Goal: Contribute content: Contribute content

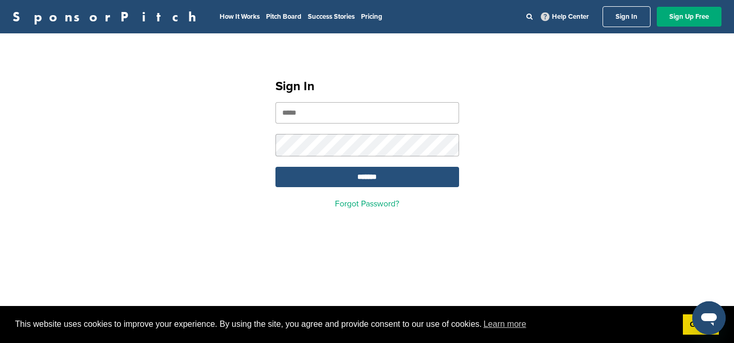
type input "**********"
click at [355, 183] on input "*******" at bounding box center [368, 177] width 184 height 20
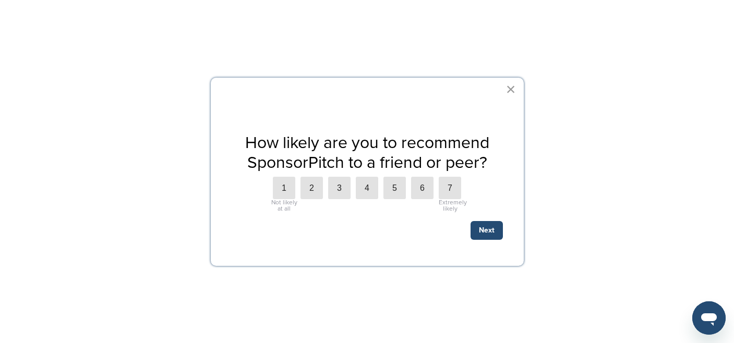
click at [510, 87] on button "×" at bounding box center [511, 89] width 10 height 17
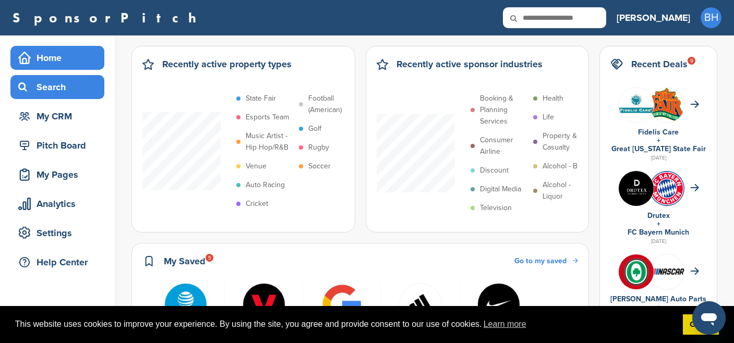
click at [48, 91] on div "Search" at bounding box center [60, 87] width 89 height 19
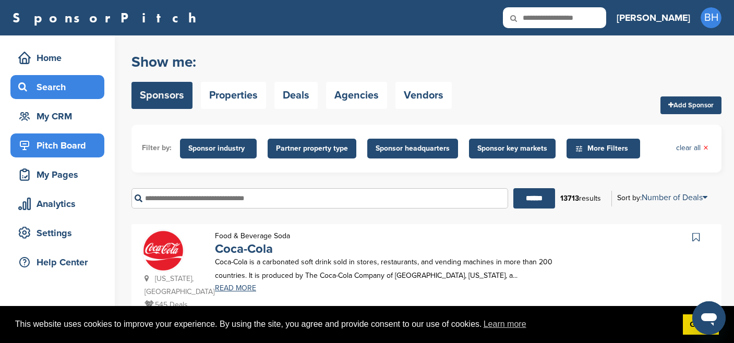
click at [50, 145] on div "Pitch Board" at bounding box center [60, 145] width 89 height 19
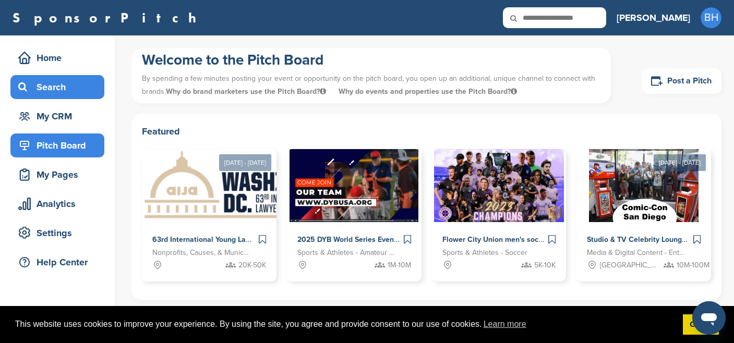
click at [53, 87] on div "Search" at bounding box center [60, 87] width 89 height 19
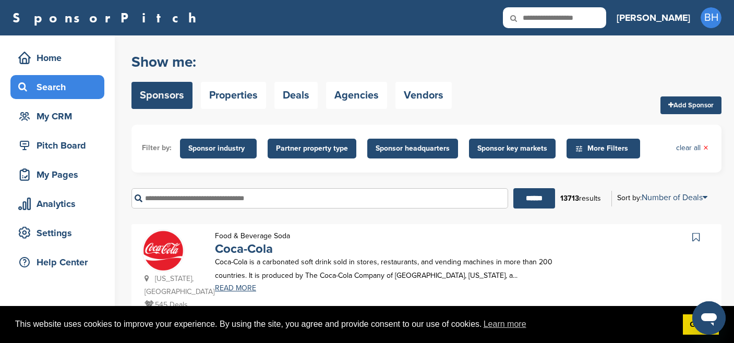
click at [274, 202] on input "text" at bounding box center [319, 198] width 377 height 20
type input "******"
click at [513, 188] on input "******" at bounding box center [534, 198] width 42 height 20
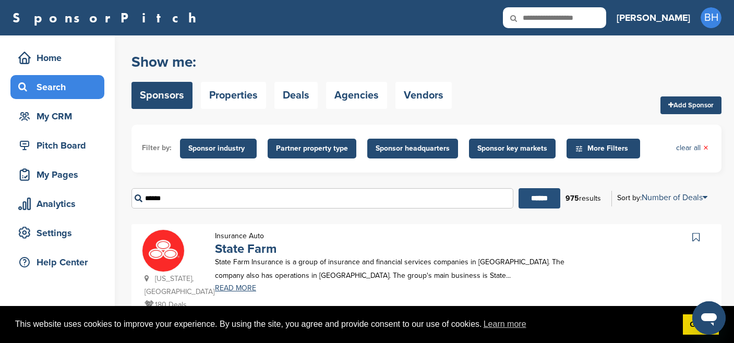
click at [535, 195] on input "******" at bounding box center [540, 198] width 42 height 20
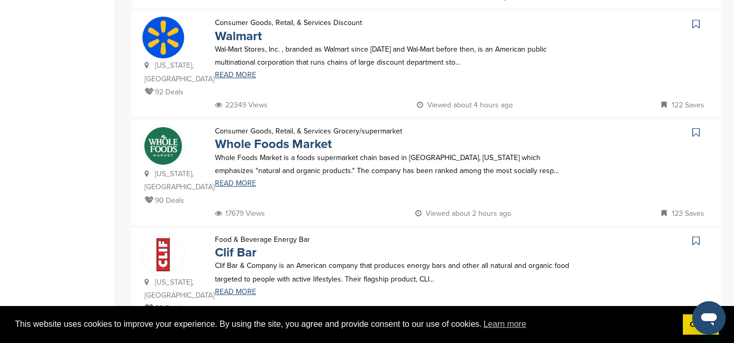
scroll to position [555, 0]
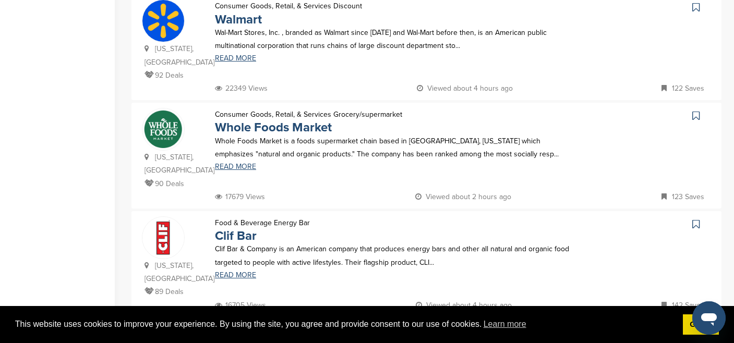
click at [699, 219] on icon at bounding box center [695, 224] width 7 height 10
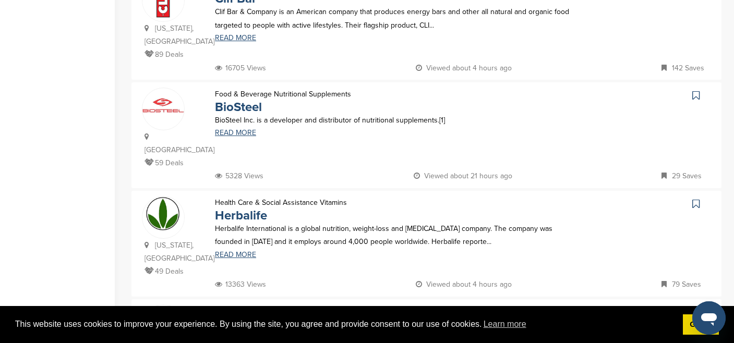
scroll to position [837, 0]
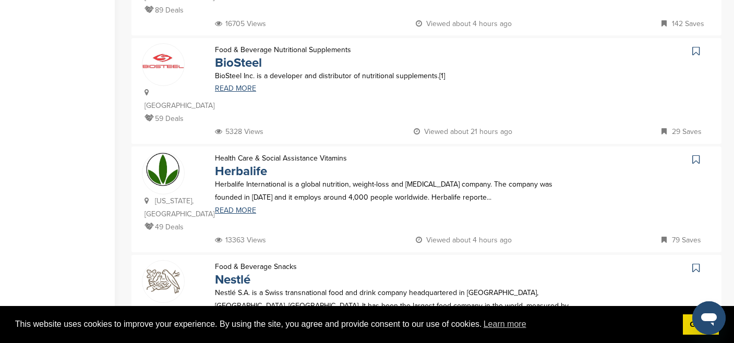
click at [698, 154] on icon at bounding box center [695, 159] width 7 height 10
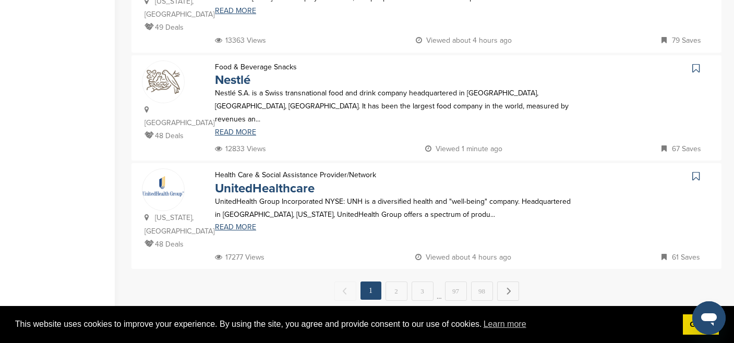
scroll to position [1116, 0]
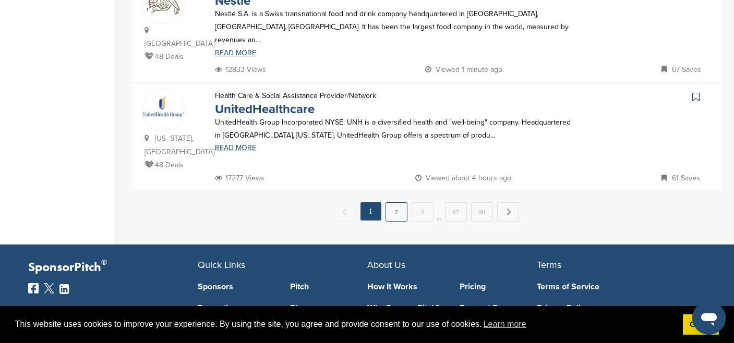
click at [392, 202] on link "2" at bounding box center [397, 211] width 22 height 19
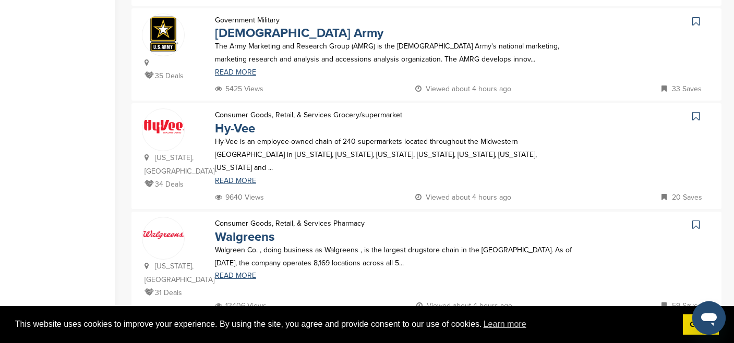
scroll to position [998, 0]
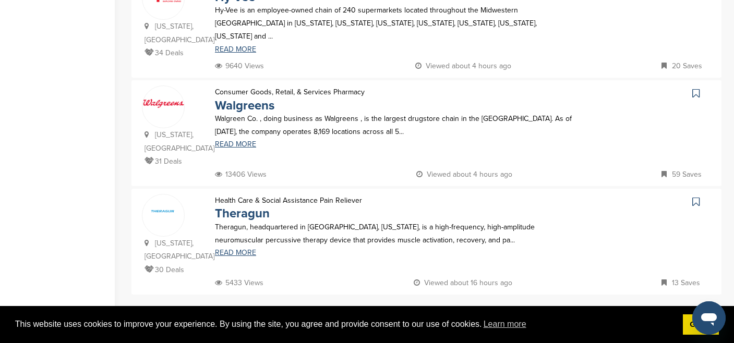
click at [697, 197] on icon at bounding box center [695, 202] width 7 height 10
click at [422, 307] on link "3" at bounding box center [423, 316] width 22 height 19
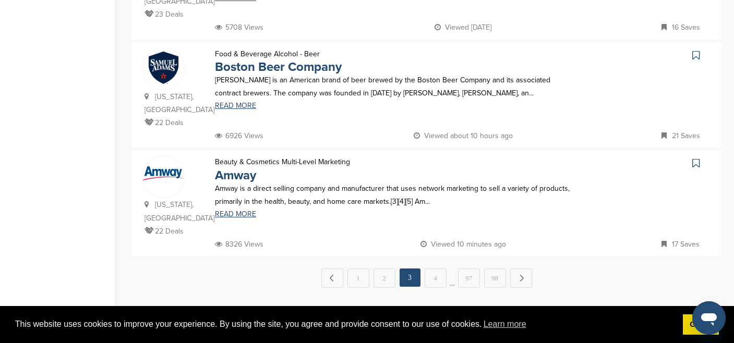
scroll to position [1082, 0]
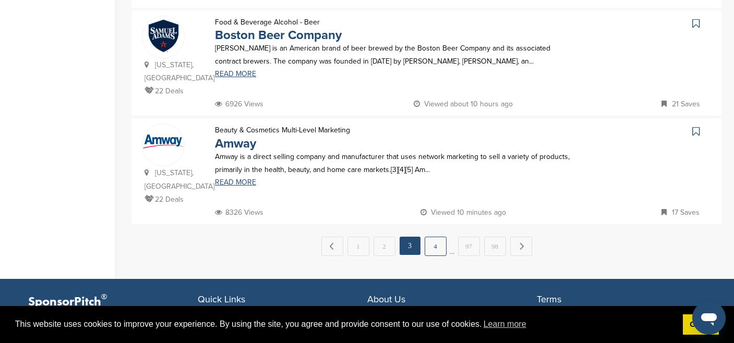
click at [440, 237] on link "4" at bounding box center [436, 246] width 22 height 19
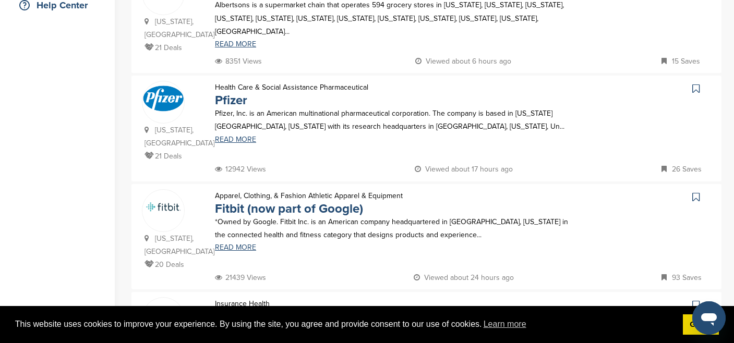
scroll to position [340, 0]
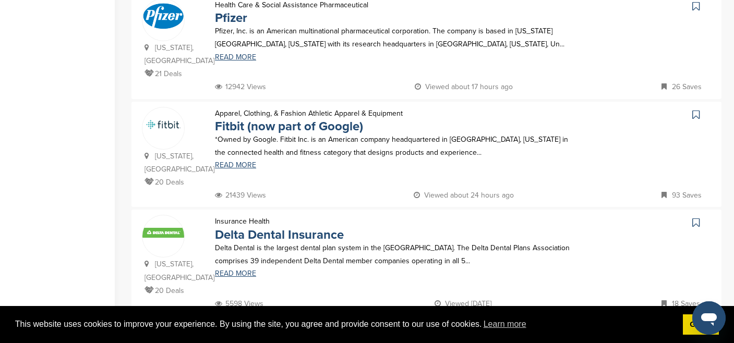
click at [696, 110] on icon at bounding box center [695, 115] width 7 height 10
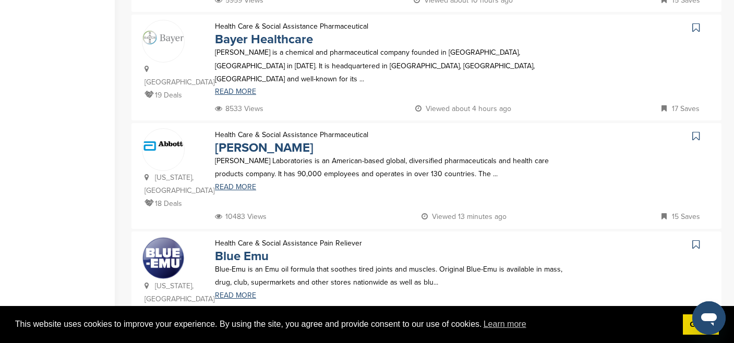
scroll to position [821, 0]
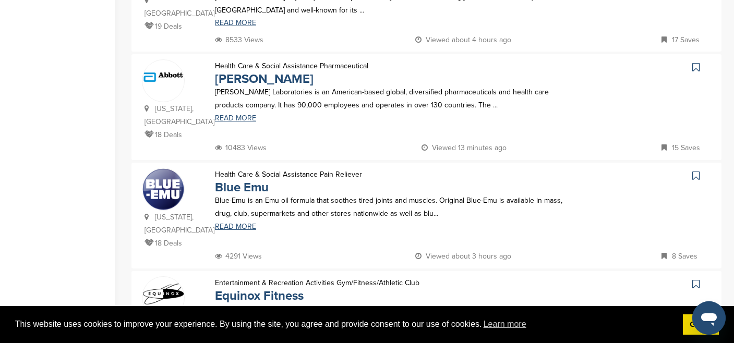
click at [699, 279] on icon at bounding box center [695, 284] width 7 height 10
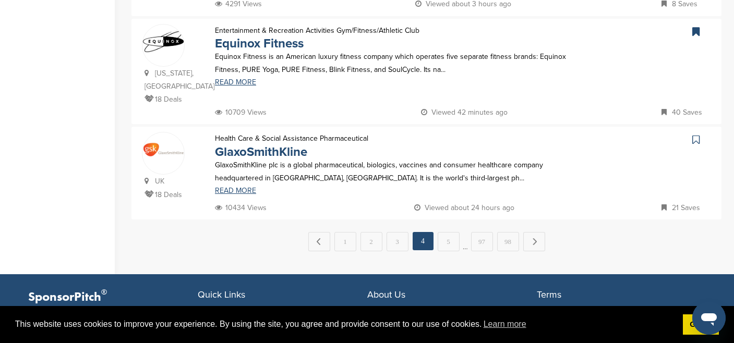
scroll to position [1125, 0]
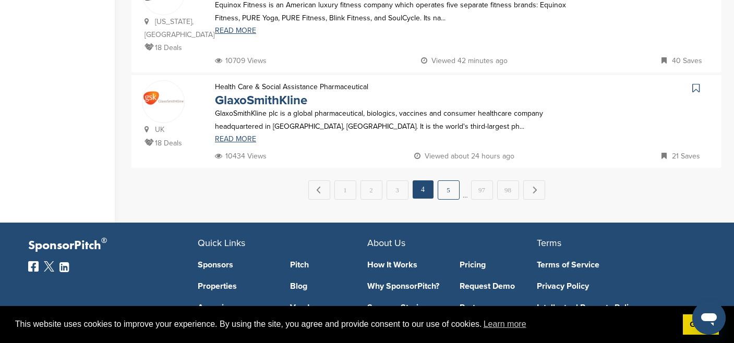
click at [449, 181] on link "5" at bounding box center [449, 190] width 22 height 19
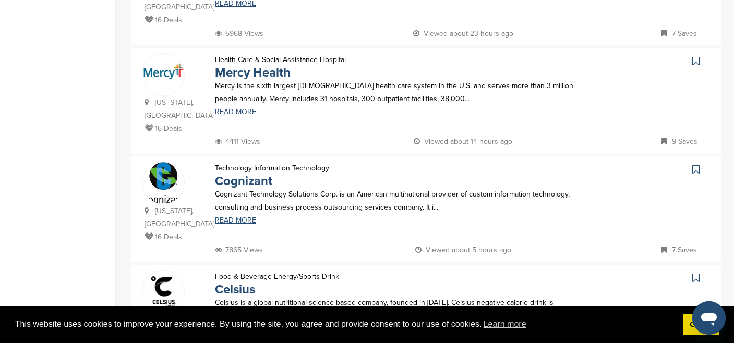
scroll to position [880, 0]
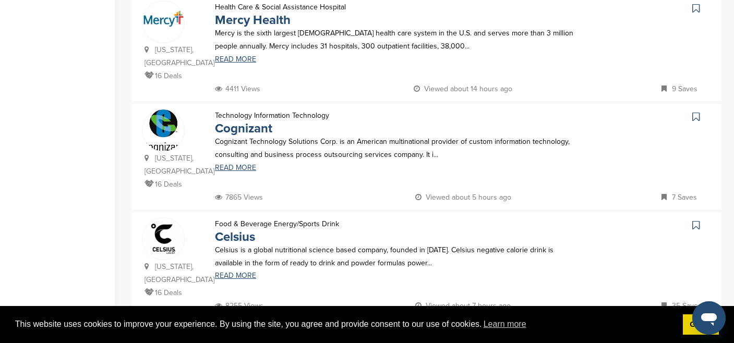
click at [694, 220] on icon at bounding box center [695, 225] width 7 height 10
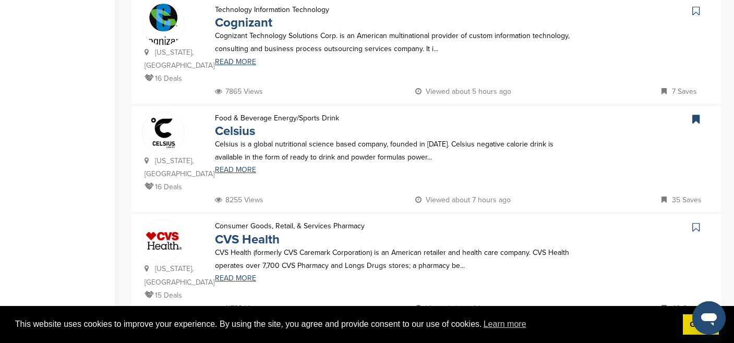
scroll to position [1112, 0]
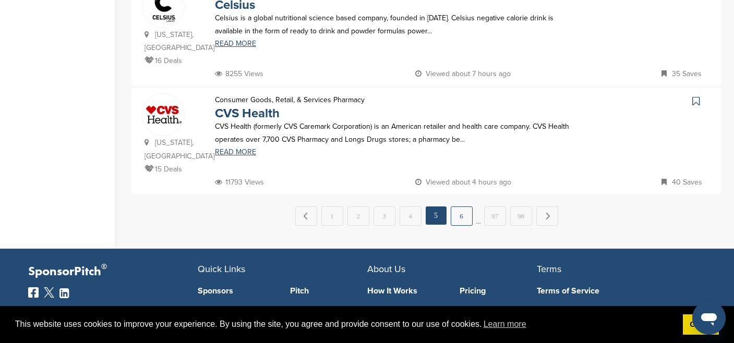
click at [460, 207] on link "6" at bounding box center [462, 216] width 22 height 19
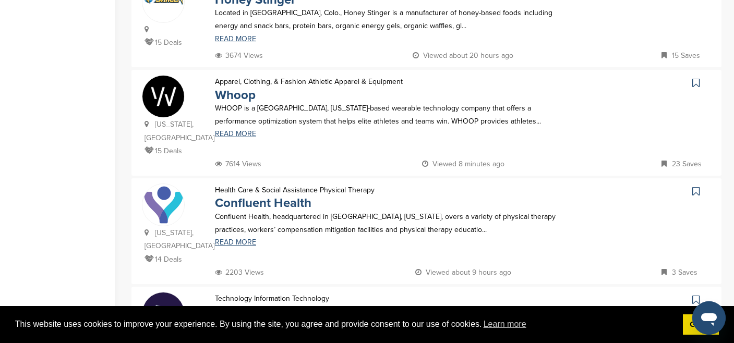
scroll to position [370, 0]
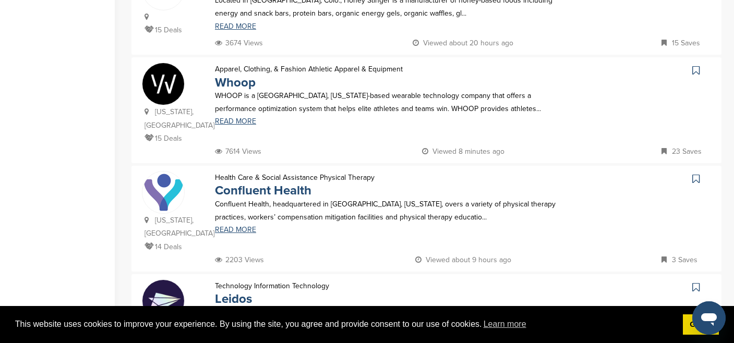
click at [698, 65] on icon at bounding box center [695, 70] width 7 height 10
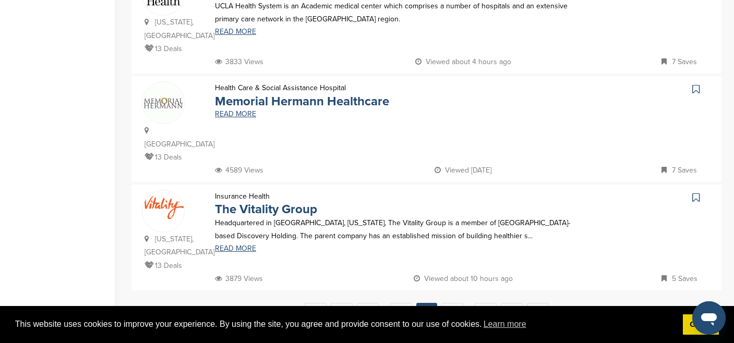
scroll to position [1037, 0]
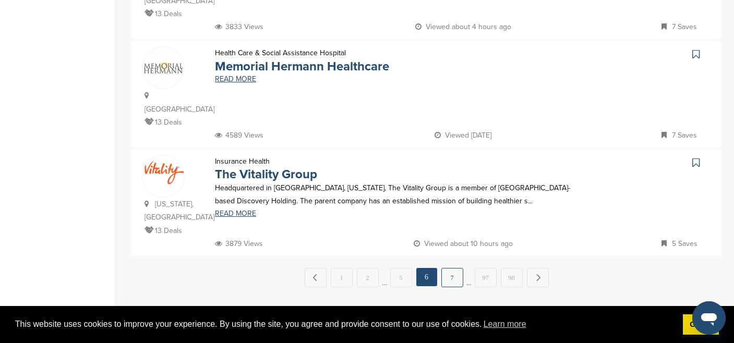
click at [450, 268] on link "7" at bounding box center [452, 277] width 22 height 19
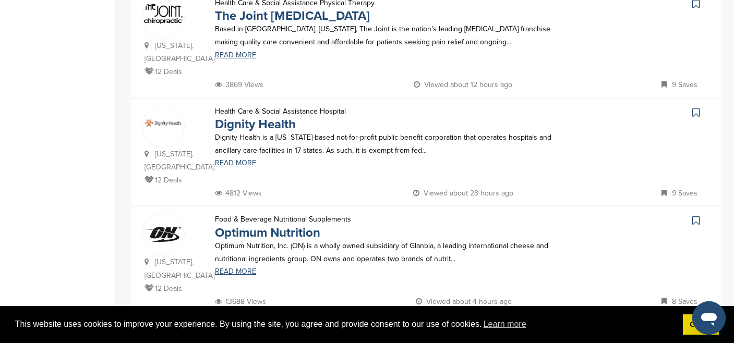
scroll to position [396, 0]
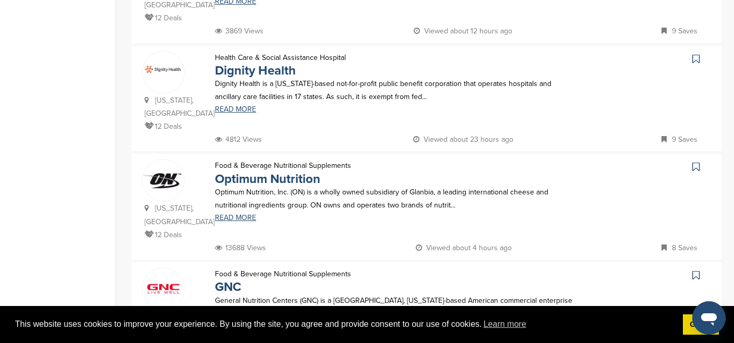
click at [696, 162] on icon at bounding box center [695, 167] width 7 height 10
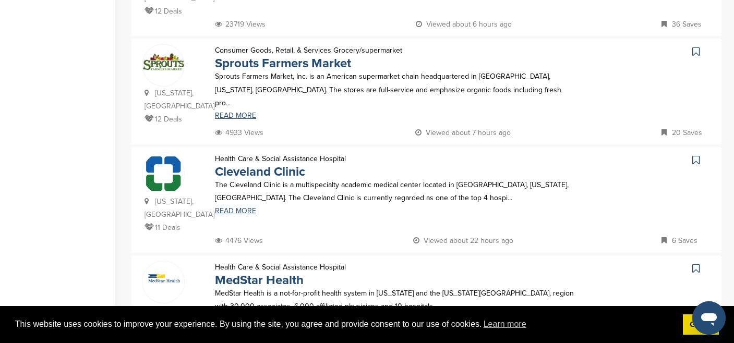
scroll to position [724, 0]
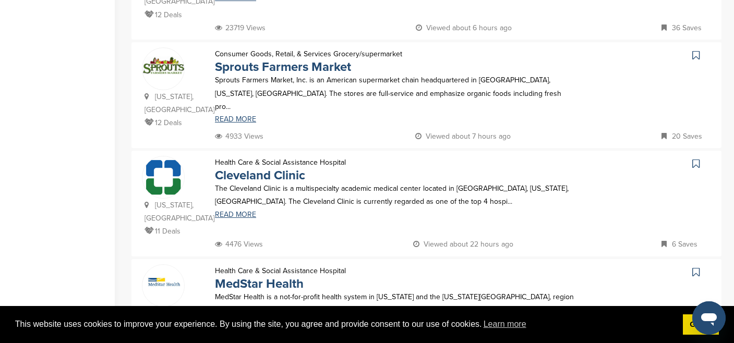
click at [697, 50] on icon at bounding box center [695, 55] width 7 height 10
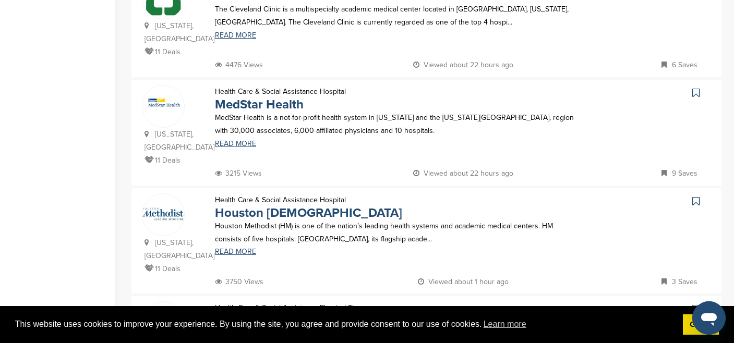
scroll to position [957, 0]
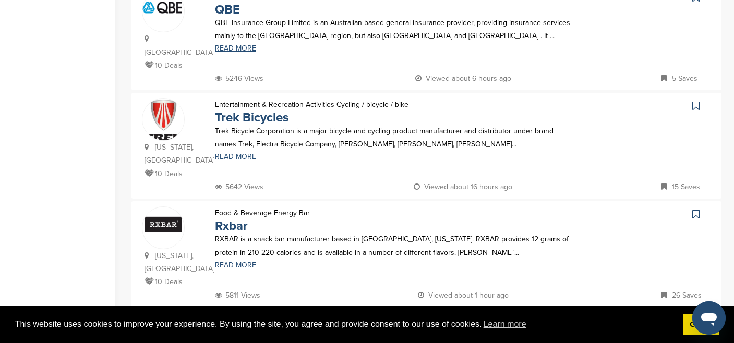
scroll to position [898, 0]
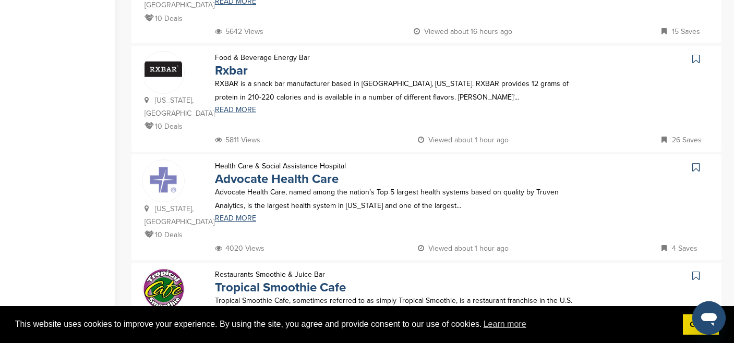
click at [695, 54] on icon at bounding box center [695, 59] width 7 height 10
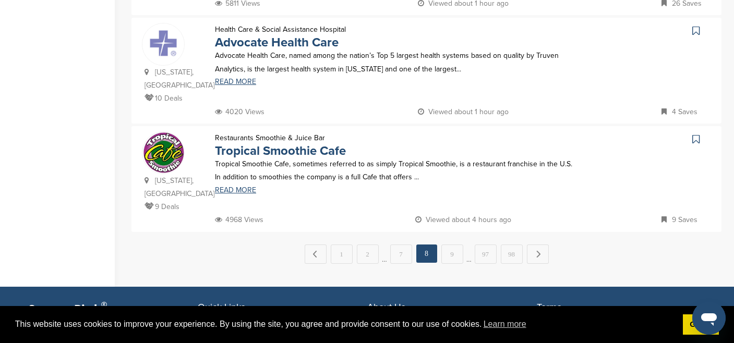
scroll to position [1153, 0]
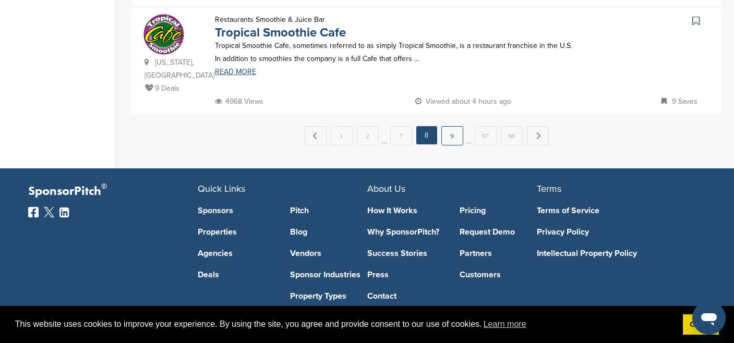
click at [453, 126] on link "9" at bounding box center [452, 135] width 22 height 19
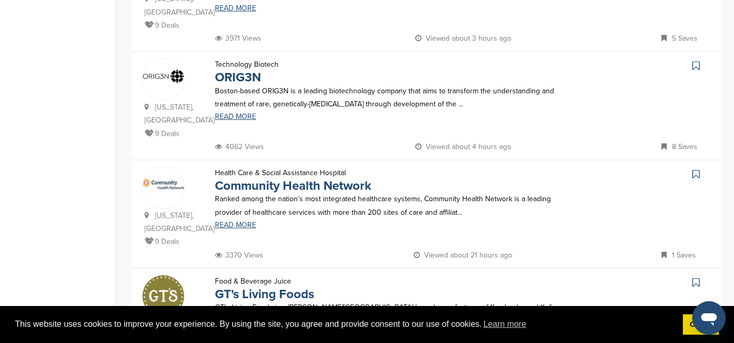
scroll to position [427, 0]
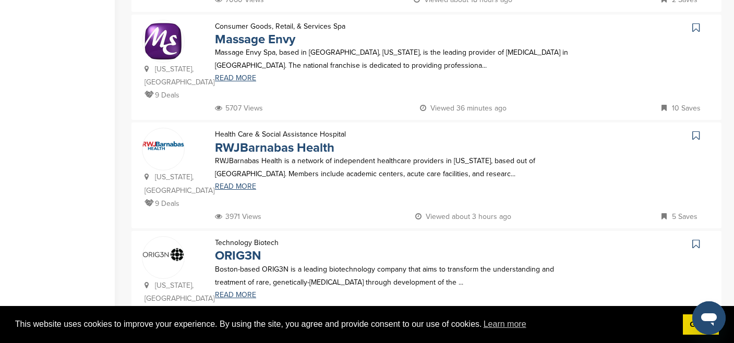
click at [697, 29] on icon at bounding box center [695, 27] width 7 height 10
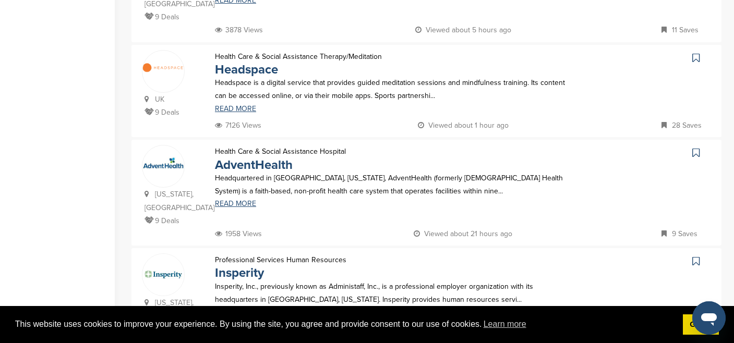
scroll to position [904, 0]
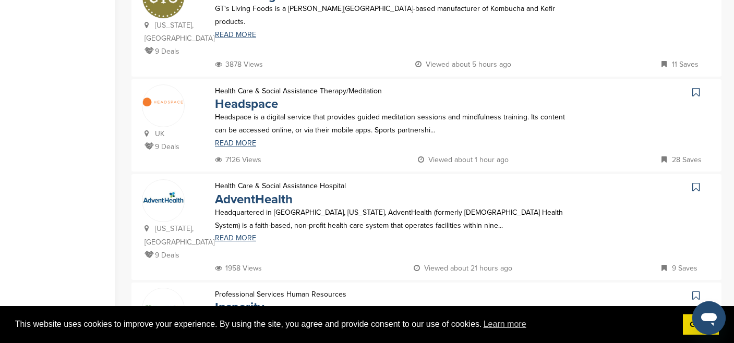
click at [697, 87] on icon at bounding box center [695, 92] width 7 height 10
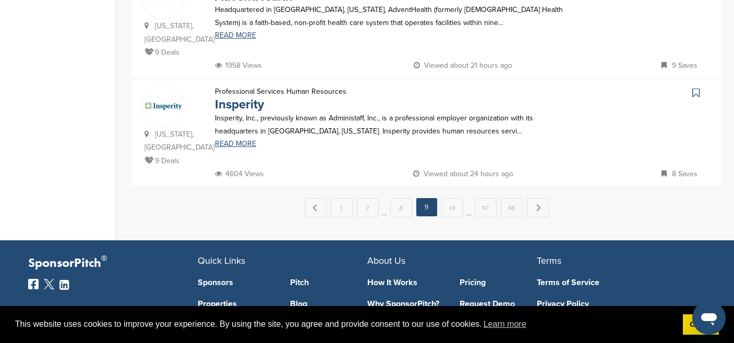
scroll to position [1133, 0]
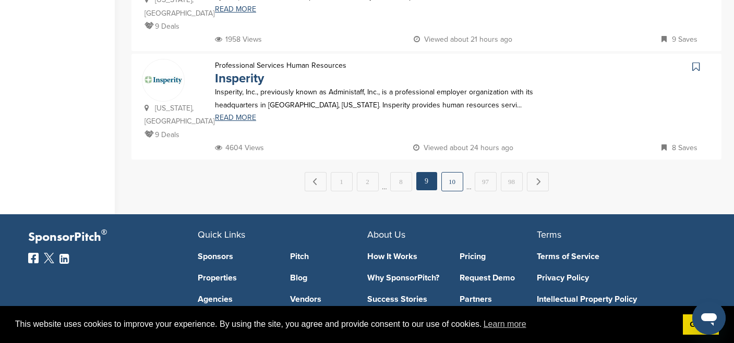
click at [450, 172] on link "10" at bounding box center [452, 181] width 22 height 19
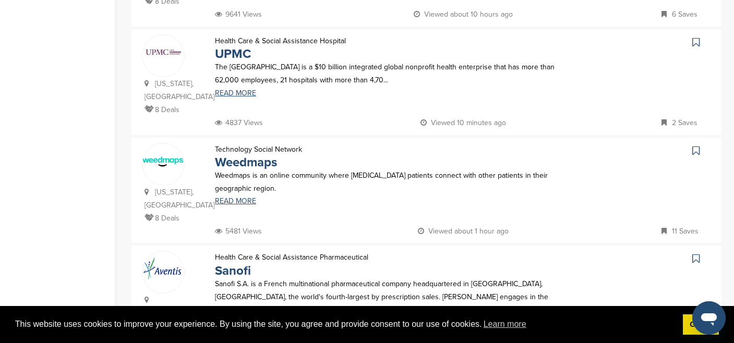
scroll to position [1050, 0]
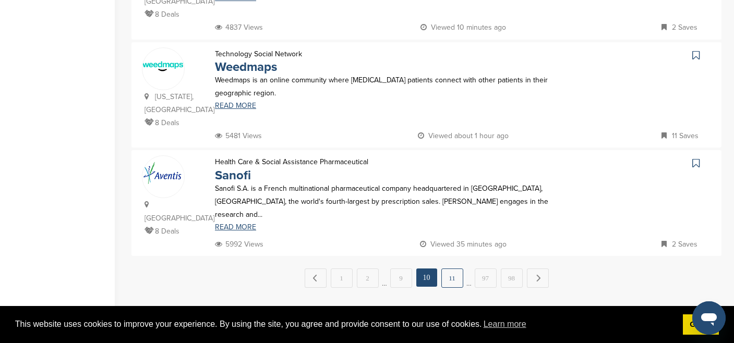
click at [454, 269] on link "11" at bounding box center [452, 278] width 22 height 19
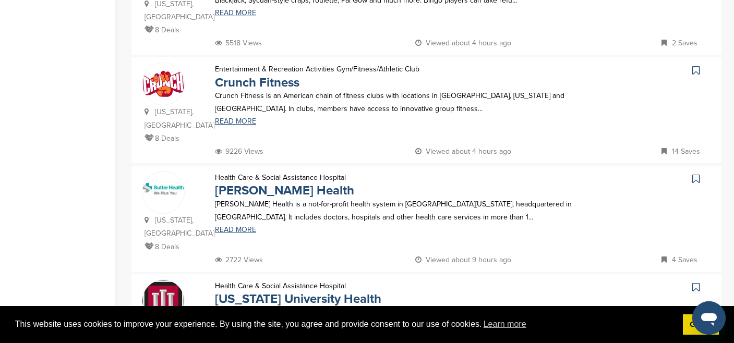
scroll to position [464, 0]
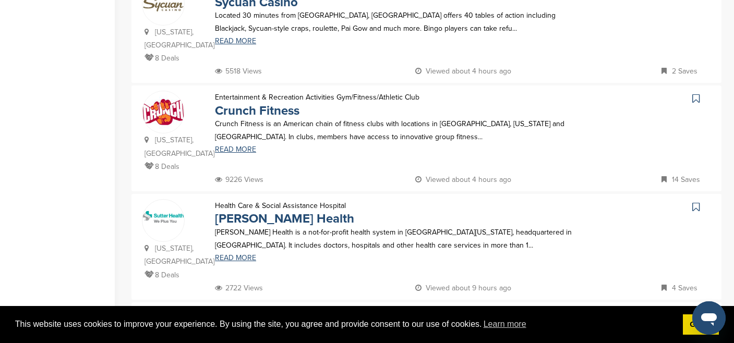
click at [695, 93] on icon at bounding box center [695, 98] width 7 height 10
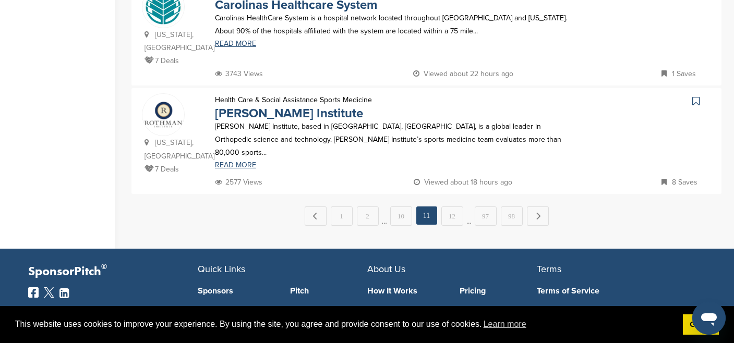
scroll to position [1187, 0]
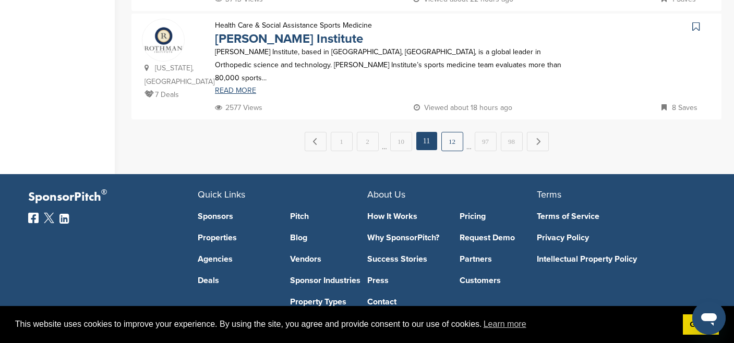
click at [452, 132] on link "12" at bounding box center [452, 141] width 22 height 19
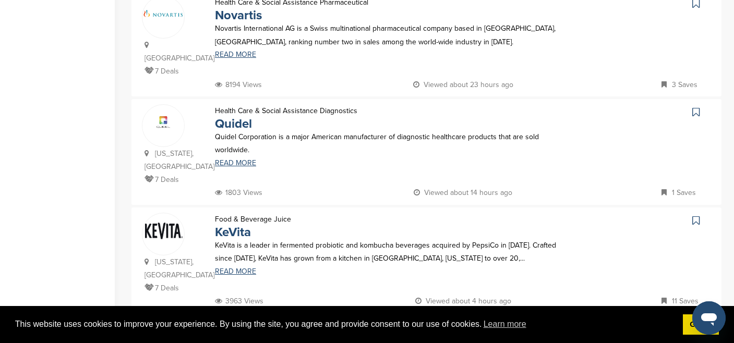
scroll to position [781, 0]
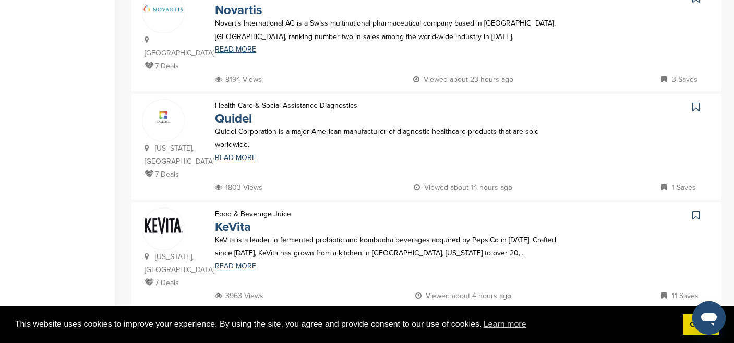
click at [696, 210] on icon at bounding box center [695, 215] width 7 height 10
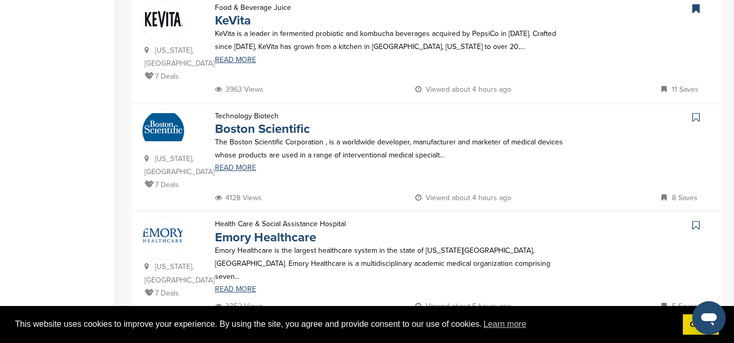
scroll to position [1208, 0]
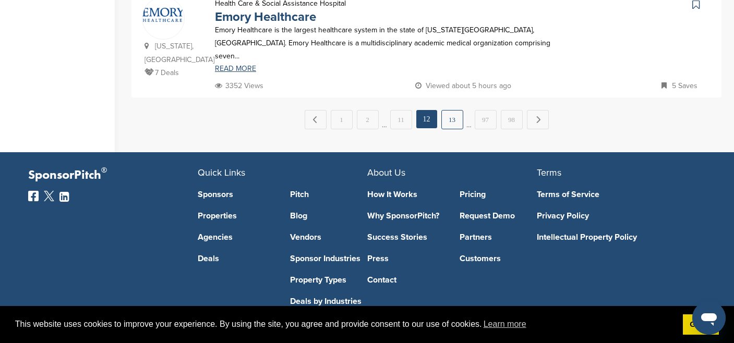
click at [450, 110] on link "13" at bounding box center [452, 119] width 22 height 19
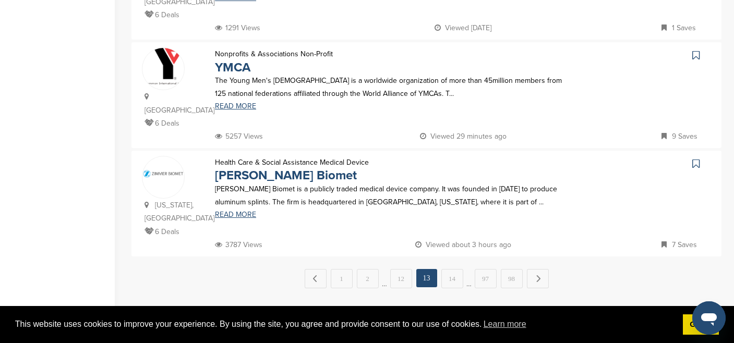
scroll to position [1077, 0]
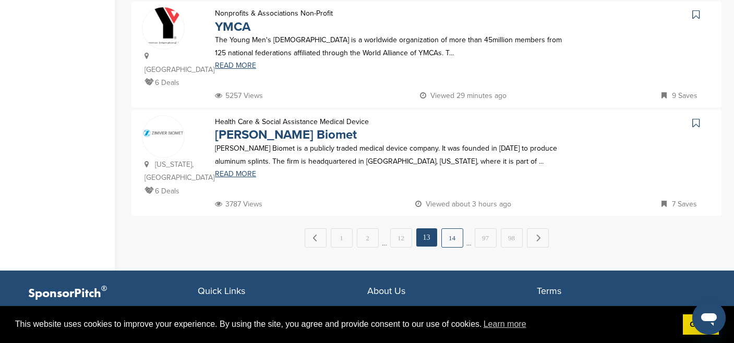
click at [458, 229] on link "14" at bounding box center [452, 238] width 22 height 19
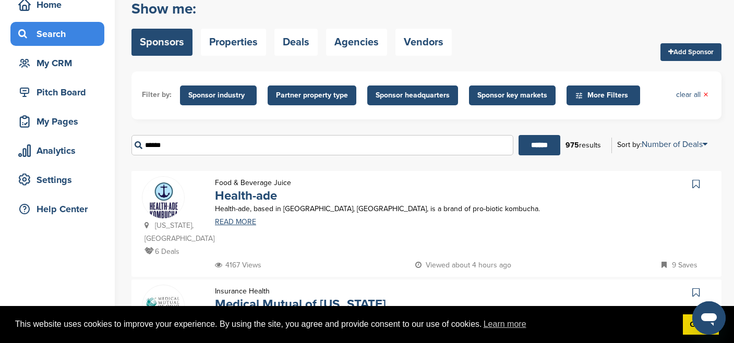
scroll to position [54, 0]
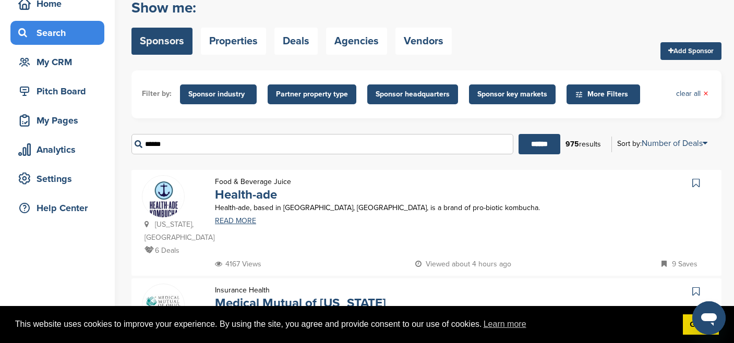
click at [696, 186] on icon at bounding box center [695, 183] width 7 height 10
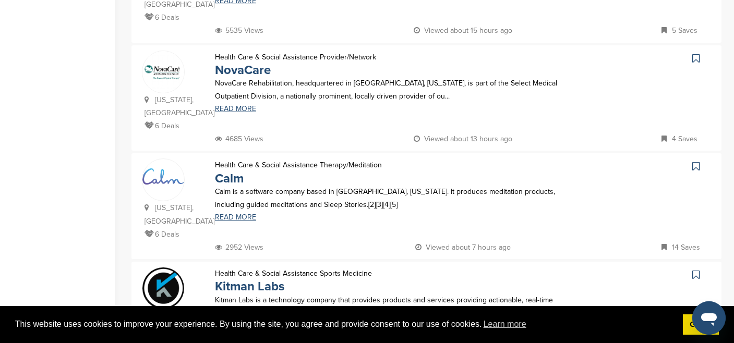
scroll to position [426, 0]
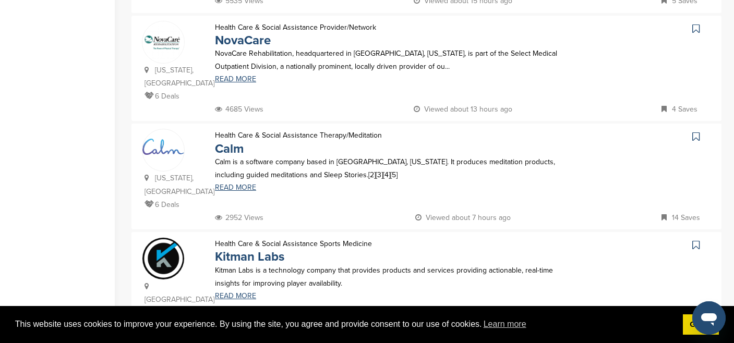
click at [695, 131] on icon at bounding box center [695, 136] width 7 height 10
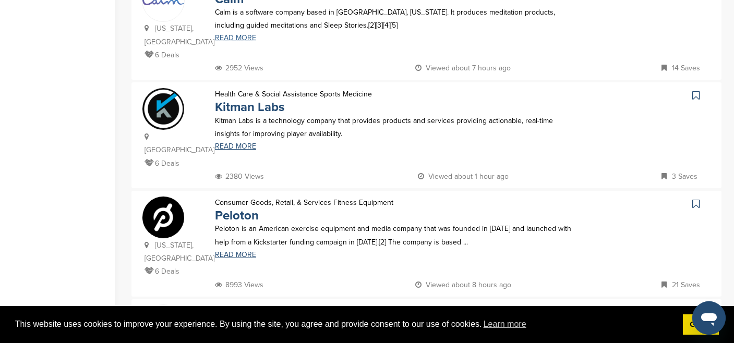
scroll to position [645, 0]
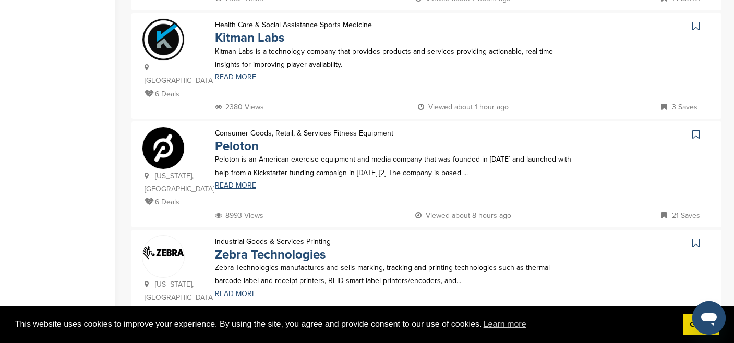
click at [691, 127] on link at bounding box center [697, 135] width 15 height 16
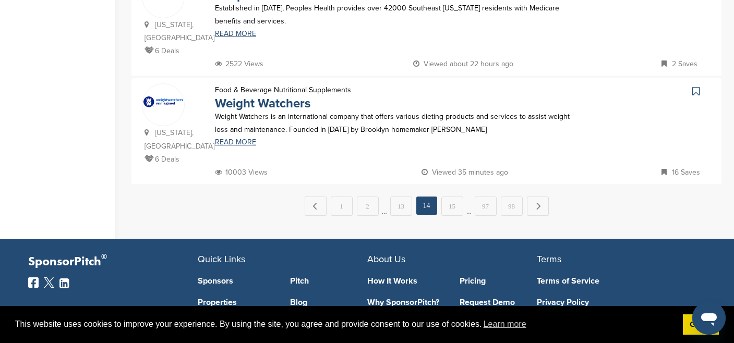
scroll to position [1171, 0]
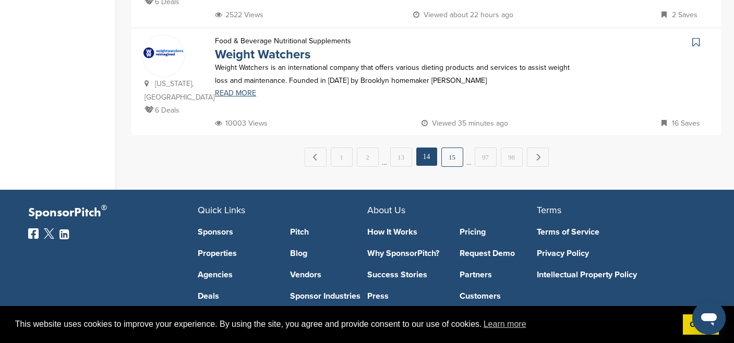
click at [448, 148] on link "15" at bounding box center [452, 157] width 22 height 19
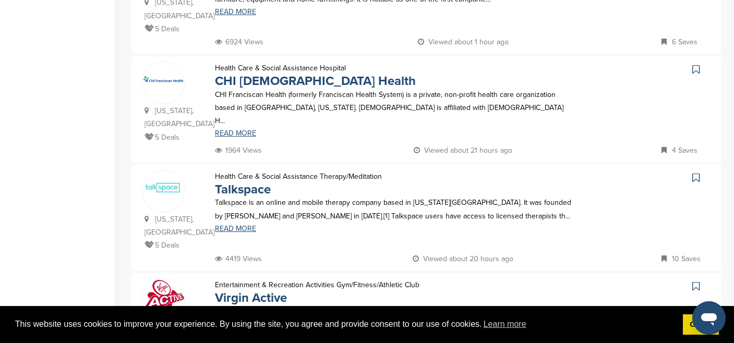
scroll to position [644, 0]
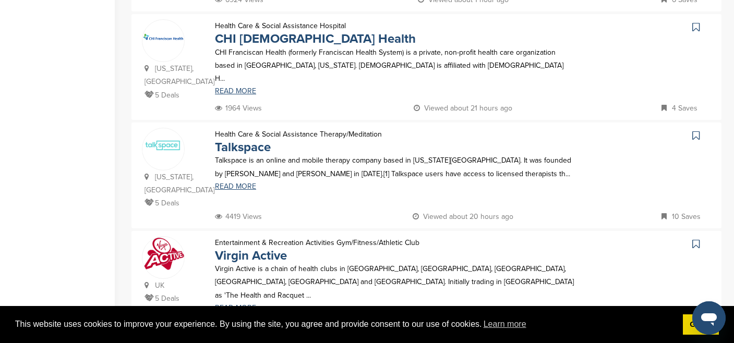
click at [696, 136] on icon at bounding box center [695, 135] width 7 height 10
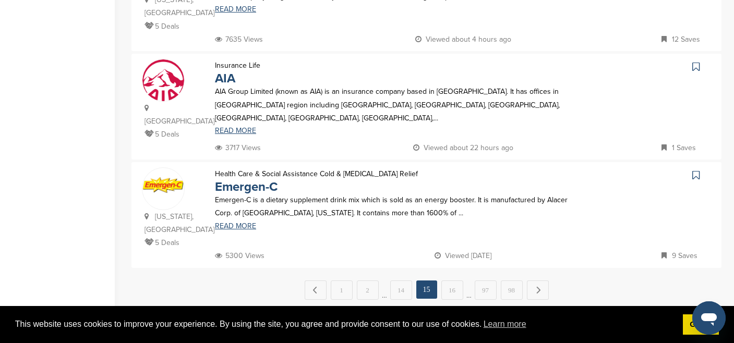
scroll to position [1056, 0]
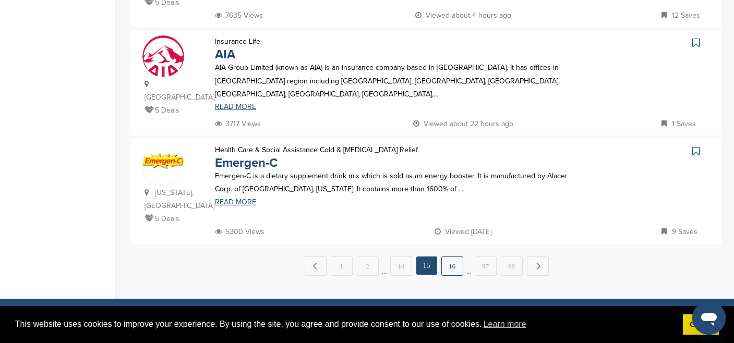
click at [448, 257] on link "16" at bounding box center [452, 266] width 22 height 19
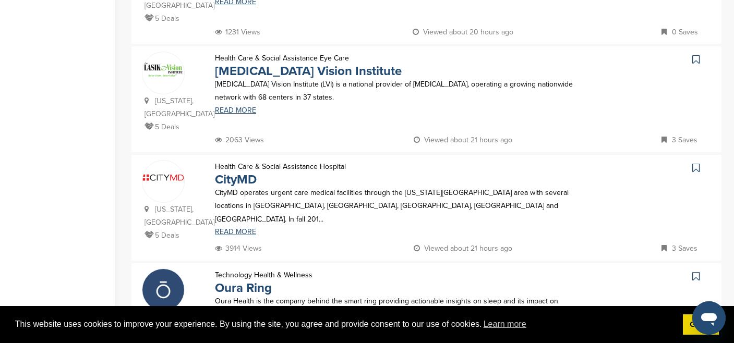
scroll to position [964, 0]
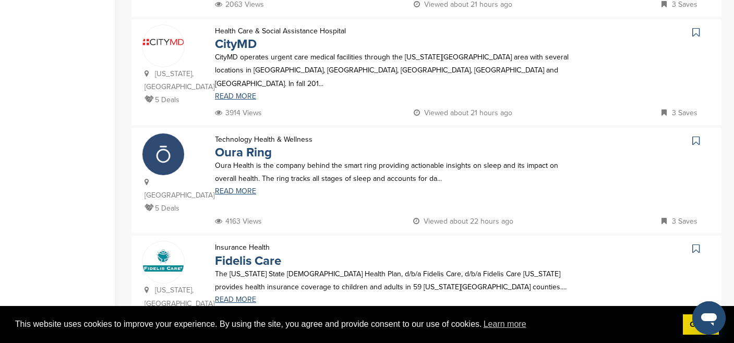
click at [699, 136] on icon at bounding box center [695, 141] width 7 height 10
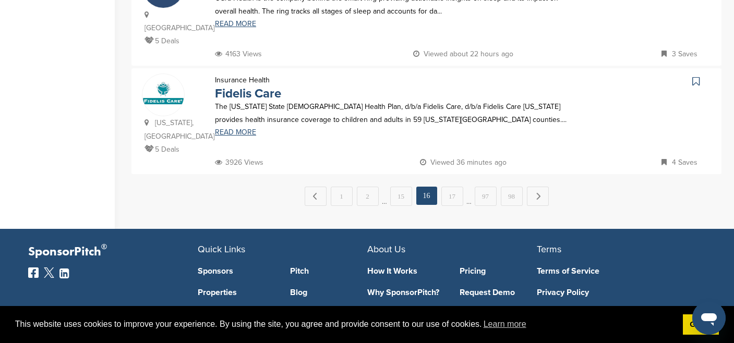
scroll to position [1175, 0]
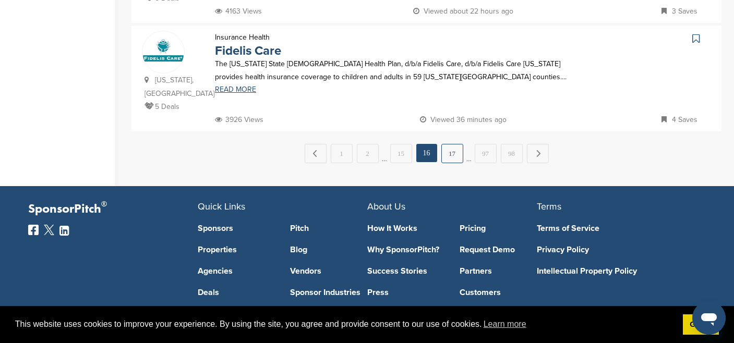
click at [447, 144] on link "17" at bounding box center [452, 153] width 22 height 19
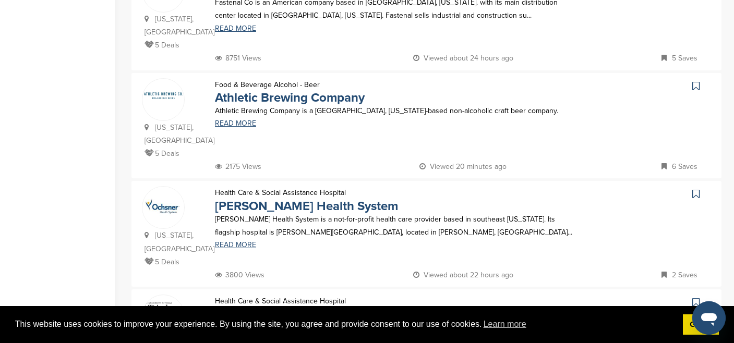
scroll to position [387, 0]
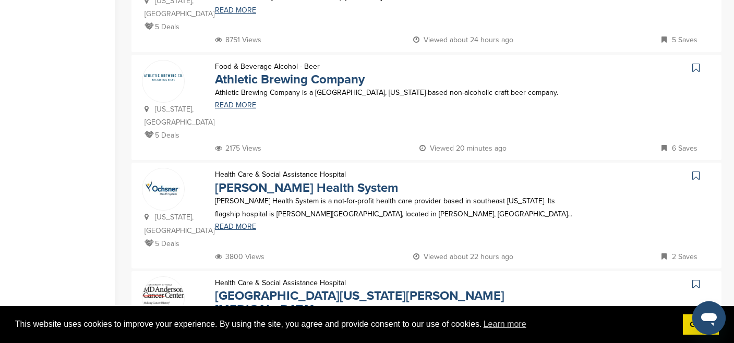
click at [695, 63] on icon at bounding box center [695, 68] width 7 height 10
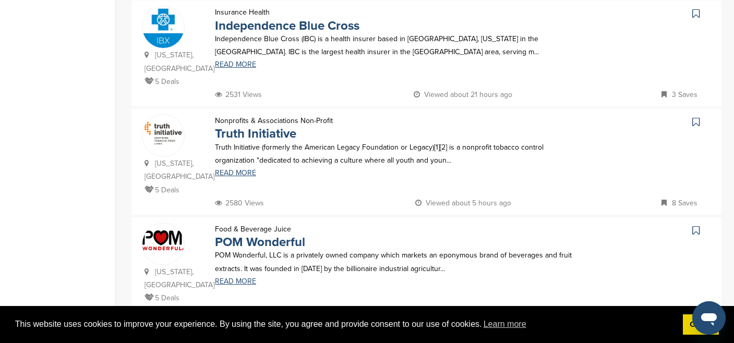
scroll to position [1094, 0]
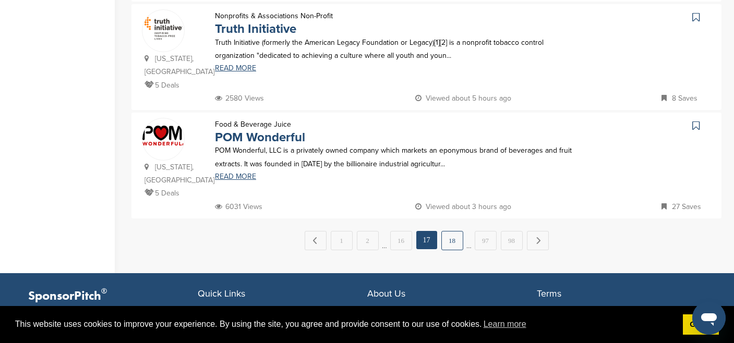
click at [454, 231] on link "18" at bounding box center [452, 240] width 22 height 19
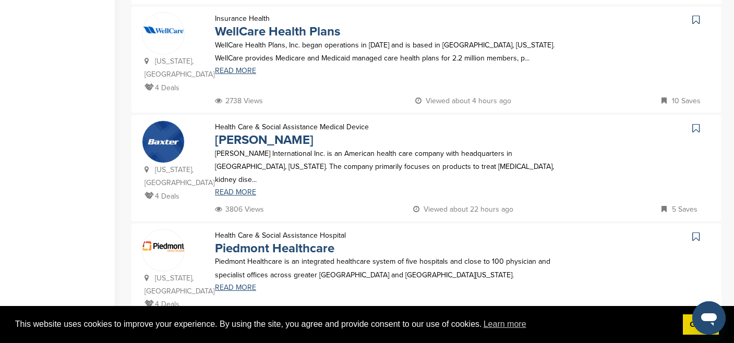
scroll to position [1137, 0]
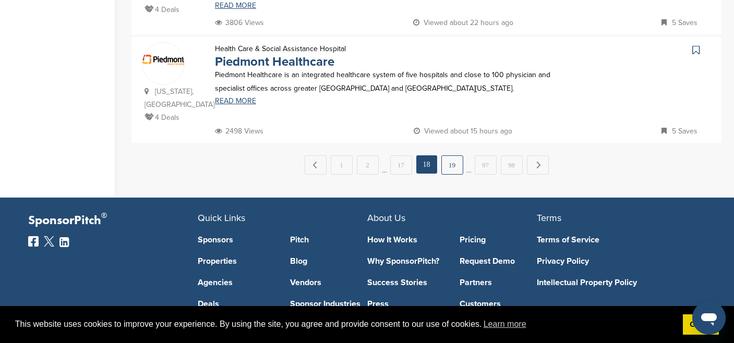
click at [460, 155] on link "19" at bounding box center [452, 164] width 22 height 19
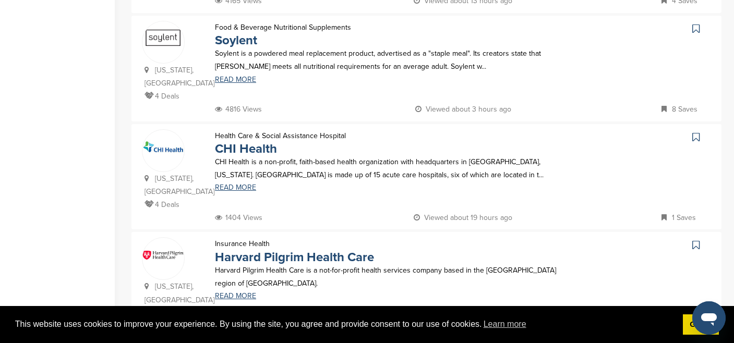
scroll to position [1001, 0]
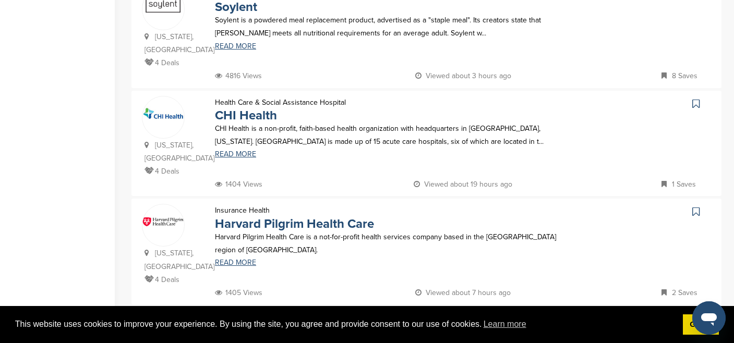
click at [452, 317] on link "20" at bounding box center [452, 326] width 22 height 19
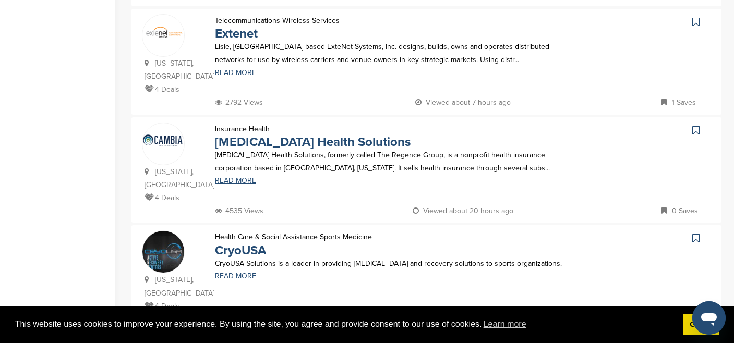
scroll to position [812, 0]
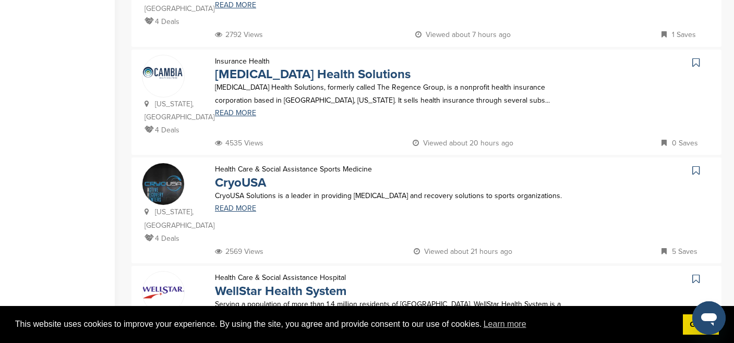
click at [696, 165] on icon at bounding box center [695, 170] width 7 height 10
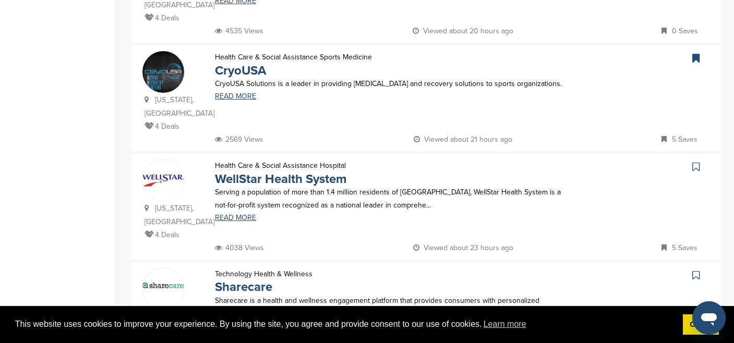
scroll to position [1011, 0]
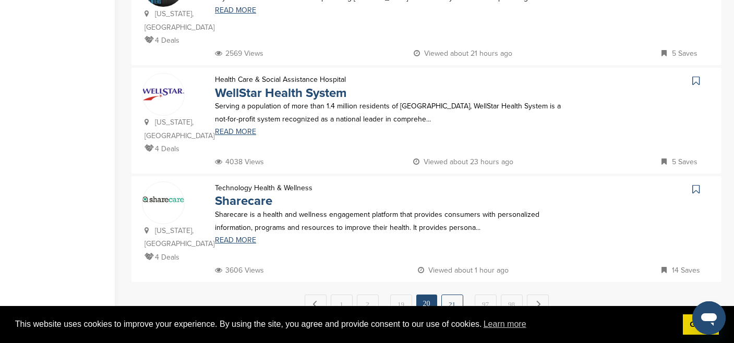
click at [451, 295] on link "21" at bounding box center [452, 304] width 22 height 19
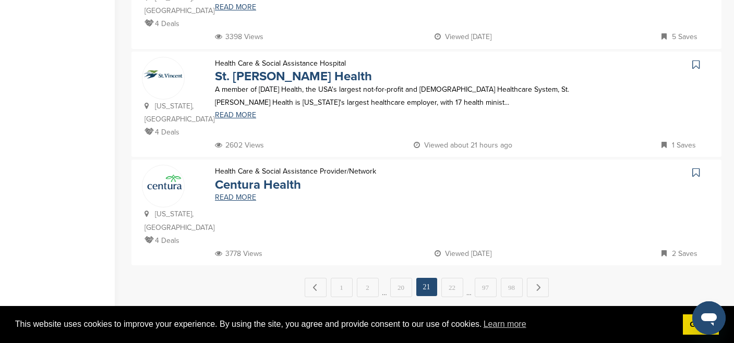
scroll to position [1099, 0]
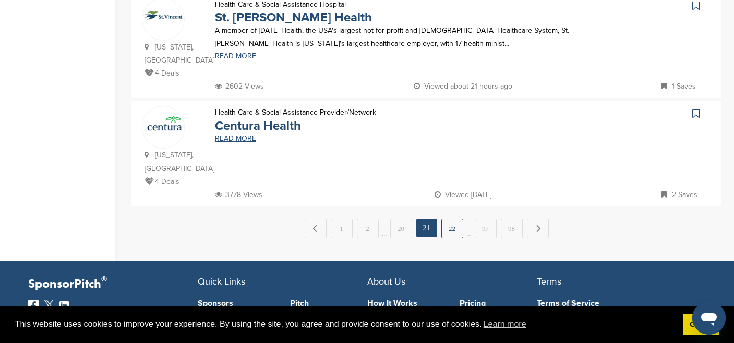
click at [453, 219] on link "22" at bounding box center [452, 228] width 22 height 19
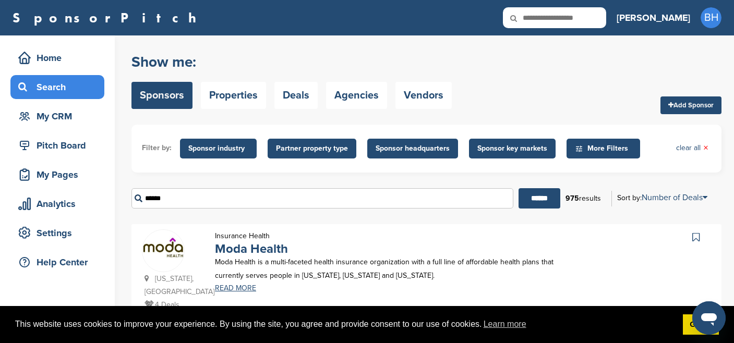
scroll to position [182, 0]
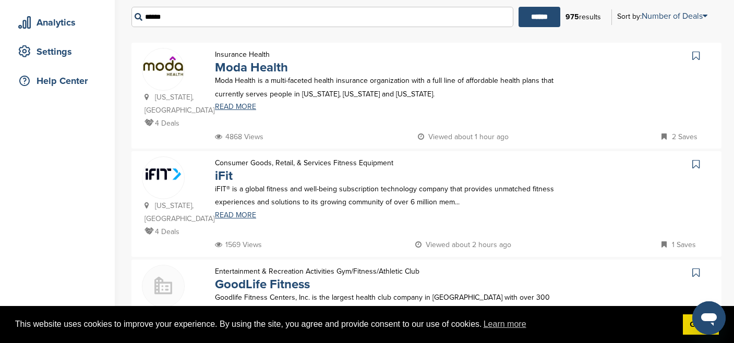
click at [695, 159] on icon at bounding box center [695, 164] width 7 height 10
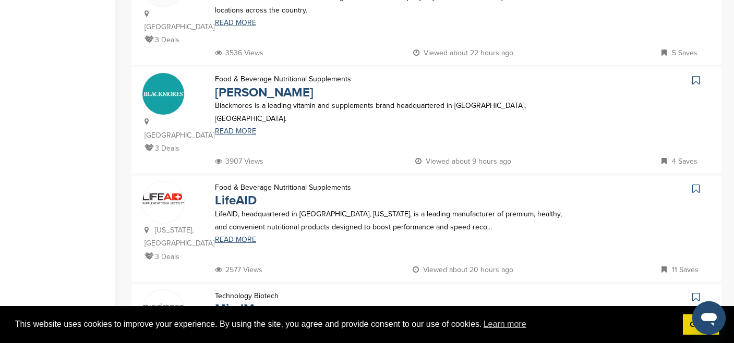
scroll to position [485, 0]
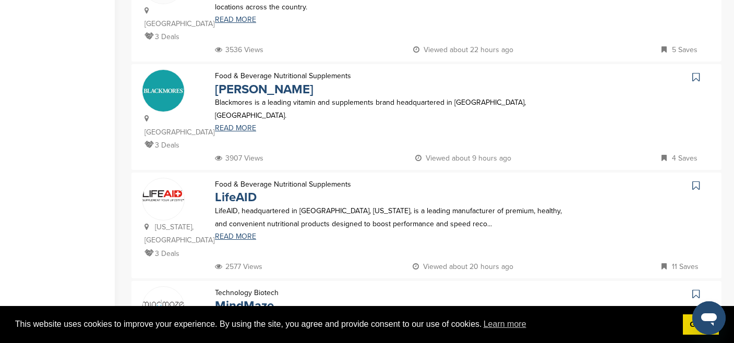
click at [696, 181] on icon at bounding box center [695, 186] width 7 height 10
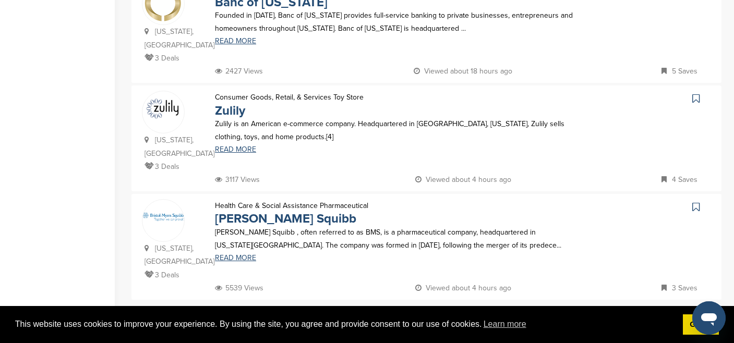
scroll to position [1052, 0]
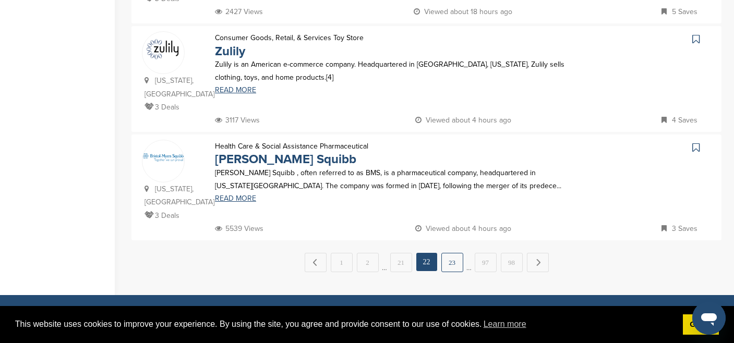
click at [449, 253] on link "23" at bounding box center [452, 262] width 22 height 19
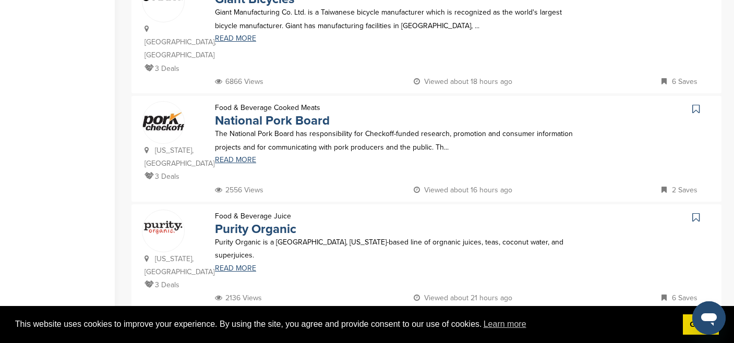
scroll to position [683, 0]
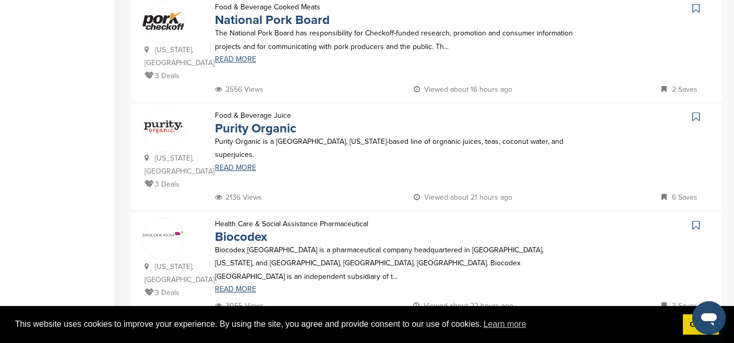
click at [699, 112] on icon at bounding box center [695, 117] width 7 height 10
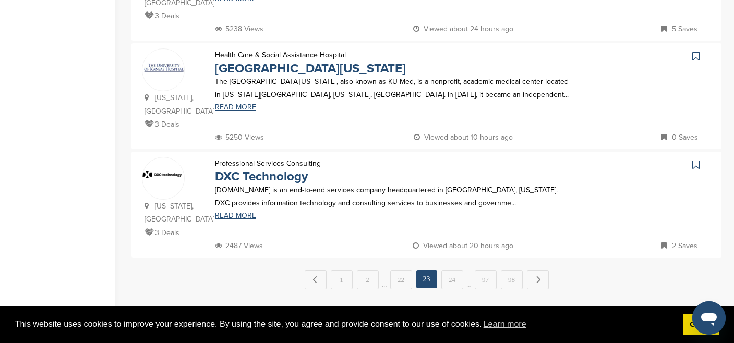
scroll to position [1069, 0]
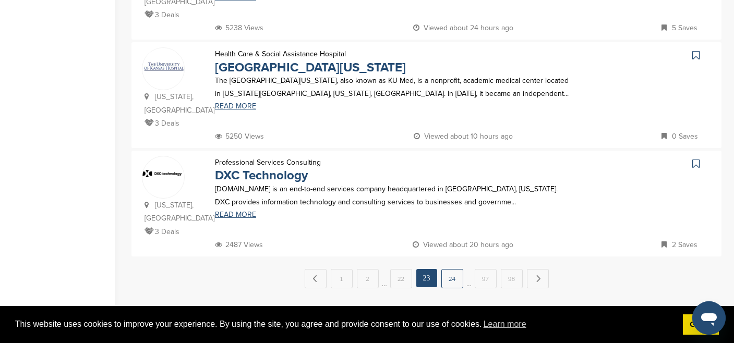
click at [446, 269] on link "24" at bounding box center [452, 278] width 22 height 19
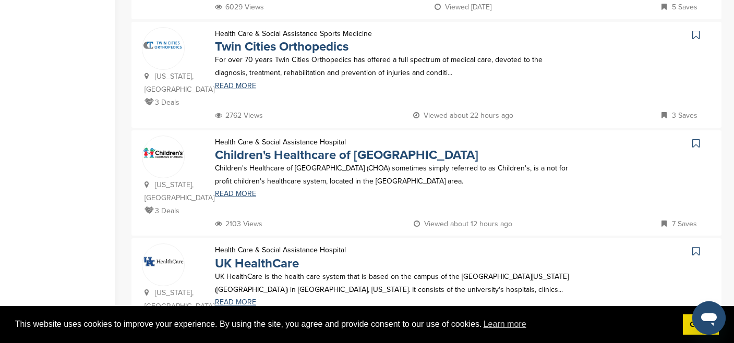
scroll to position [1150, 0]
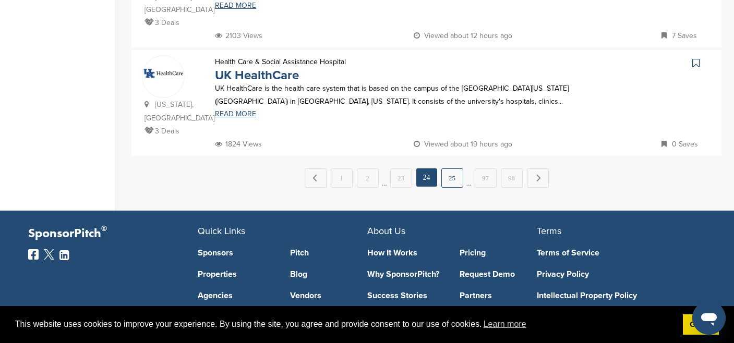
click at [456, 169] on link "25" at bounding box center [452, 178] width 22 height 19
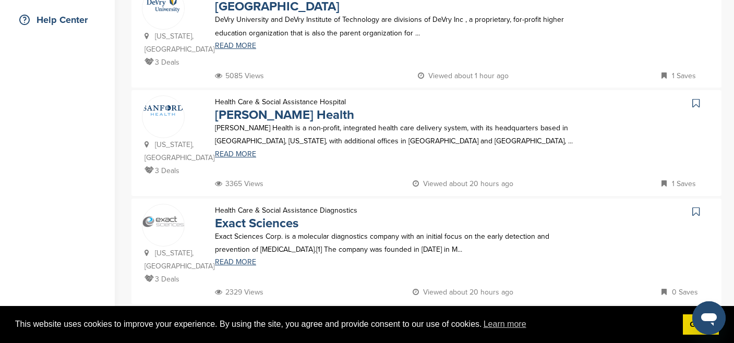
scroll to position [424, 0]
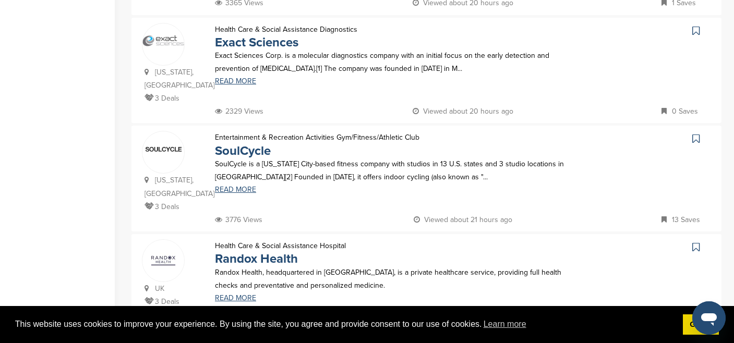
click at [698, 134] on icon at bounding box center [695, 139] width 7 height 10
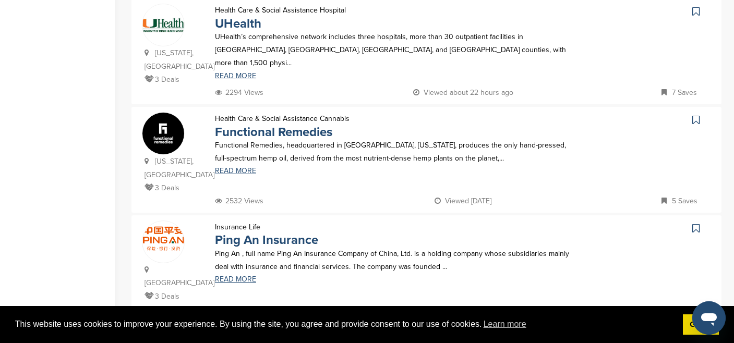
scroll to position [972, 0]
click at [448, 333] on link "26" at bounding box center [452, 342] width 22 height 19
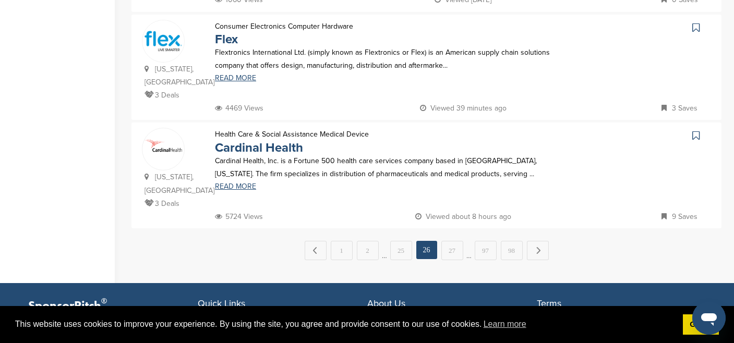
scroll to position [1076, 0]
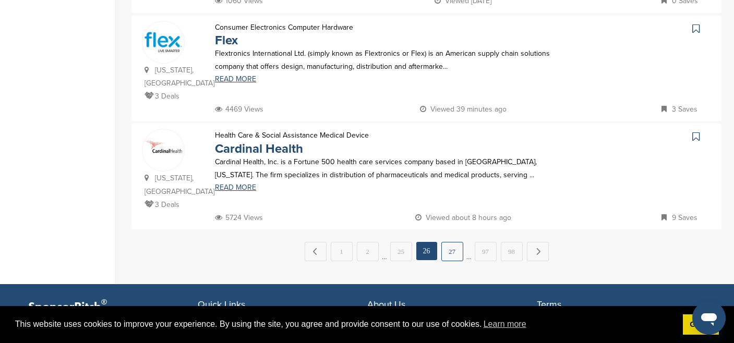
click at [452, 242] on link "27" at bounding box center [452, 251] width 22 height 19
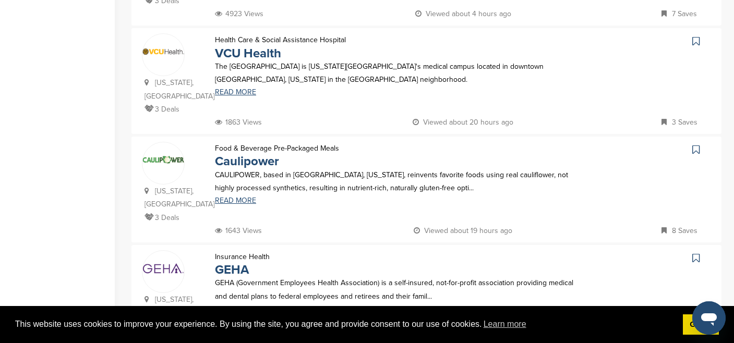
scroll to position [526, 0]
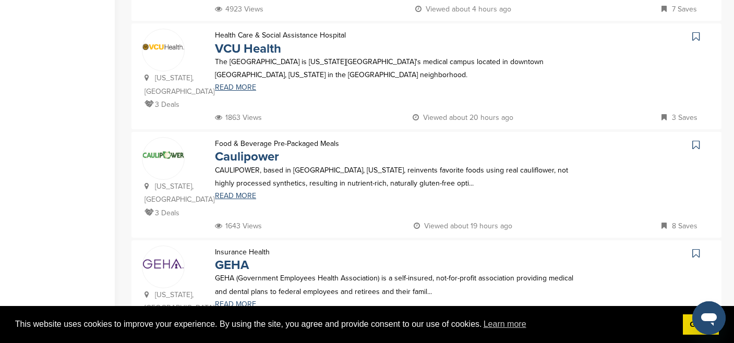
click at [695, 140] on icon at bounding box center [695, 145] width 7 height 10
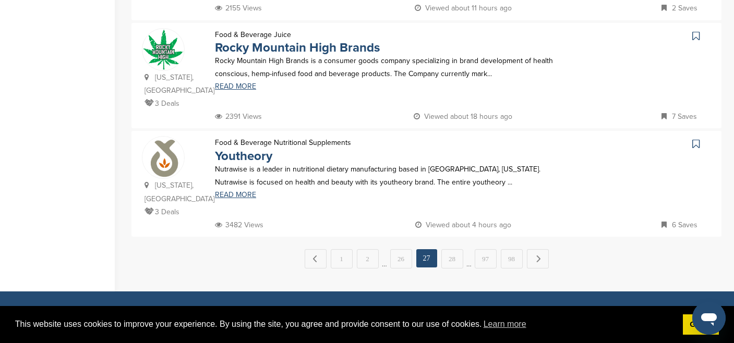
scroll to position [1104, 0]
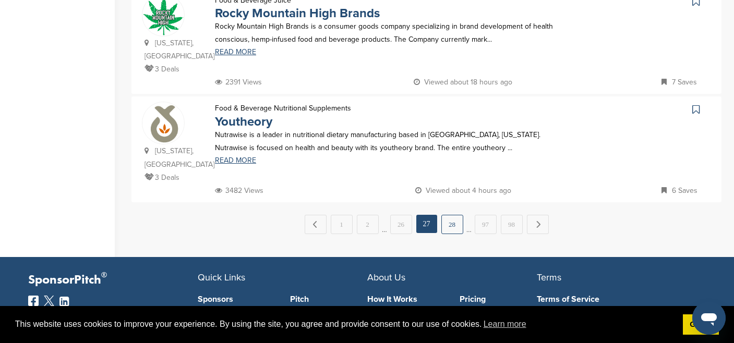
click at [456, 215] on link "28" at bounding box center [452, 224] width 22 height 19
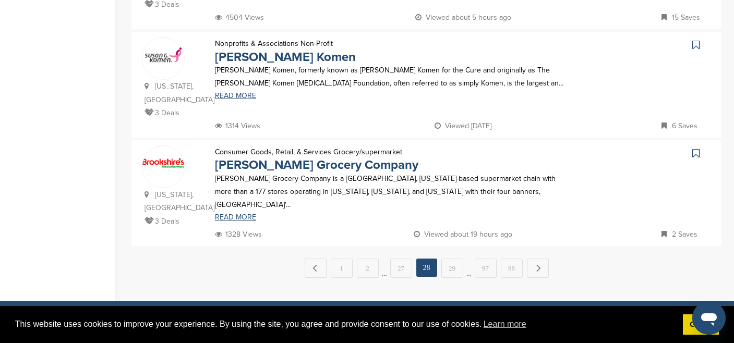
scroll to position [1053, 0]
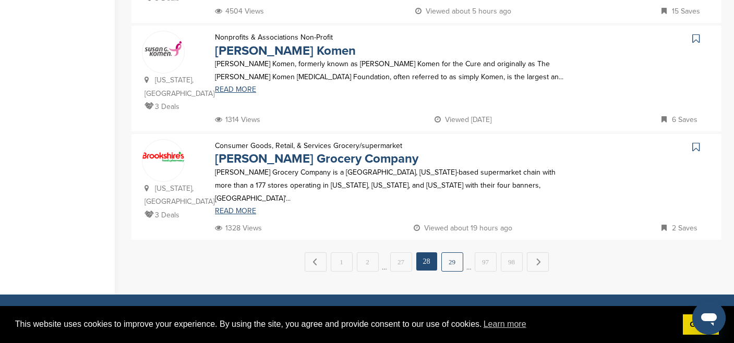
click at [450, 253] on link "29" at bounding box center [452, 262] width 22 height 19
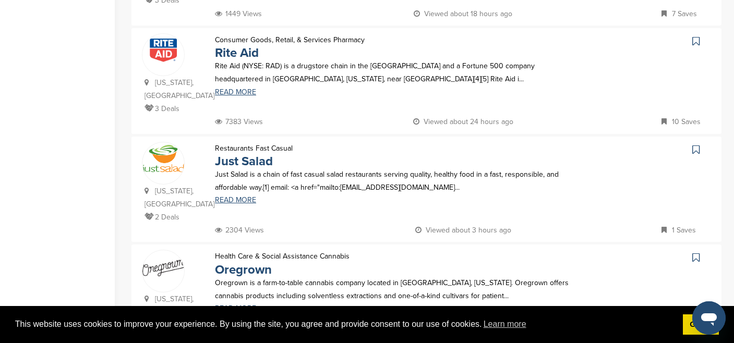
scroll to position [728, 0]
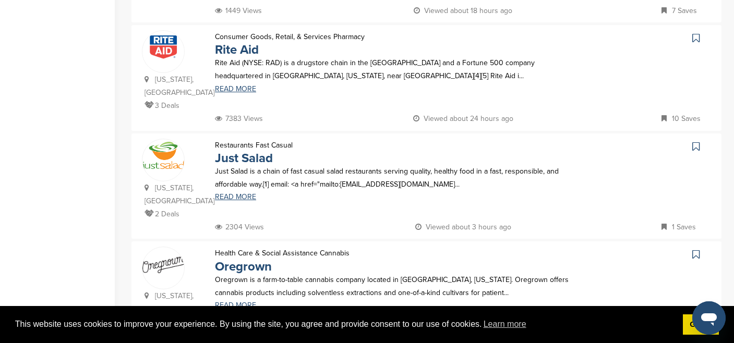
click at [696, 141] on icon at bounding box center [695, 146] width 7 height 10
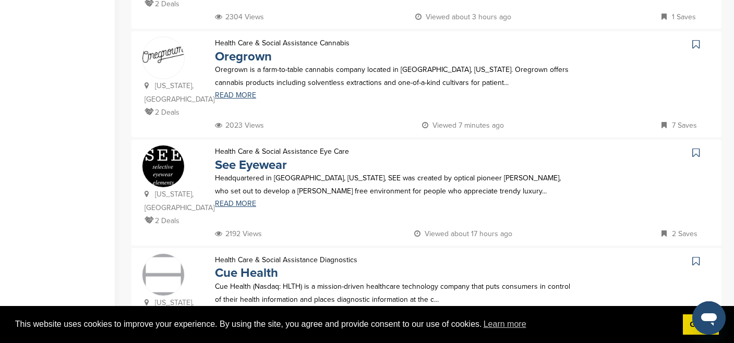
scroll to position [1035, 0]
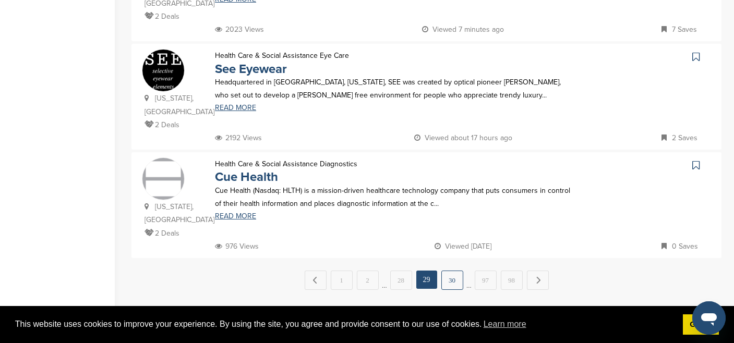
click at [457, 271] on link "30" at bounding box center [452, 280] width 22 height 19
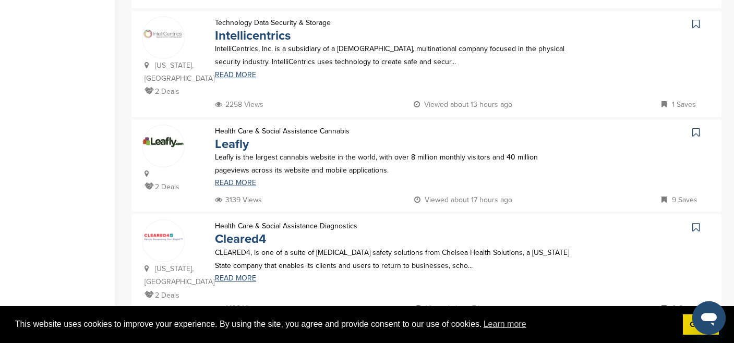
scroll to position [983, 0]
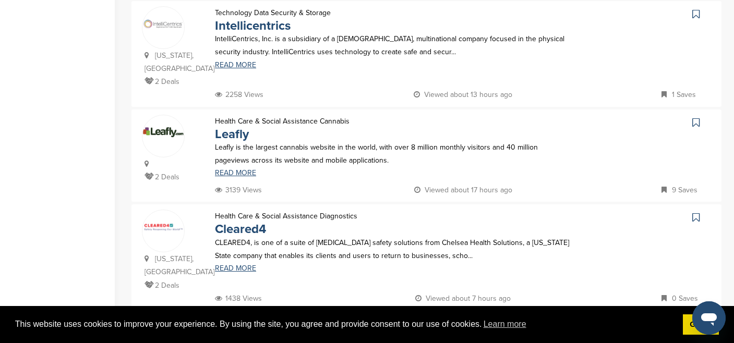
click at [452, 323] on link "31" at bounding box center [452, 332] width 22 height 19
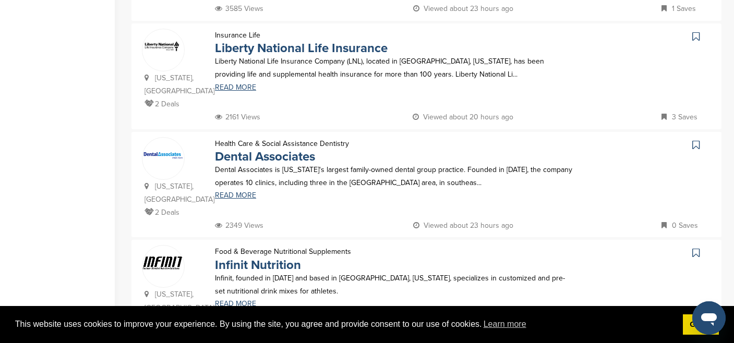
scroll to position [959, 0]
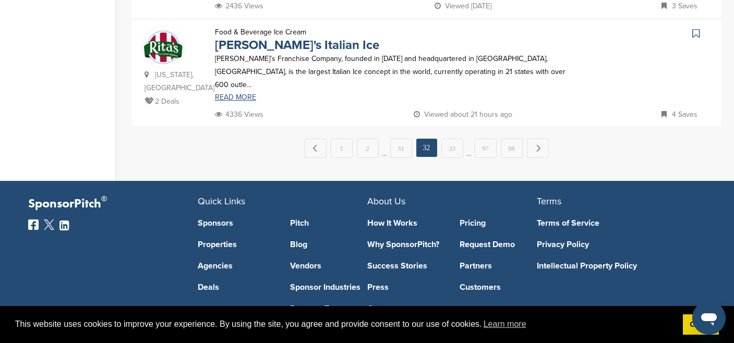
scroll to position [1176, 0]
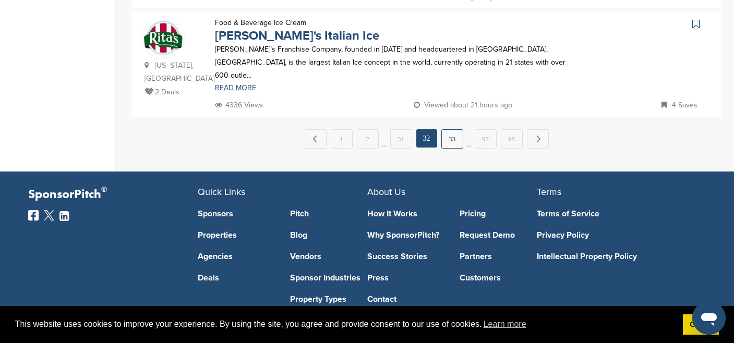
click at [453, 129] on link "33" at bounding box center [452, 138] width 22 height 19
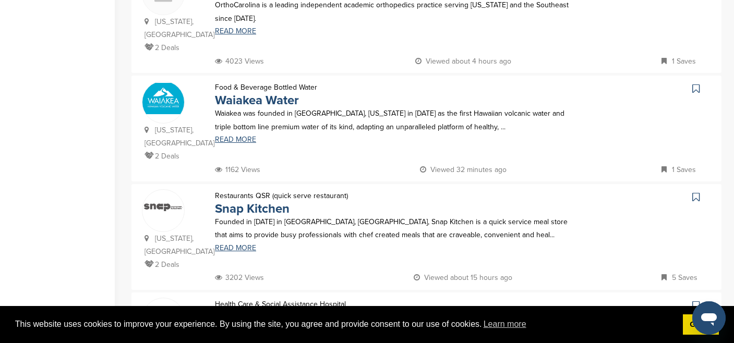
scroll to position [923, 0]
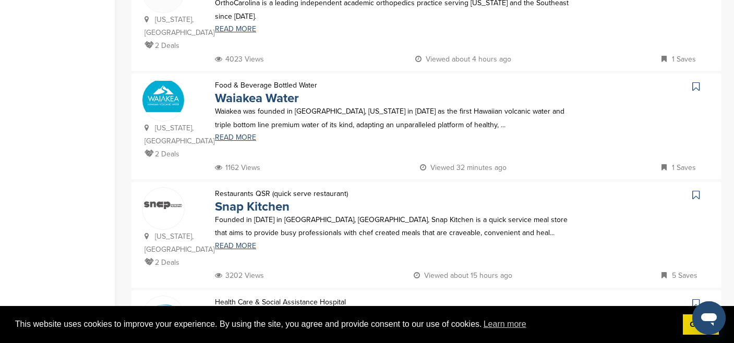
click at [696, 190] on icon at bounding box center [695, 195] width 7 height 10
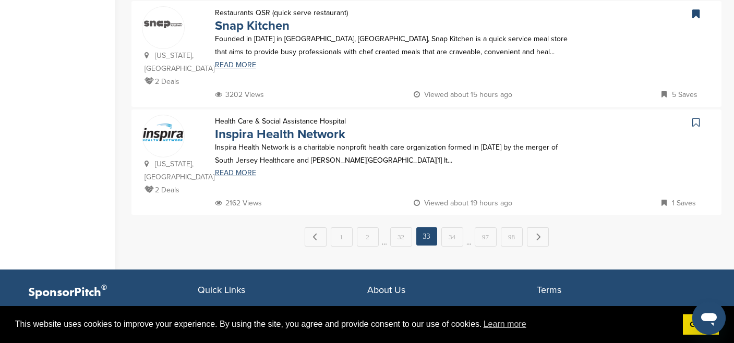
scroll to position [1117, 0]
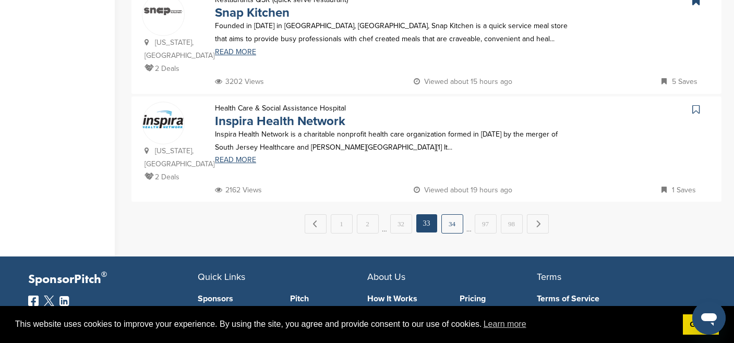
click at [449, 214] on link "34" at bounding box center [452, 223] width 22 height 19
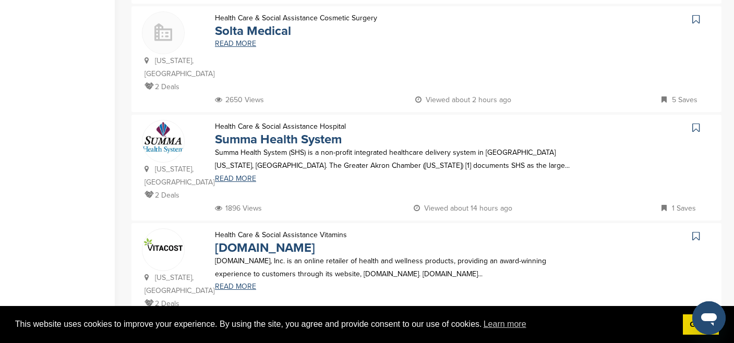
scroll to position [999, 0]
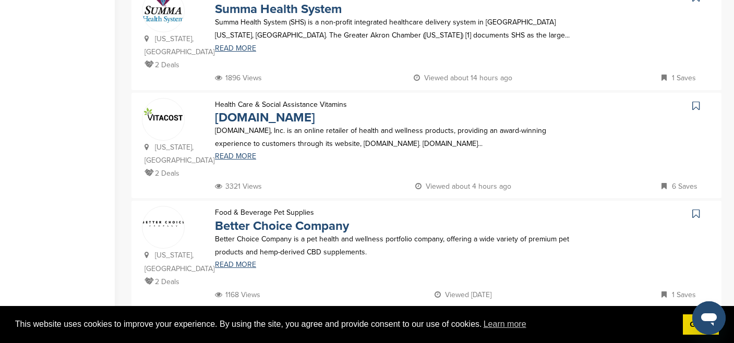
click at [451, 319] on link "35" at bounding box center [452, 328] width 22 height 19
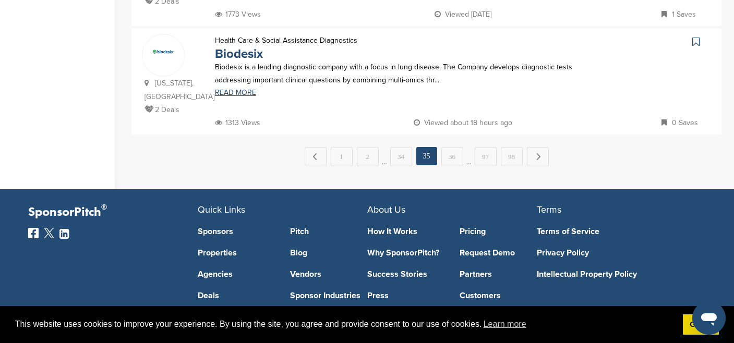
scroll to position [1176, 0]
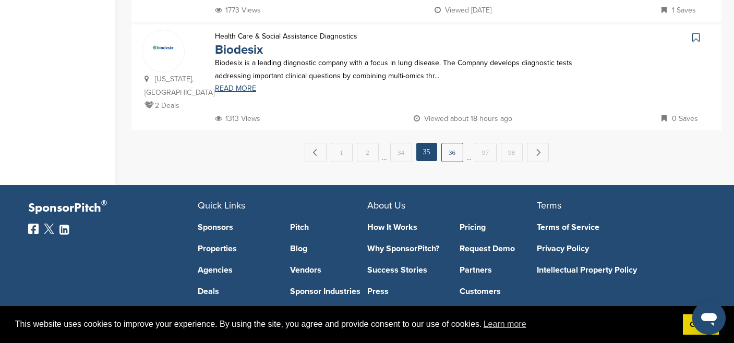
click at [453, 143] on link "36" at bounding box center [452, 152] width 22 height 19
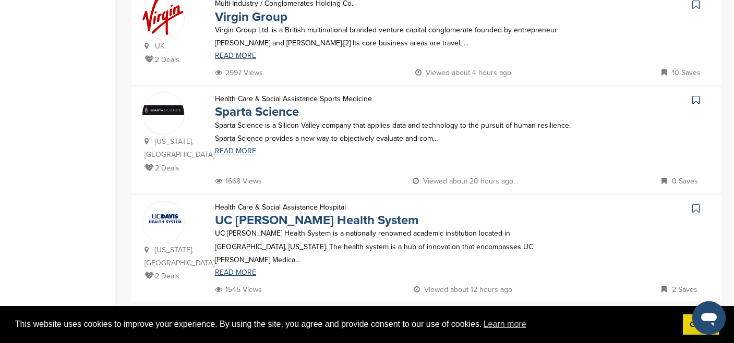
scroll to position [989, 0]
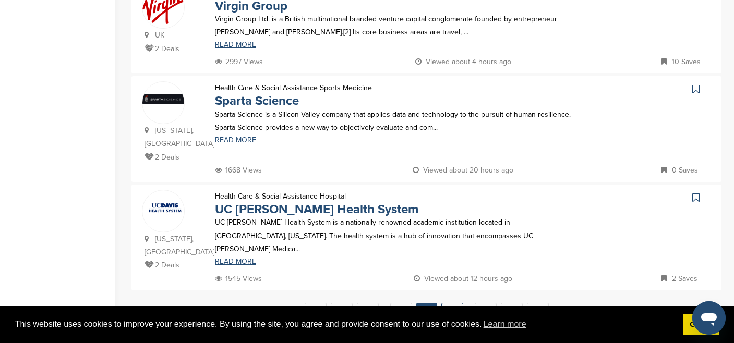
click at [460, 303] on link "37" at bounding box center [452, 312] width 22 height 19
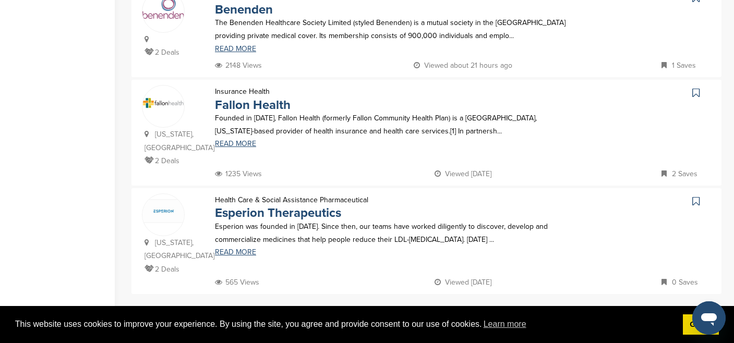
scroll to position [997, 0]
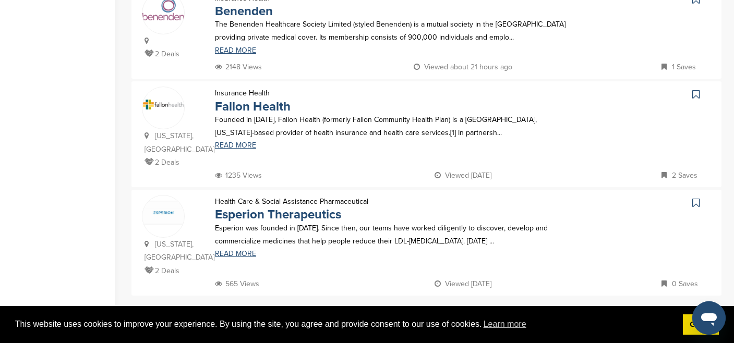
click at [448, 308] on link "38" at bounding box center [452, 317] width 22 height 19
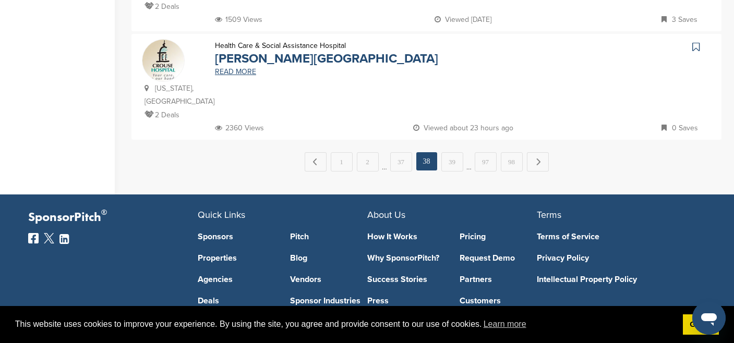
scroll to position [1155, 0]
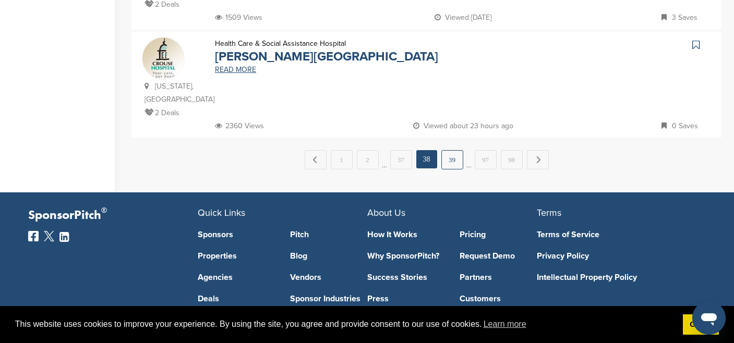
click at [450, 150] on link "39" at bounding box center [452, 159] width 22 height 19
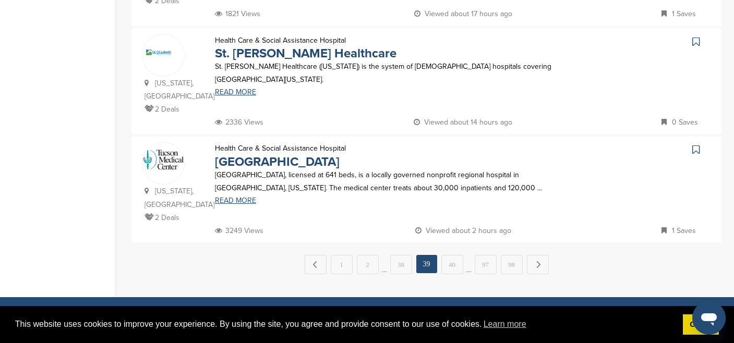
scroll to position [1064, 0]
click at [453, 255] on link "40" at bounding box center [452, 264] width 22 height 19
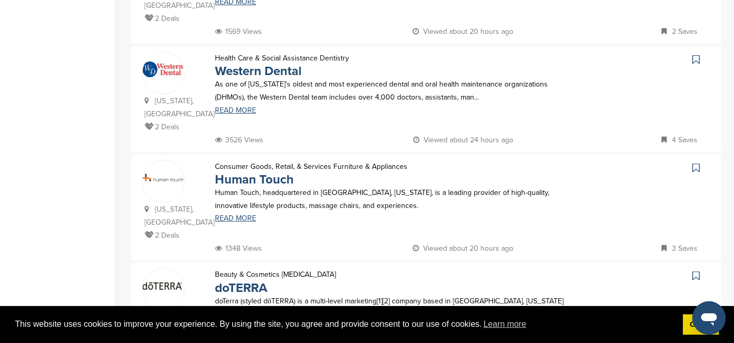
scroll to position [1007, 0]
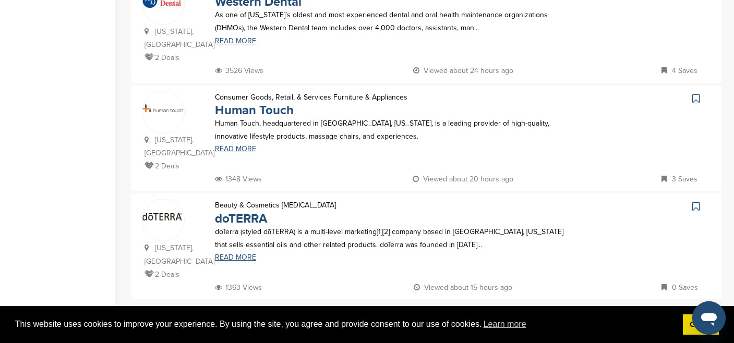
click at [455, 312] on link "41" at bounding box center [452, 321] width 22 height 19
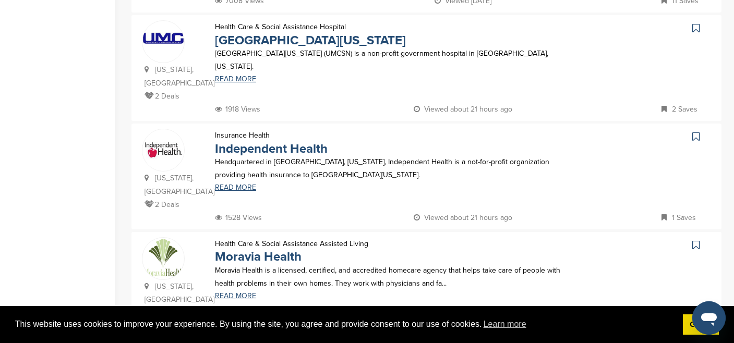
scroll to position [1035, 0]
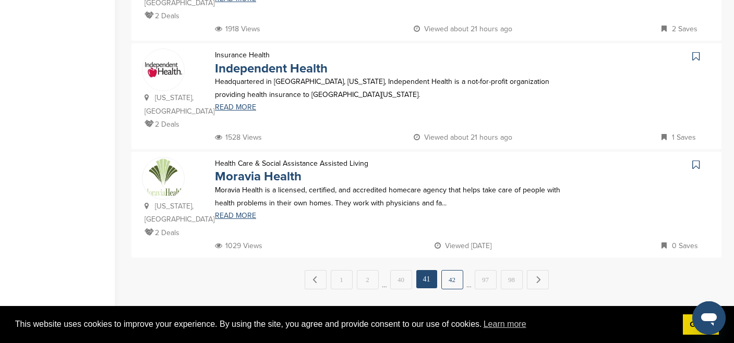
click at [450, 270] on link "42" at bounding box center [452, 279] width 22 height 19
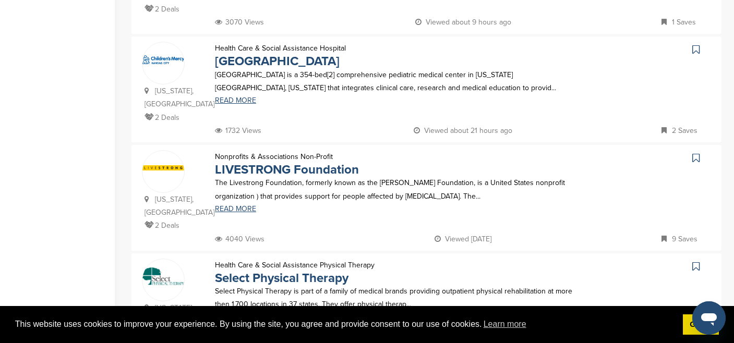
scroll to position [626, 0]
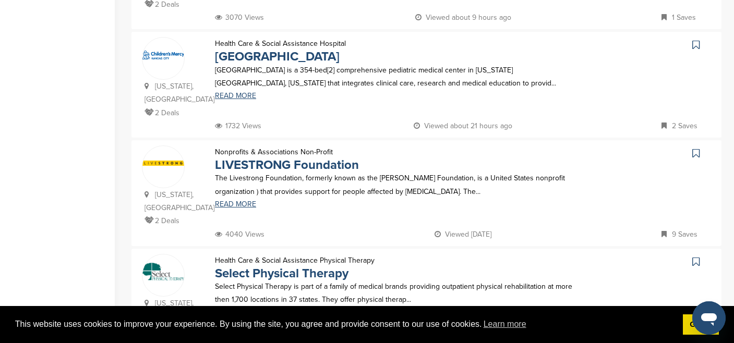
click at [702, 146] on link at bounding box center [697, 154] width 15 height 16
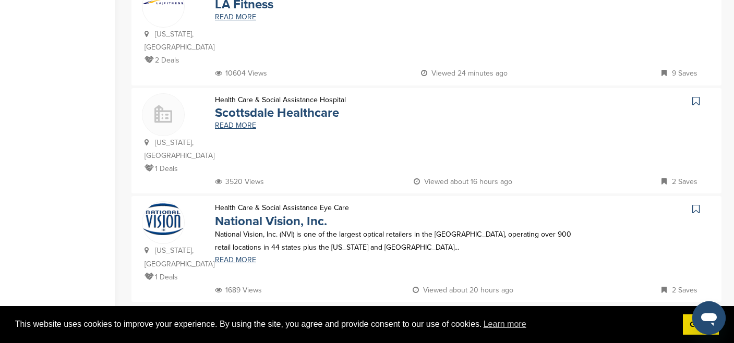
scroll to position [966, 0]
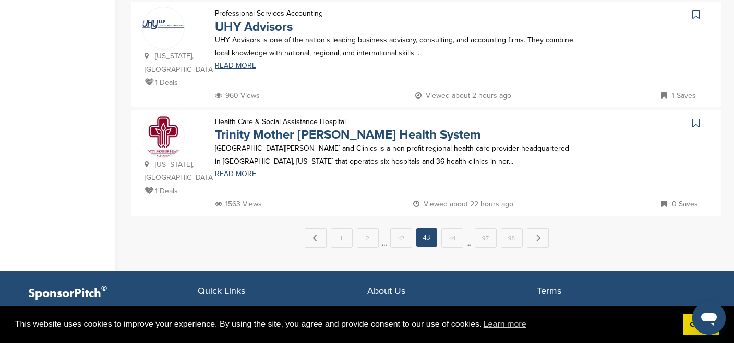
scroll to position [1114, 0]
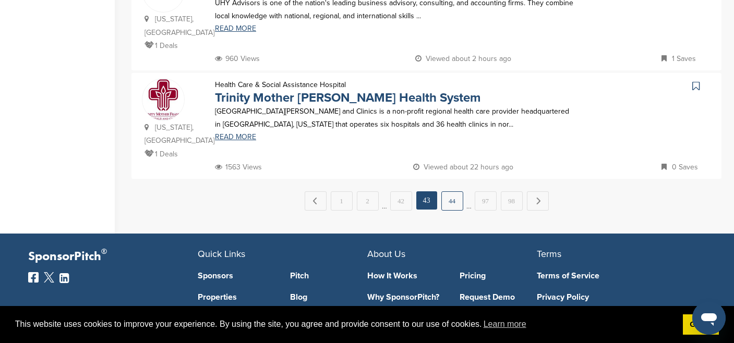
click at [455, 191] on link "44" at bounding box center [452, 200] width 22 height 19
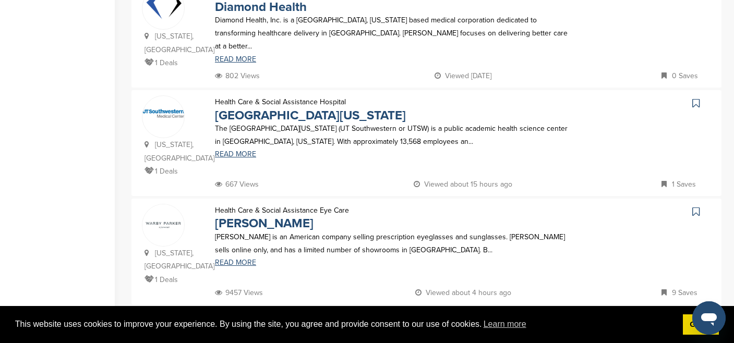
scroll to position [989, 0]
click at [448, 317] on link "45" at bounding box center [452, 326] width 22 height 19
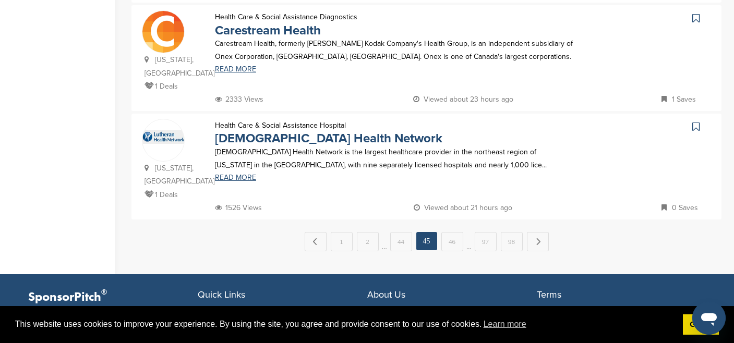
scroll to position [1083, 0]
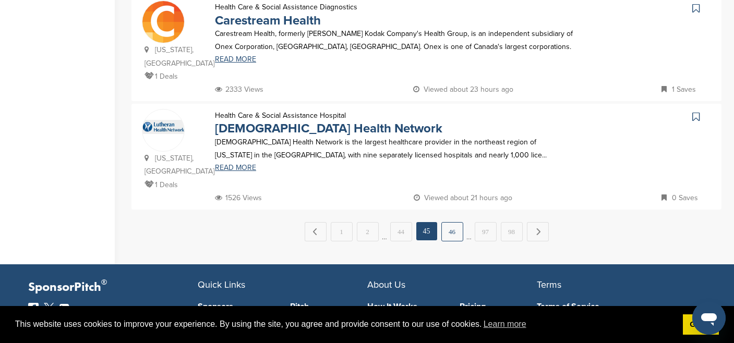
click at [460, 222] on link "46" at bounding box center [452, 231] width 22 height 19
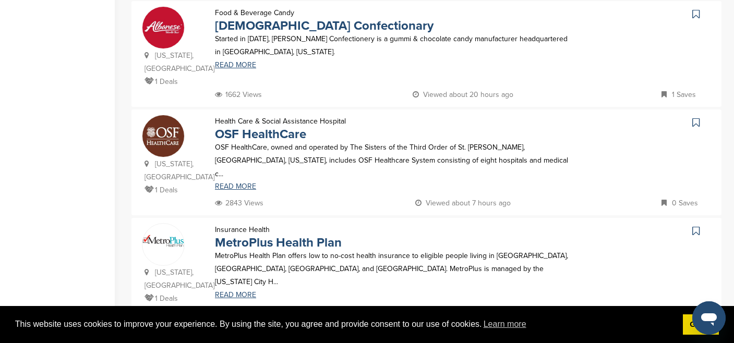
scroll to position [962, 0]
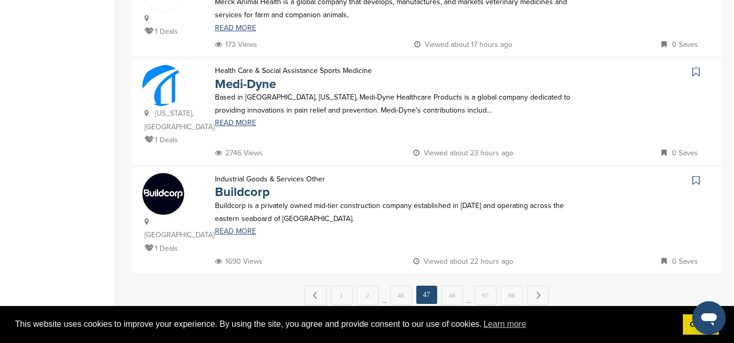
scroll to position [1051, 0]
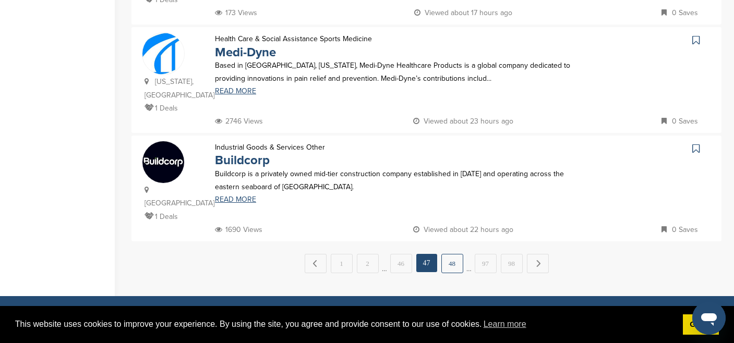
click at [454, 254] on link "48" at bounding box center [452, 263] width 22 height 19
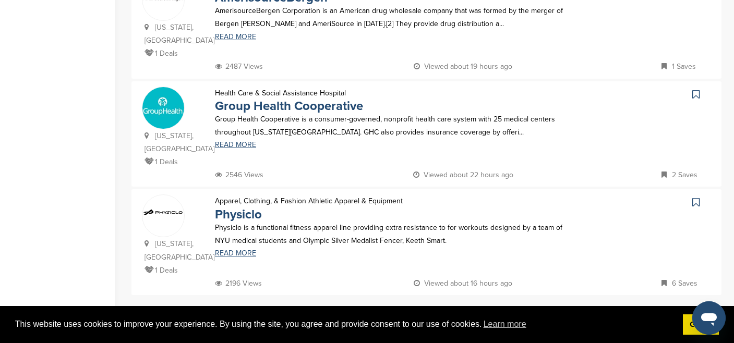
scroll to position [1013, 0]
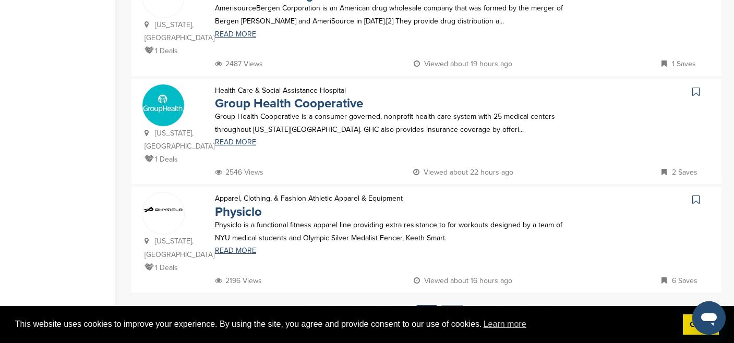
click at [451, 305] on link "49" at bounding box center [452, 314] width 22 height 19
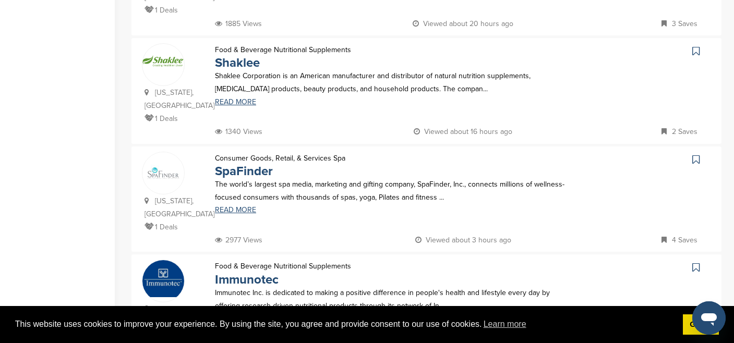
scroll to position [189, 0]
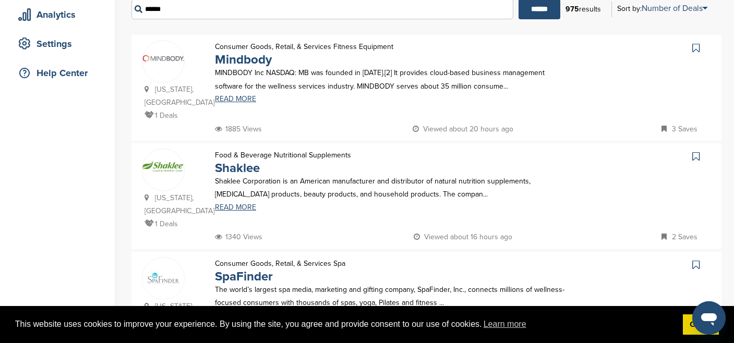
click at [697, 49] on icon at bounding box center [695, 48] width 7 height 10
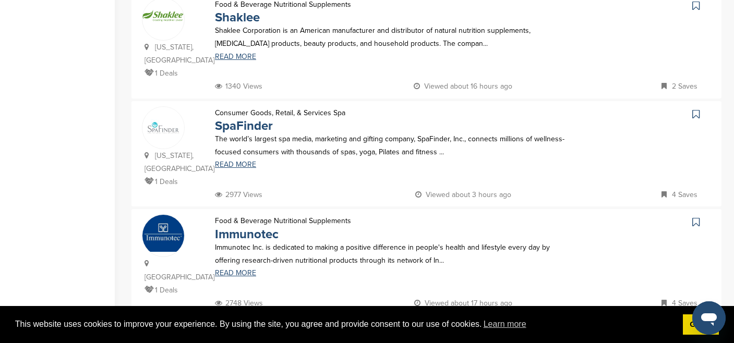
scroll to position [299, 0]
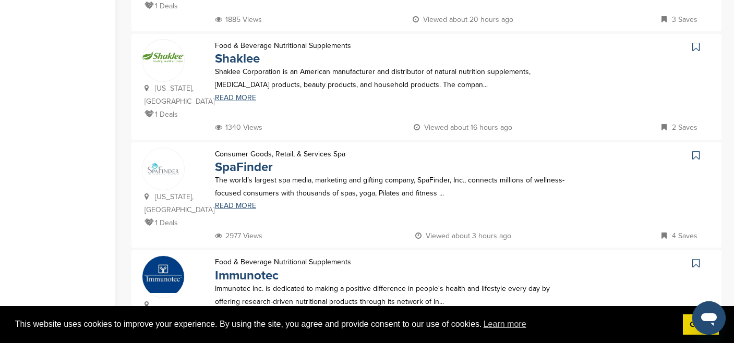
click at [698, 156] on icon at bounding box center [695, 155] width 7 height 10
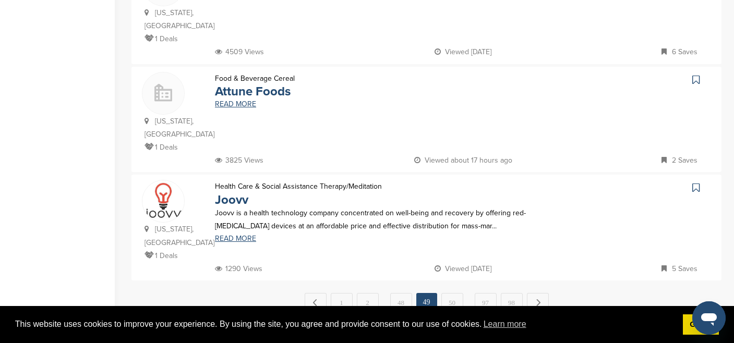
scroll to position [1158, 0]
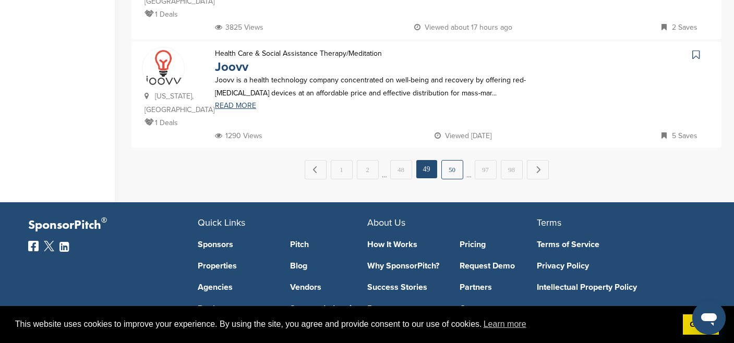
click at [453, 160] on link "50" at bounding box center [452, 169] width 22 height 19
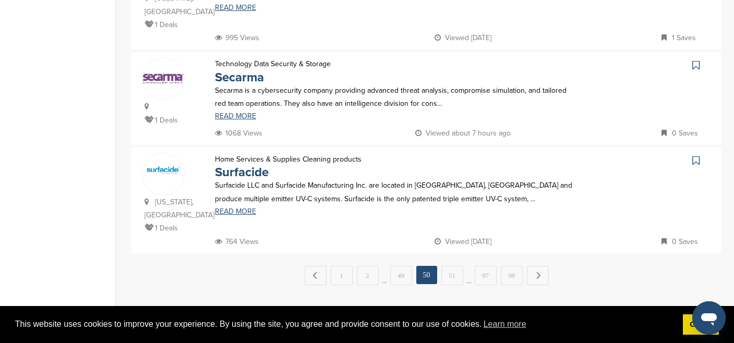
scroll to position [1046, 0]
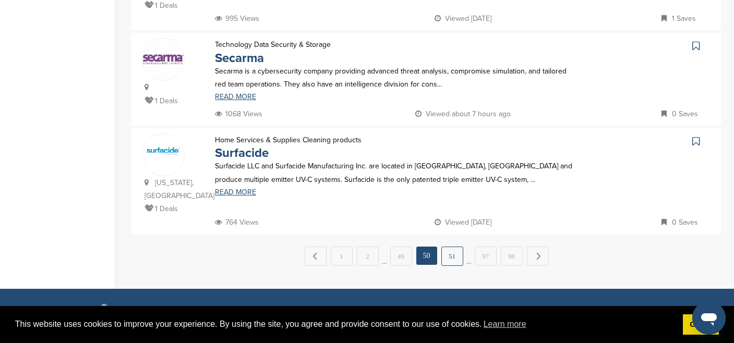
click at [451, 247] on link "51" at bounding box center [452, 256] width 22 height 19
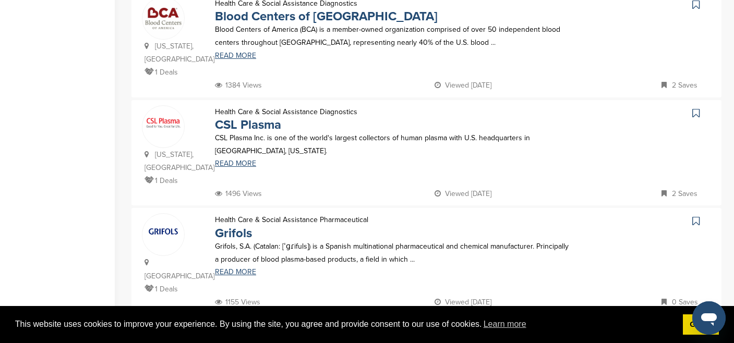
scroll to position [1056, 0]
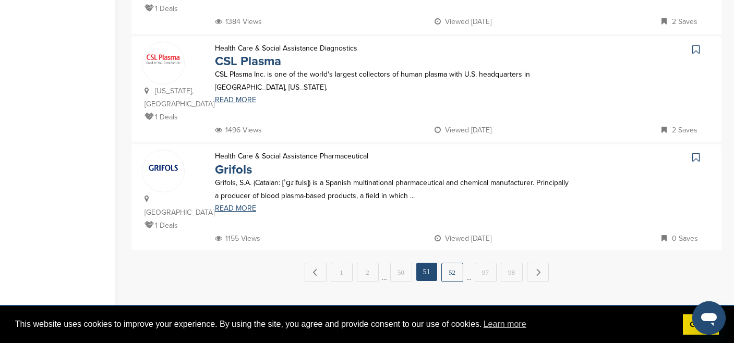
click at [458, 263] on link "52" at bounding box center [452, 272] width 22 height 19
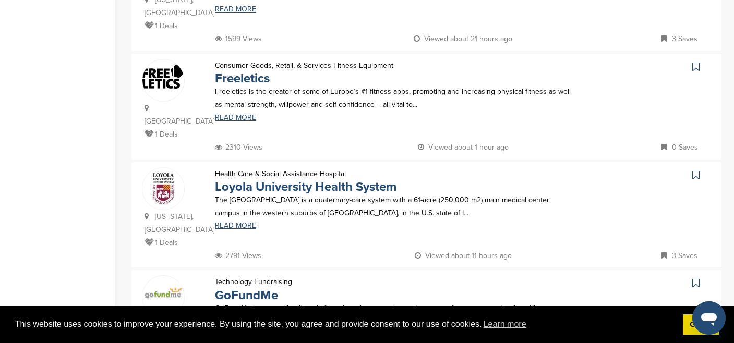
scroll to position [969, 0]
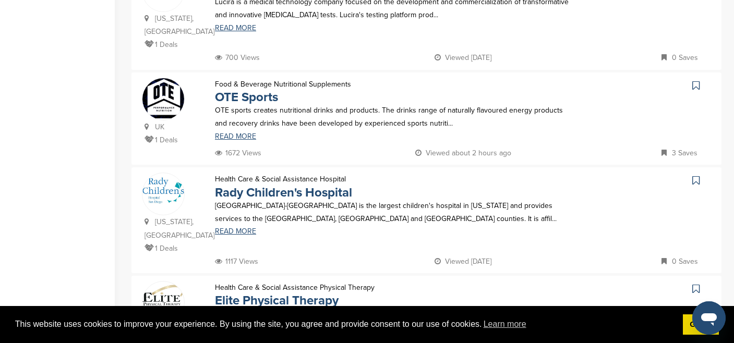
scroll to position [992, 0]
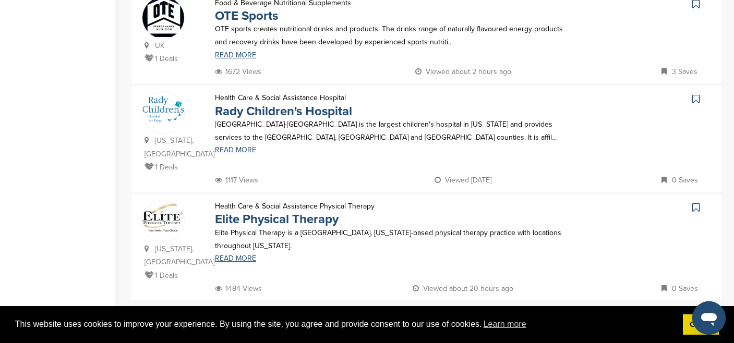
click at [451, 313] on link "54" at bounding box center [452, 322] width 22 height 19
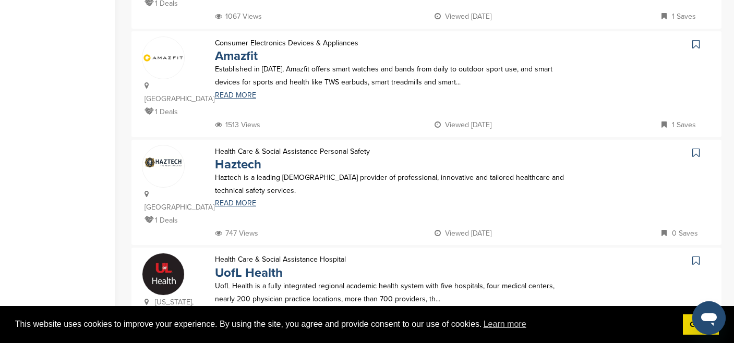
scroll to position [997, 0]
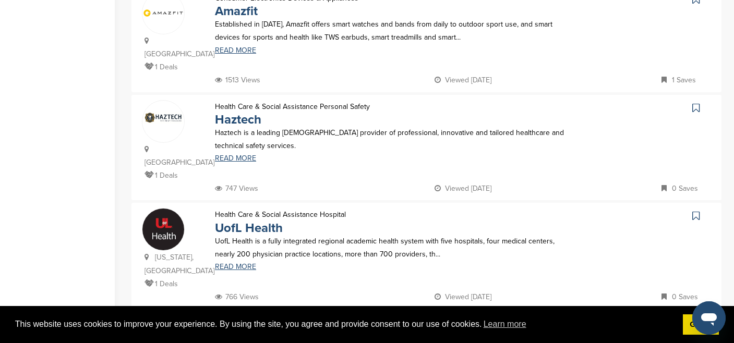
click at [461, 321] on link "55" at bounding box center [452, 330] width 22 height 19
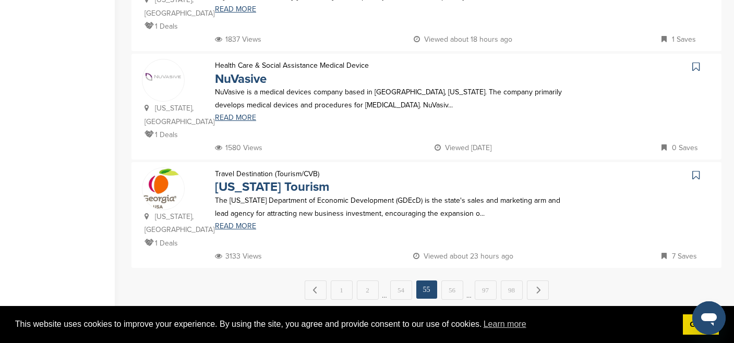
scroll to position [1025, 0]
click at [453, 280] on link "56" at bounding box center [452, 289] width 22 height 19
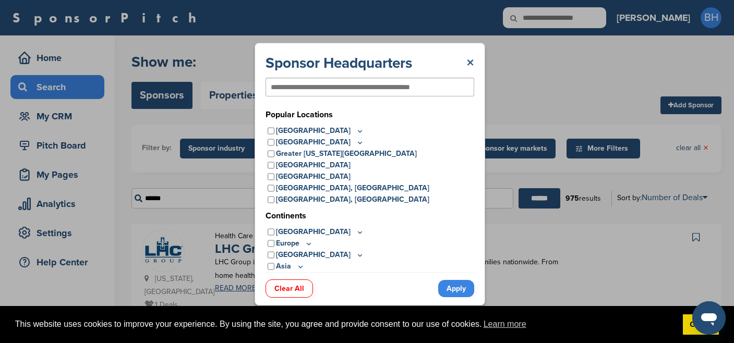
click at [469, 63] on link "×" at bounding box center [470, 63] width 8 height 19
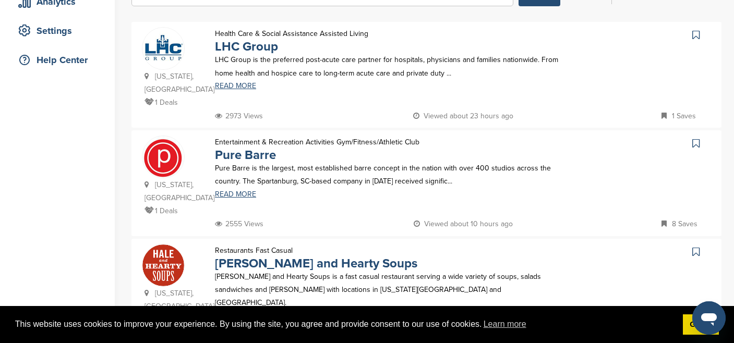
scroll to position [330, 0]
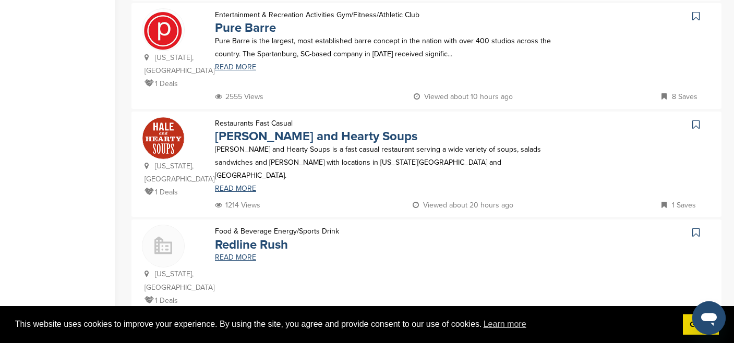
click at [701, 18] on link at bounding box center [697, 16] width 15 height 16
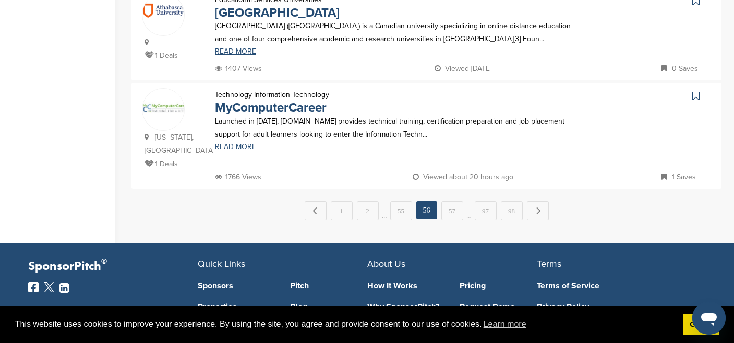
scroll to position [1180, 0]
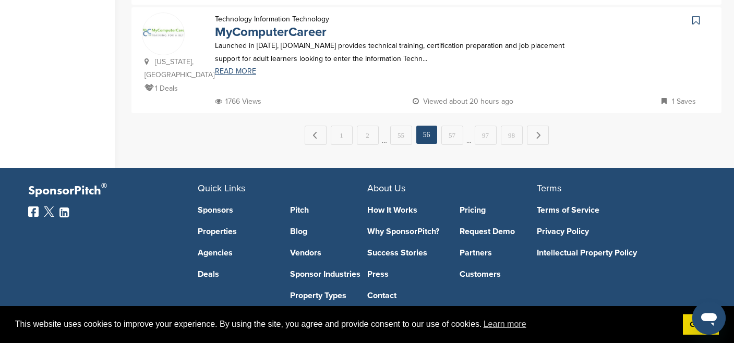
click at [451, 126] on link "57" at bounding box center [452, 135] width 22 height 19
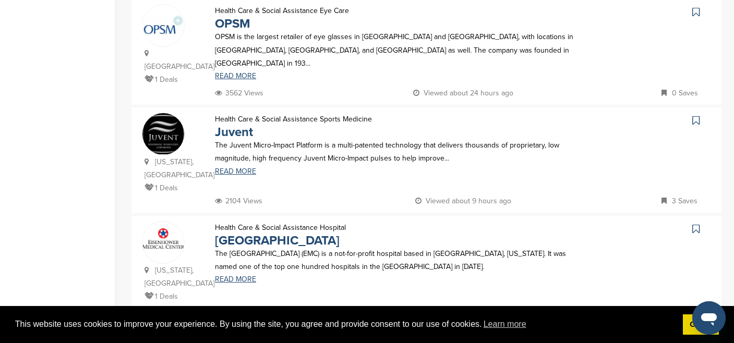
scroll to position [1004, 0]
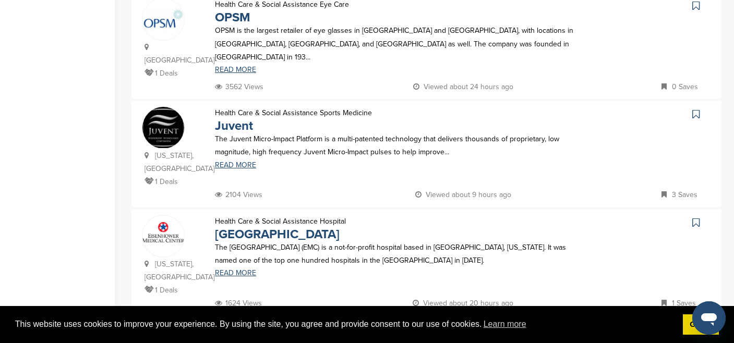
click at [456, 328] on link "58" at bounding box center [452, 337] width 22 height 19
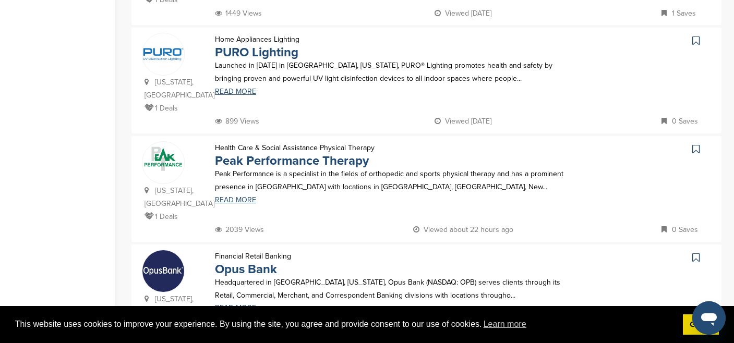
scroll to position [1048, 0]
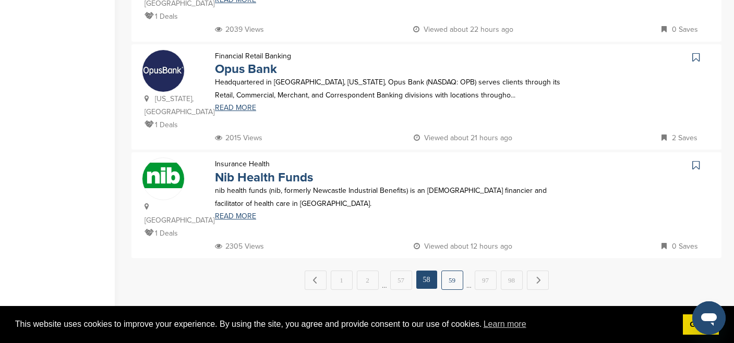
click at [446, 271] on link "59" at bounding box center [452, 280] width 22 height 19
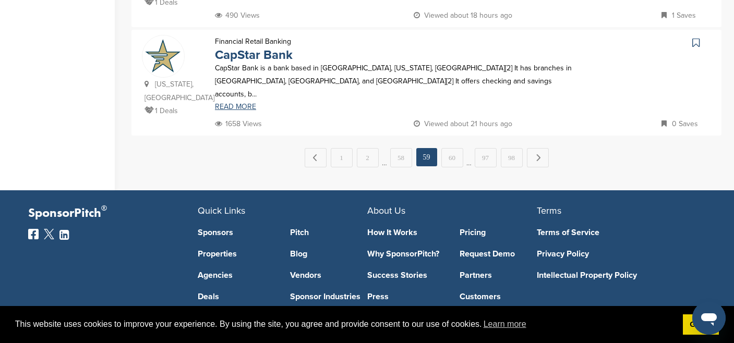
scroll to position [1193, 0]
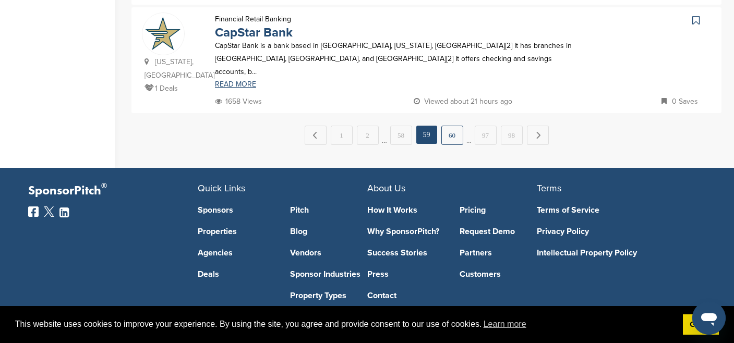
click at [449, 126] on link "60" at bounding box center [452, 135] width 22 height 19
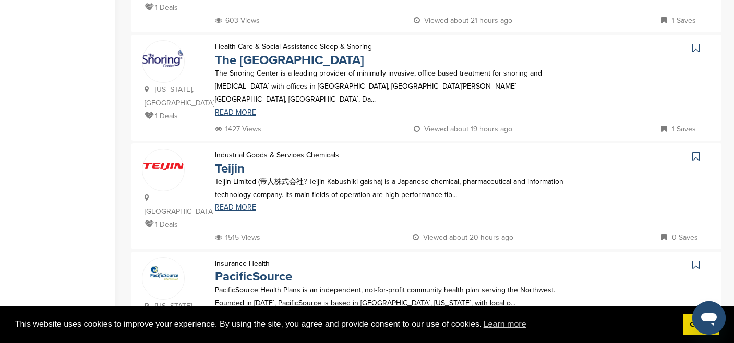
scroll to position [1025, 0]
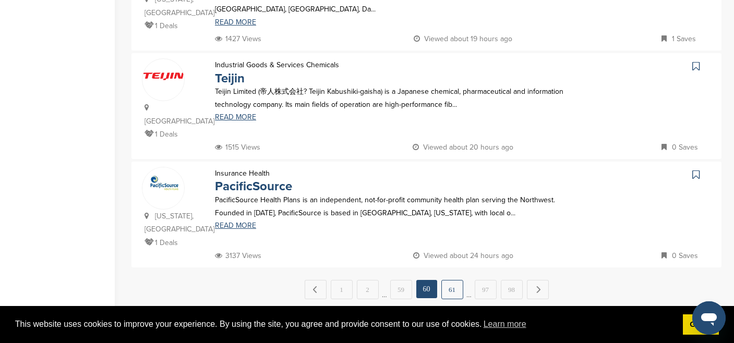
click at [454, 280] on link "61" at bounding box center [452, 289] width 22 height 19
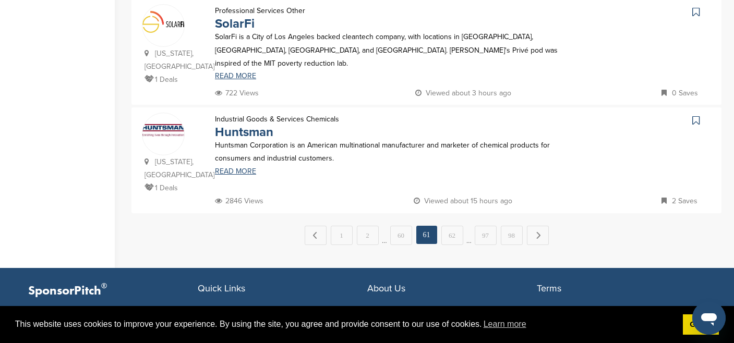
scroll to position [1054, 0]
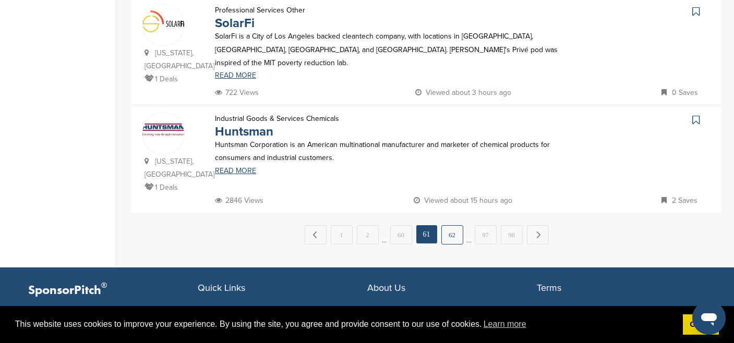
click at [450, 225] on link "62" at bounding box center [452, 234] width 22 height 19
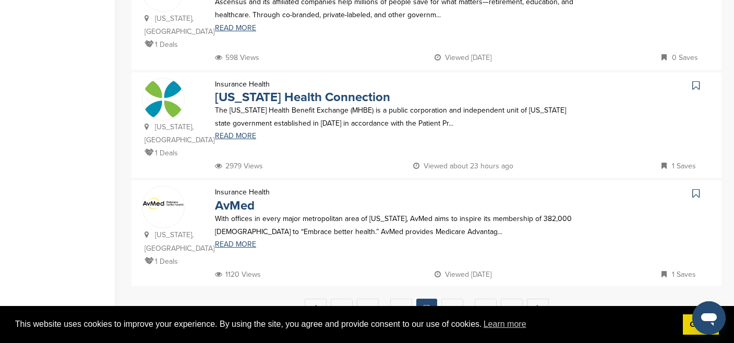
scroll to position [1076, 0]
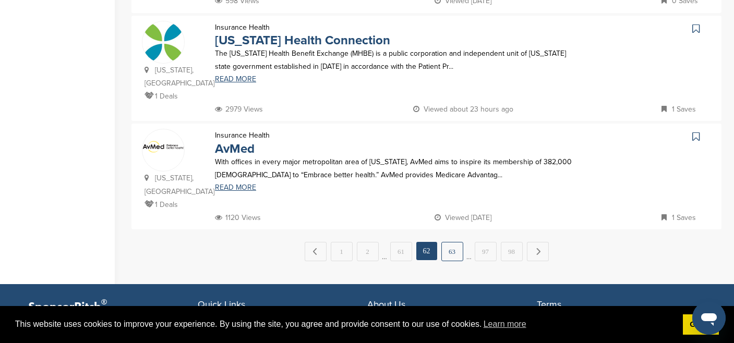
click at [462, 242] on link "63" at bounding box center [452, 251] width 22 height 19
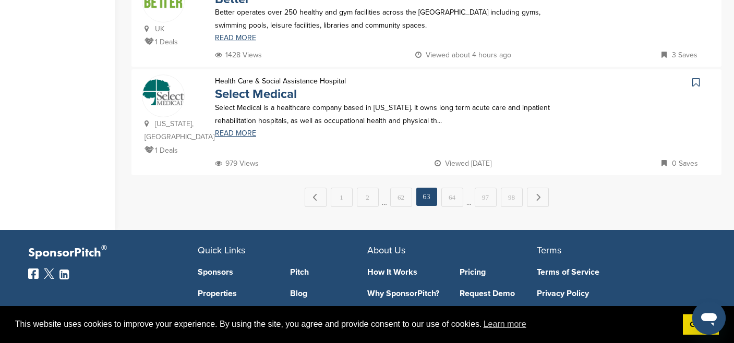
scroll to position [1133, 0]
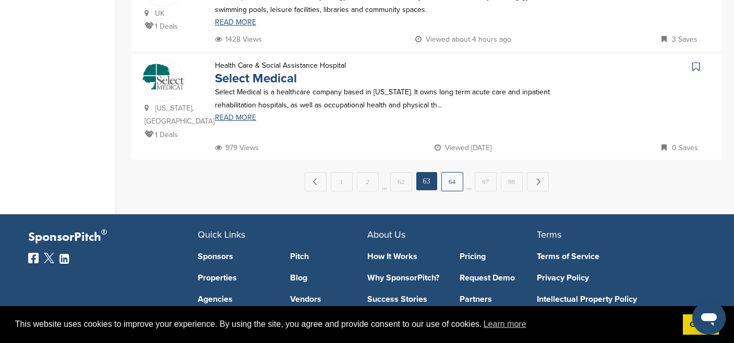
click at [458, 172] on link "64" at bounding box center [452, 181] width 22 height 19
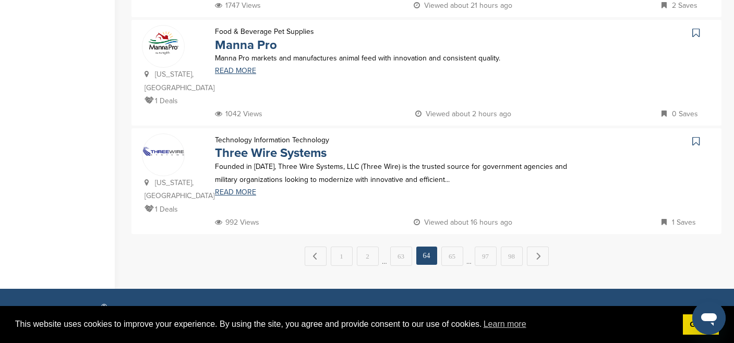
scroll to position [1065, 0]
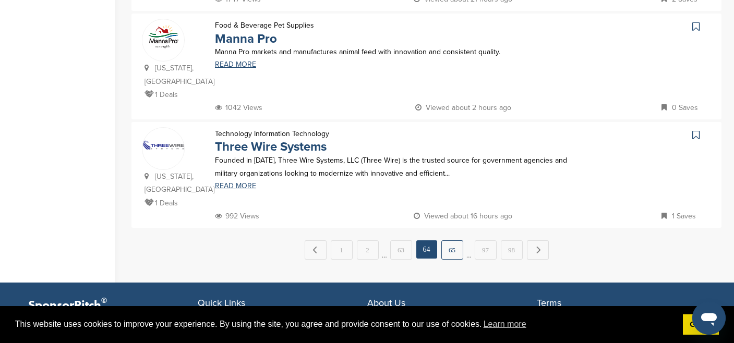
click at [449, 241] on link "65" at bounding box center [452, 250] width 22 height 19
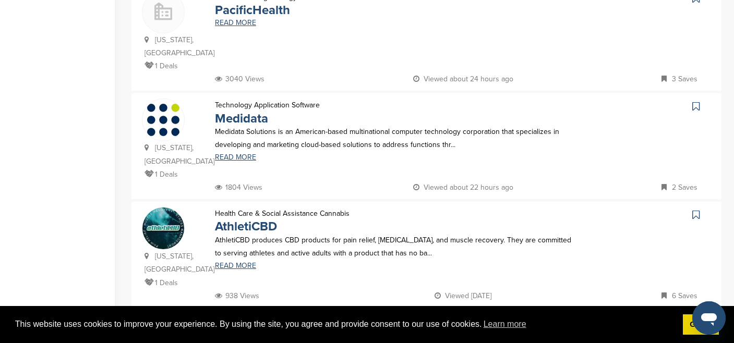
scroll to position [507, 0]
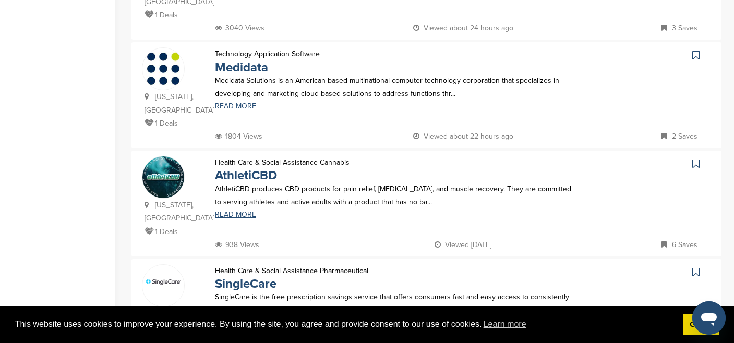
click at [699, 159] on icon at bounding box center [695, 164] width 7 height 10
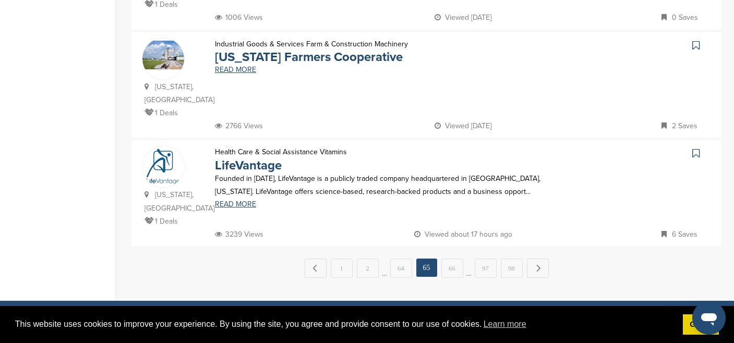
scroll to position [1085, 0]
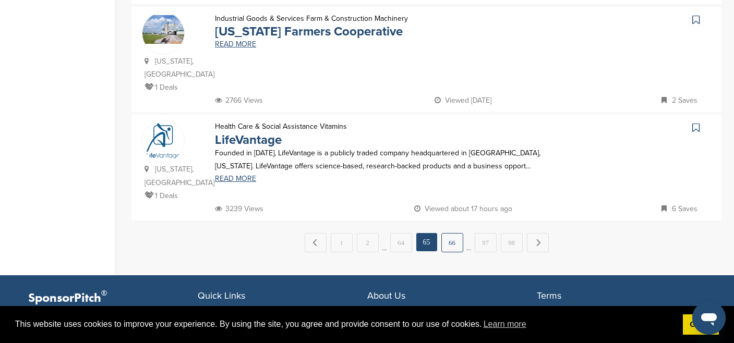
click at [453, 233] on link "66" at bounding box center [452, 242] width 22 height 19
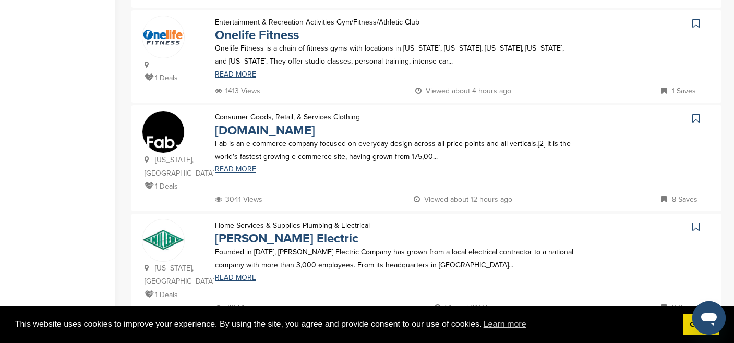
scroll to position [324, 0]
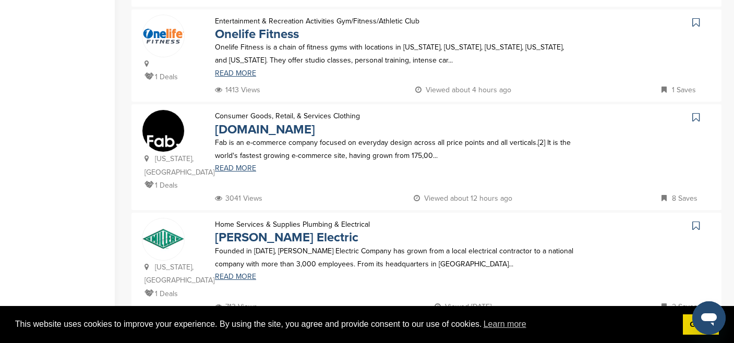
click at [695, 112] on icon at bounding box center [695, 117] width 7 height 10
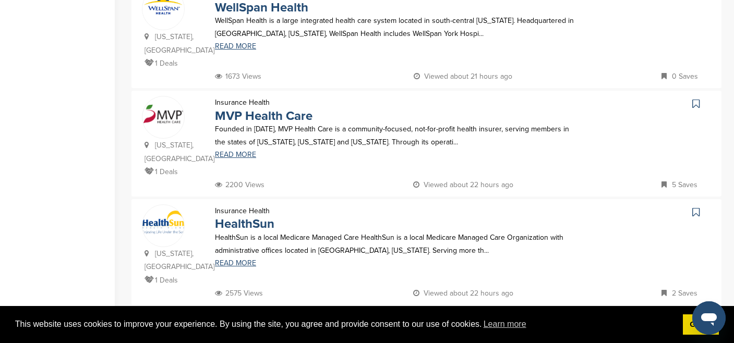
scroll to position [1050, 0]
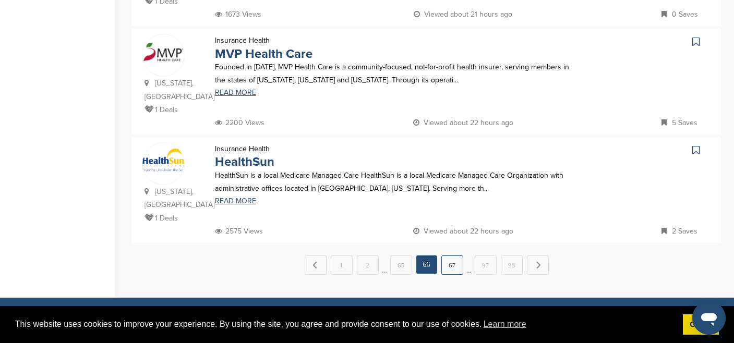
click at [457, 256] on link "67" at bounding box center [452, 265] width 22 height 19
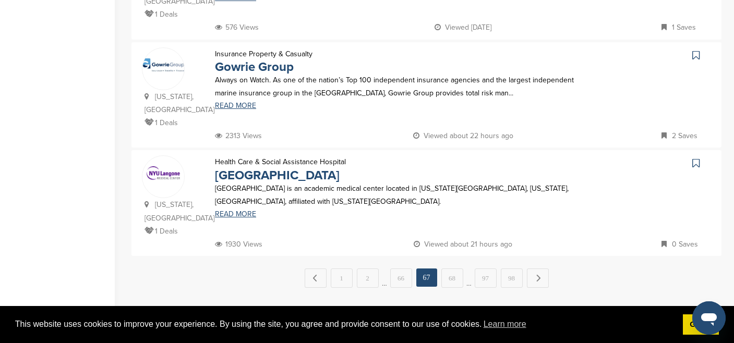
scroll to position [0, 0]
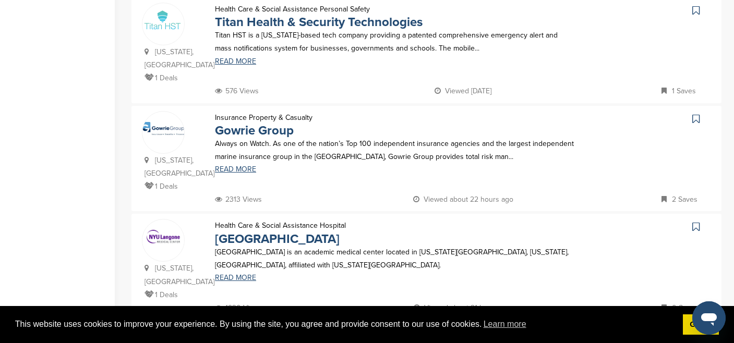
scroll to position [1140, 0]
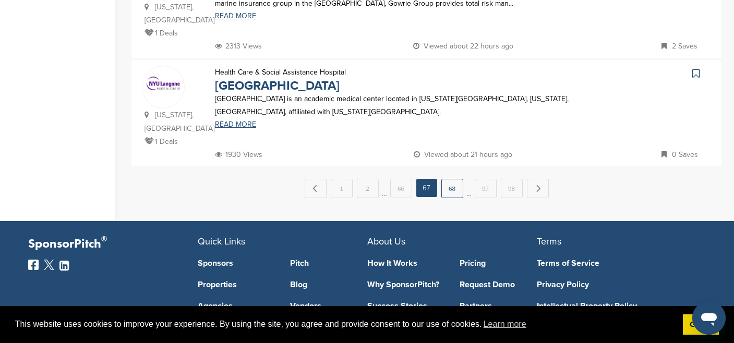
click at [453, 179] on link "68" at bounding box center [452, 188] width 22 height 19
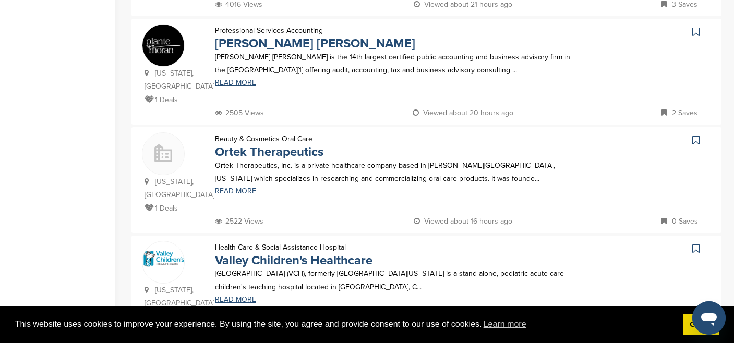
scroll to position [940, 0]
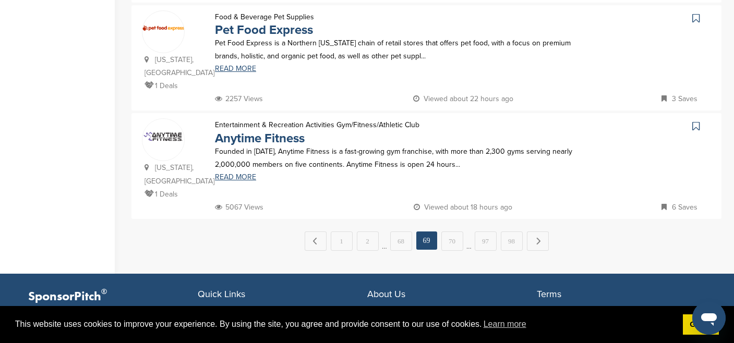
scroll to position [1093, 0]
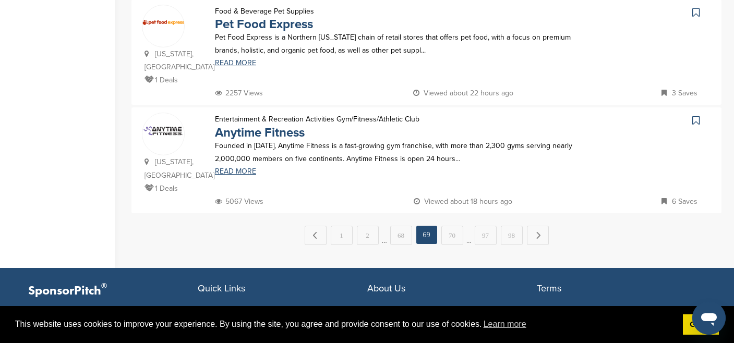
click at [693, 115] on icon at bounding box center [695, 120] width 7 height 10
click at [453, 226] on link "70" at bounding box center [452, 235] width 22 height 19
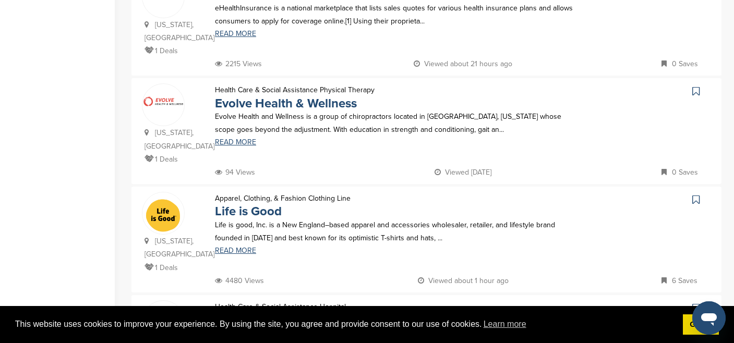
scroll to position [820, 0]
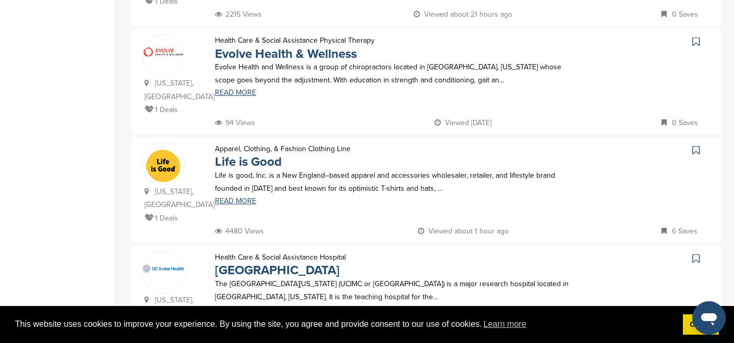
click at [693, 145] on icon at bounding box center [695, 150] width 7 height 10
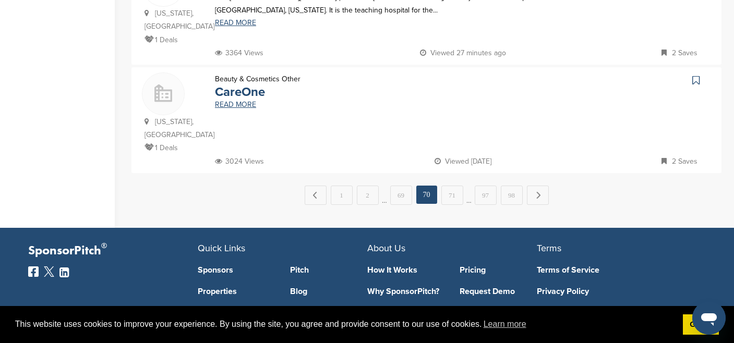
scroll to position [1097, 0]
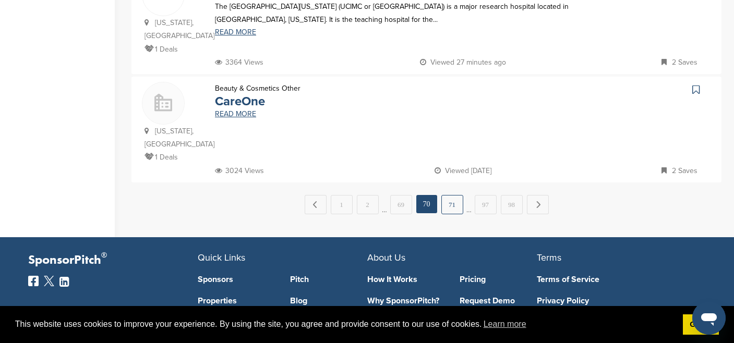
click at [451, 195] on link "71" at bounding box center [452, 204] width 22 height 19
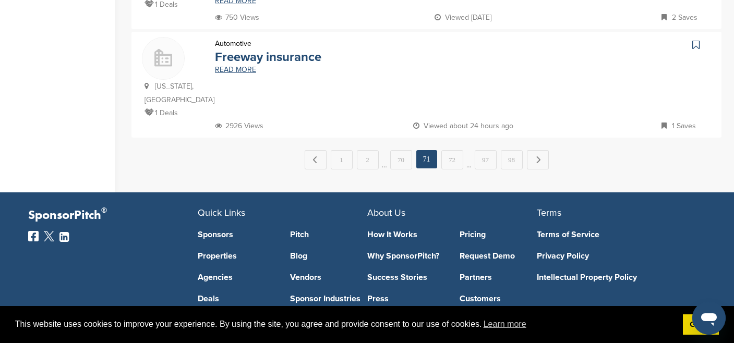
scroll to position [1193, 0]
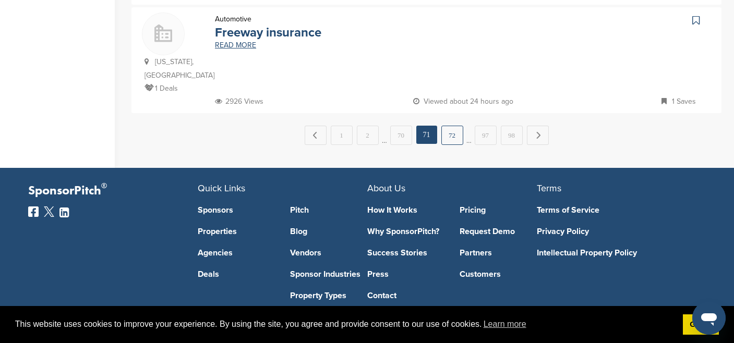
click at [450, 126] on link "72" at bounding box center [452, 135] width 22 height 19
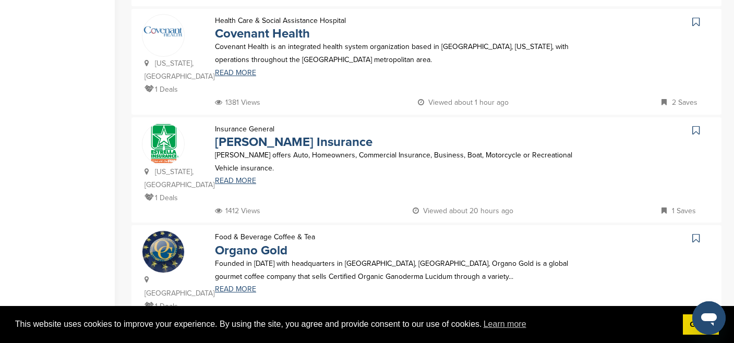
scroll to position [1013, 0]
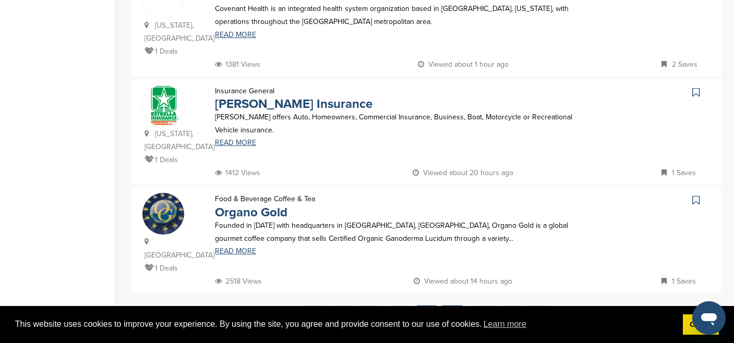
click at [455, 306] on link "73" at bounding box center [452, 315] width 22 height 19
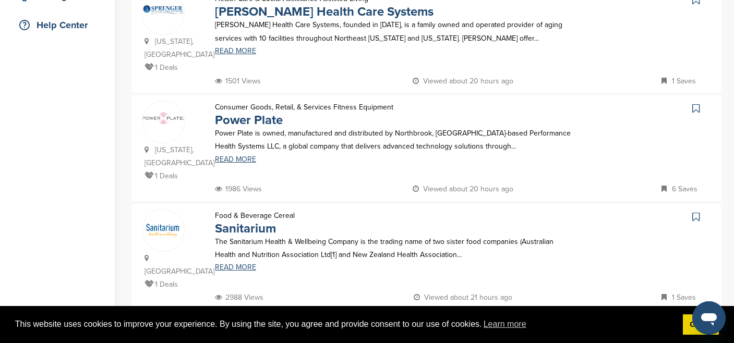
scroll to position [256, 0]
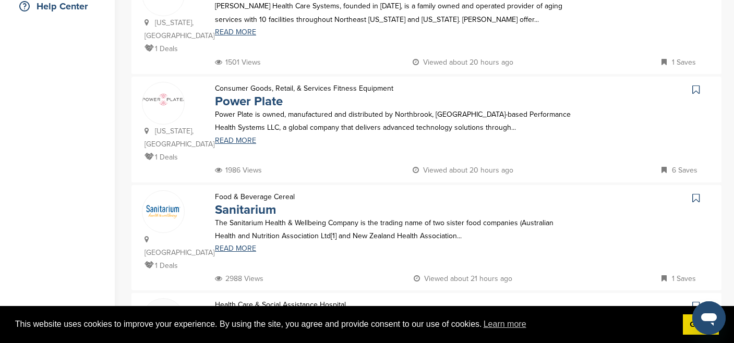
click at [694, 85] on icon at bounding box center [695, 90] width 7 height 10
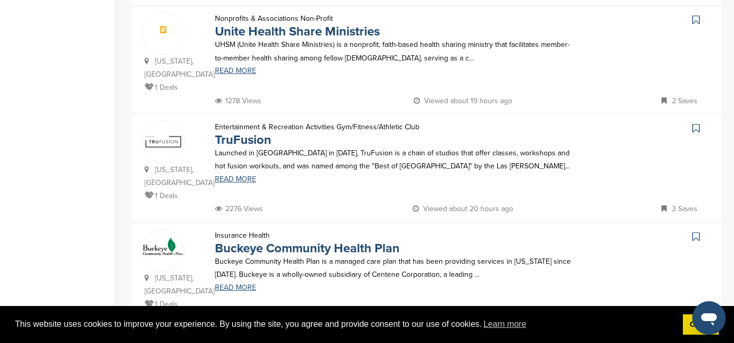
scroll to position [873, 0]
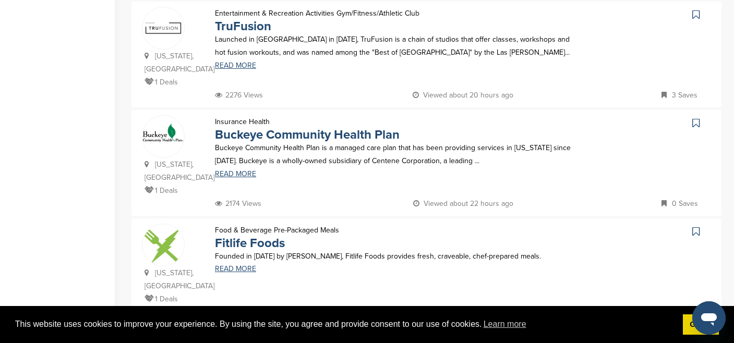
click at [695, 226] on icon at bounding box center [695, 231] width 7 height 10
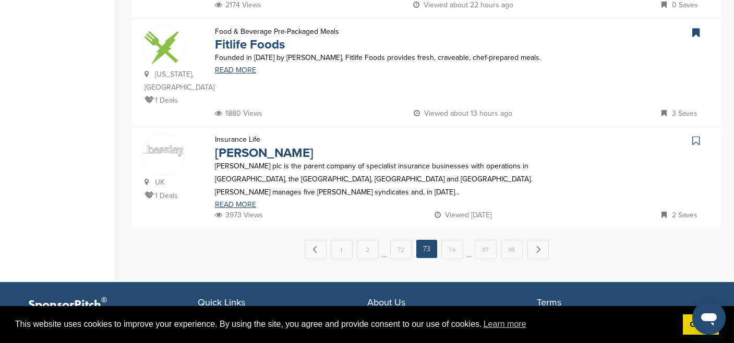
scroll to position [1107, 0]
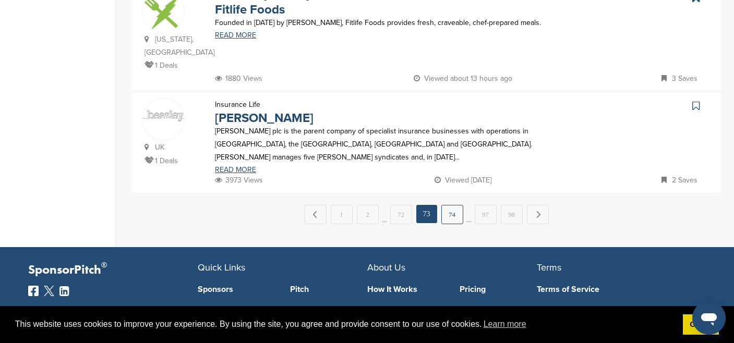
click at [450, 205] on link "74" at bounding box center [452, 214] width 22 height 19
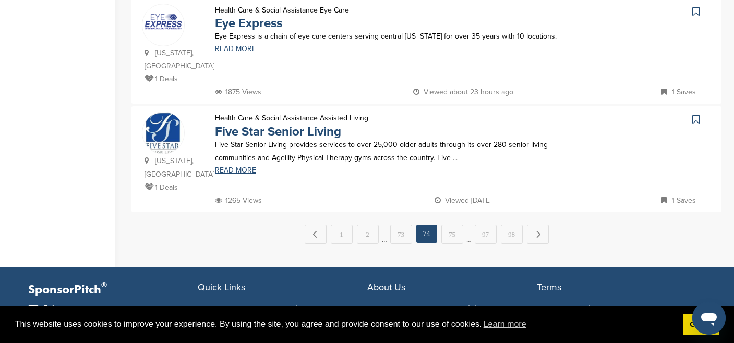
scroll to position [1116, 0]
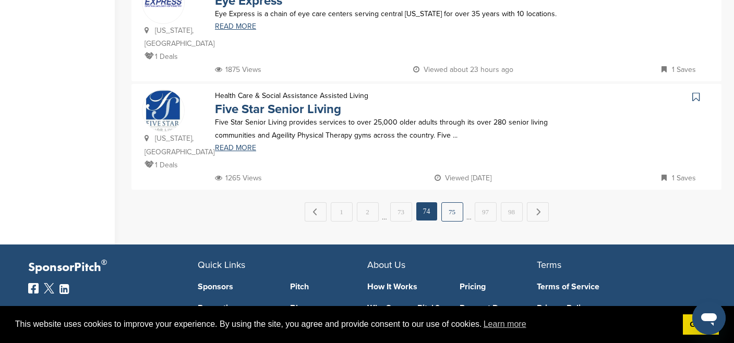
click at [453, 202] on link "75" at bounding box center [452, 211] width 22 height 19
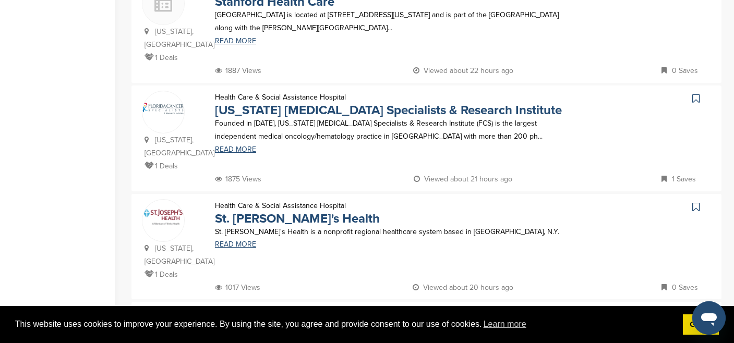
scroll to position [1178, 0]
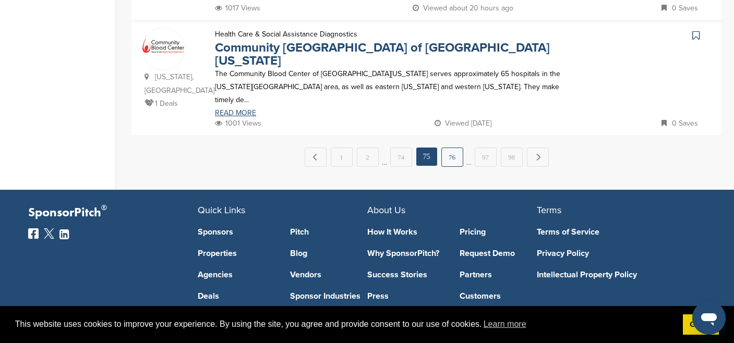
click at [452, 148] on link "76" at bounding box center [452, 157] width 22 height 19
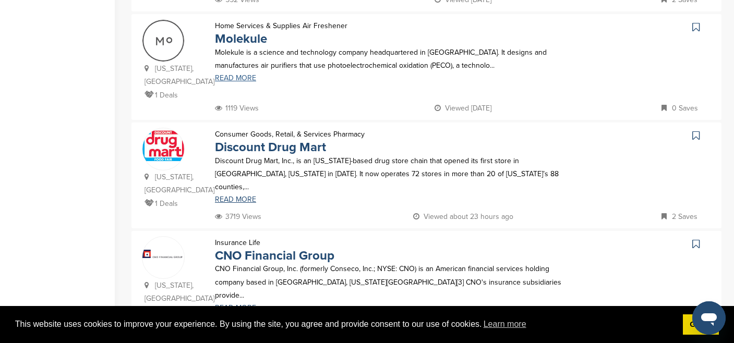
scroll to position [943, 0]
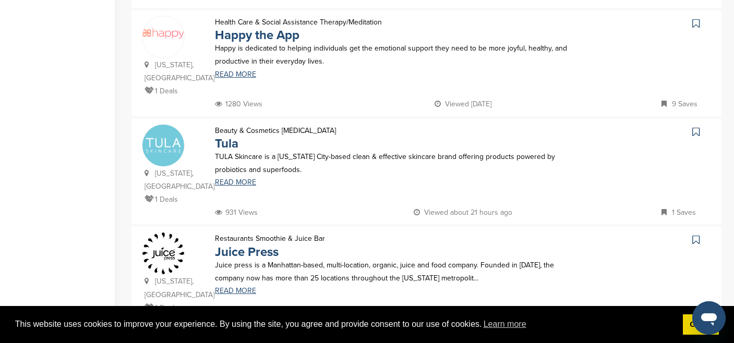
scroll to position [402, 0]
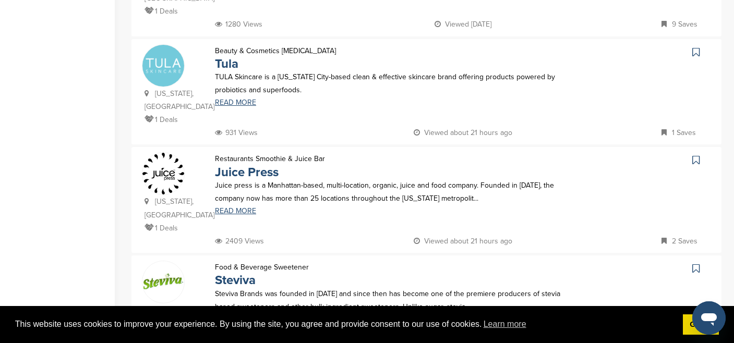
click at [694, 155] on icon at bounding box center [695, 160] width 7 height 10
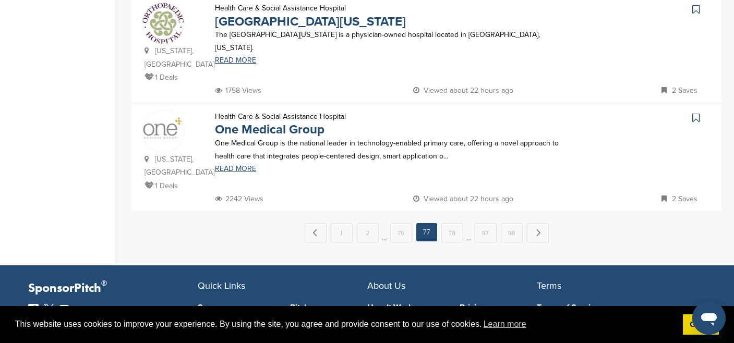
scroll to position [1129, 0]
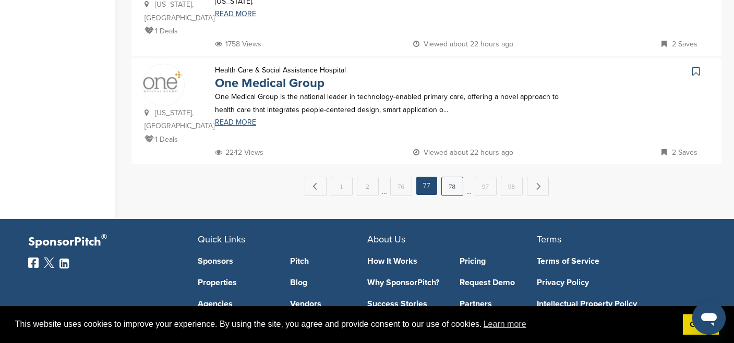
click at [452, 177] on link "78" at bounding box center [452, 186] width 22 height 19
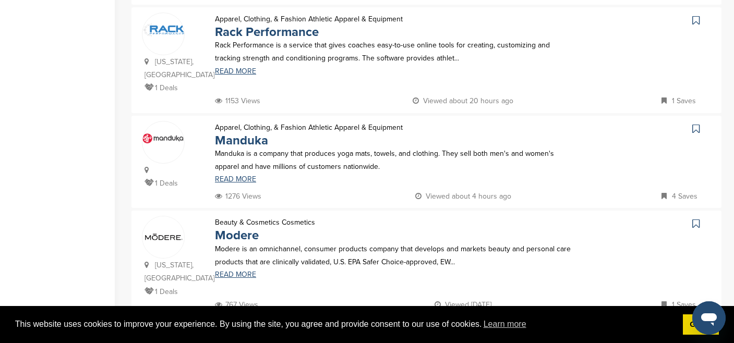
scroll to position [995, 0]
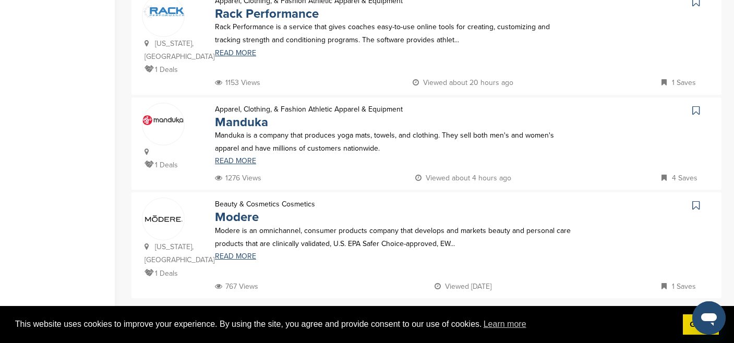
click at [457, 311] on link "79" at bounding box center [452, 320] width 22 height 19
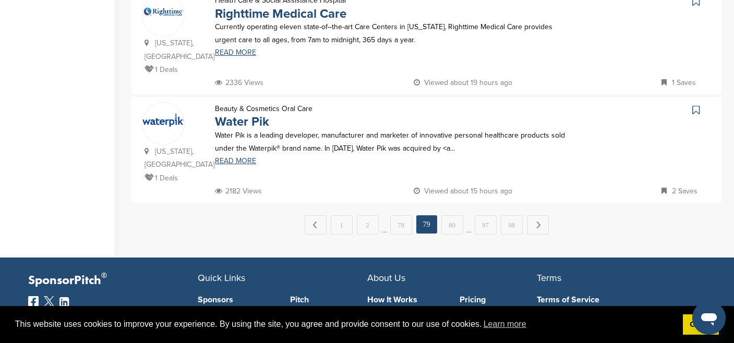
scroll to position [1132, 0]
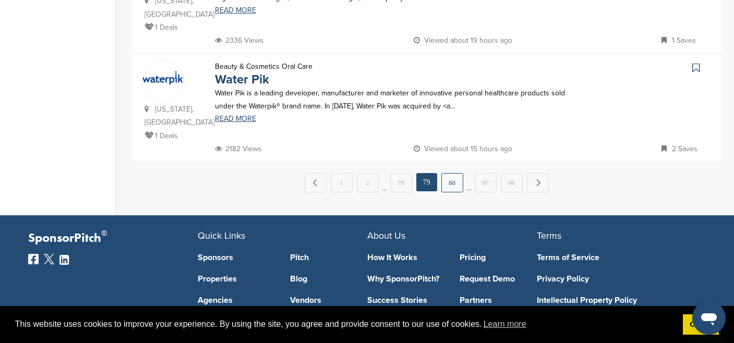
click at [447, 173] on link "80" at bounding box center [452, 182] width 22 height 19
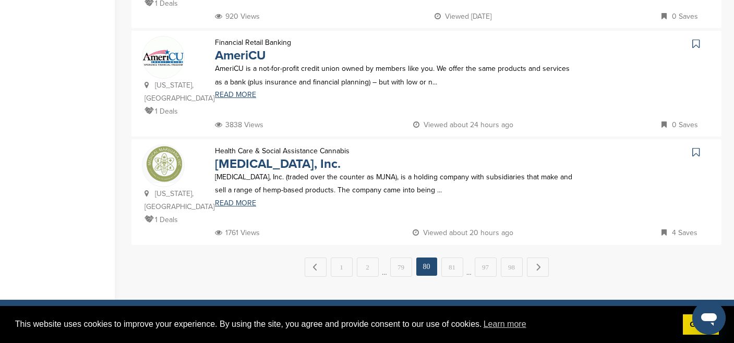
scroll to position [1122, 0]
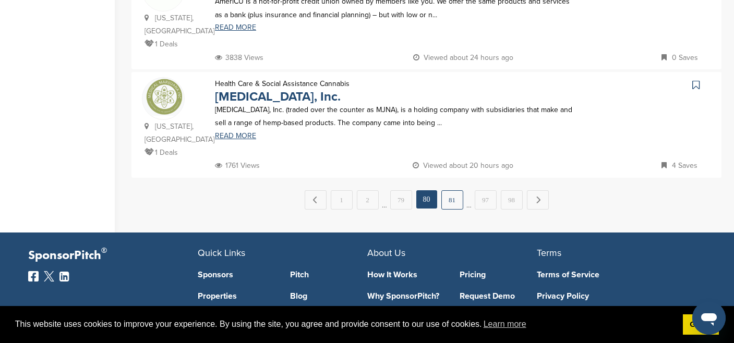
click at [450, 190] on link "81" at bounding box center [452, 199] width 22 height 19
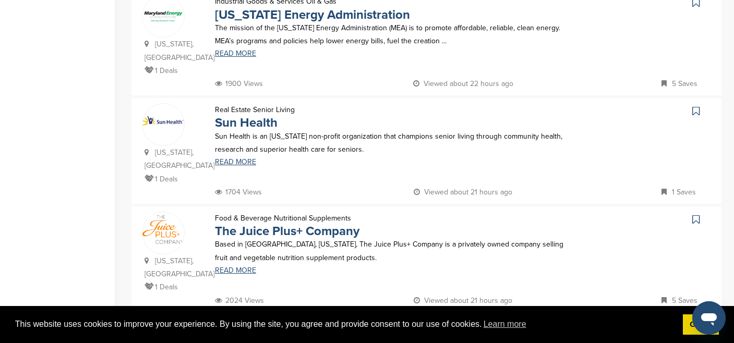
scroll to position [446, 0]
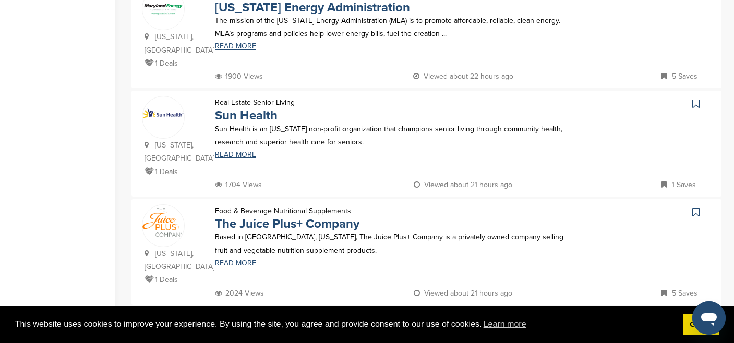
click at [697, 207] on icon at bounding box center [695, 212] width 7 height 10
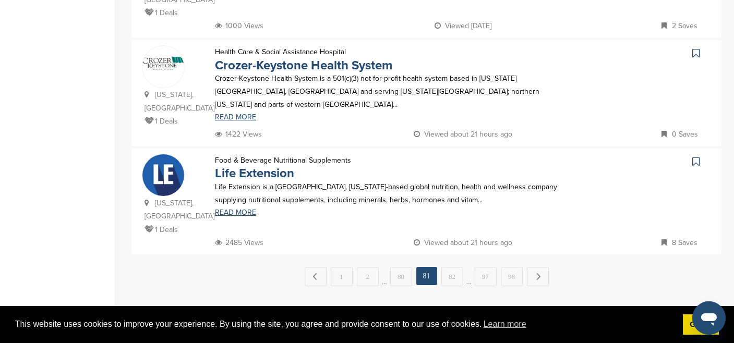
scroll to position [1038, 0]
click at [448, 268] on link "82" at bounding box center [452, 277] width 22 height 19
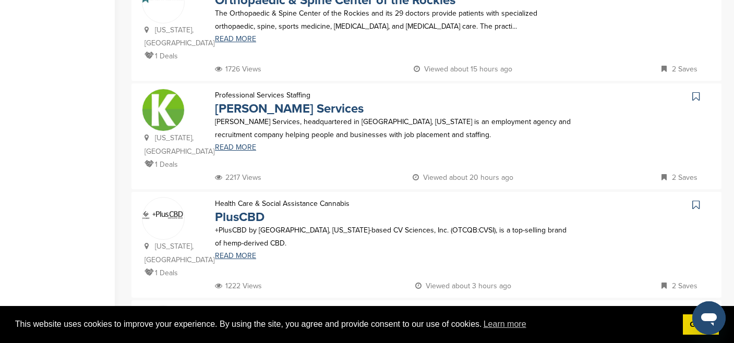
scroll to position [976, 0]
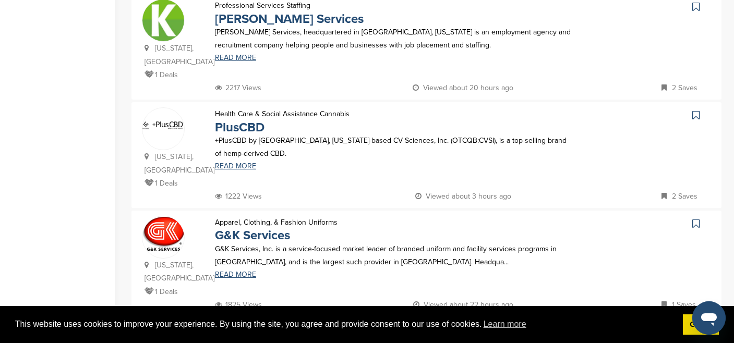
click at [696, 110] on icon at bounding box center [695, 115] width 7 height 10
click at [458, 329] on link "83" at bounding box center [452, 338] width 22 height 19
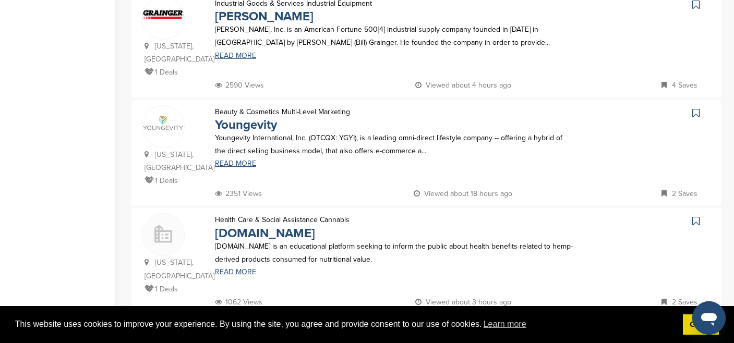
scroll to position [344, 0]
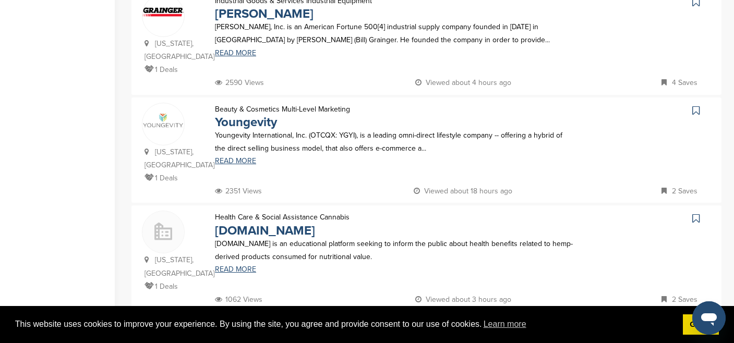
click at [696, 105] on icon at bounding box center [695, 110] width 7 height 10
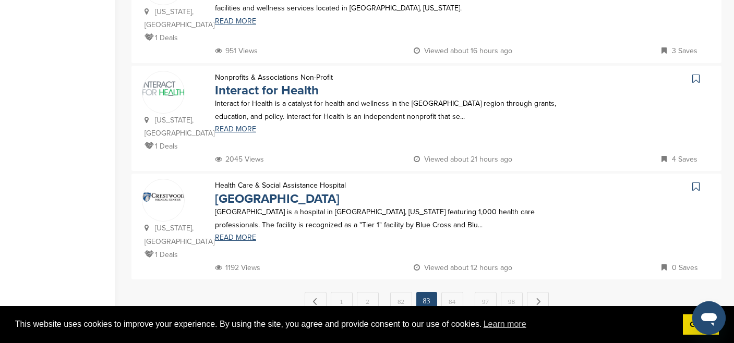
scroll to position [1027, 0]
click at [451, 291] on link "84" at bounding box center [452, 300] width 22 height 19
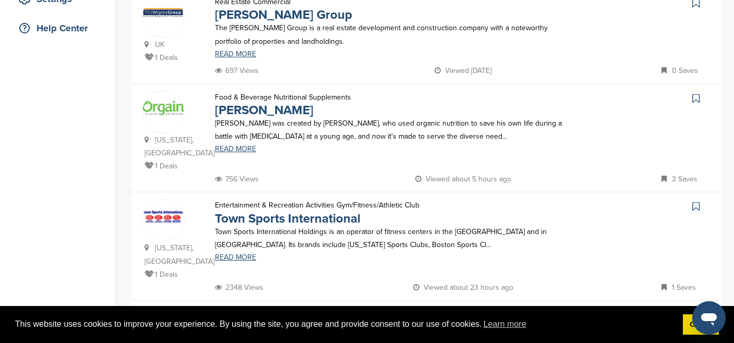
scroll to position [271, 0]
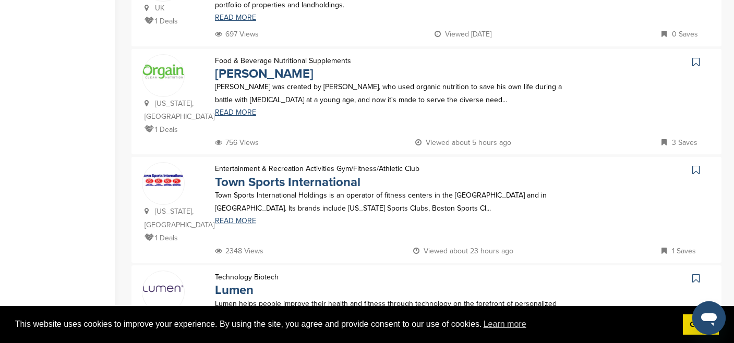
click at [702, 63] on link at bounding box center [697, 62] width 15 height 16
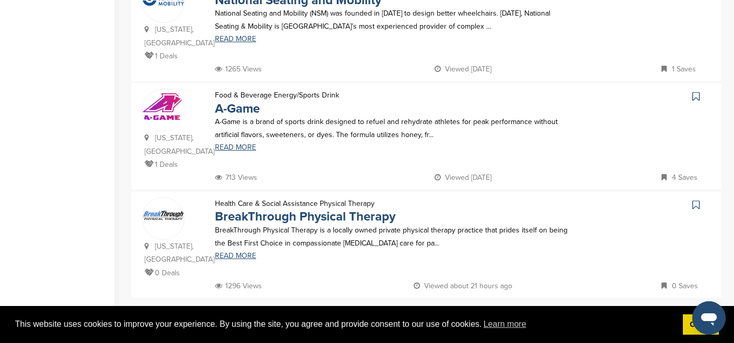
scroll to position [1015, 0]
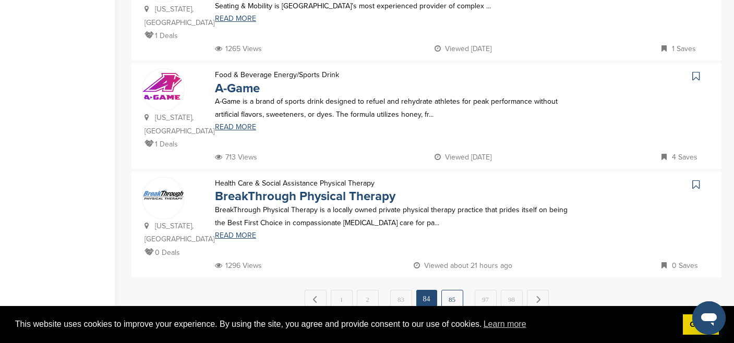
click at [454, 290] on link "85" at bounding box center [452, 299] width 22 height 19
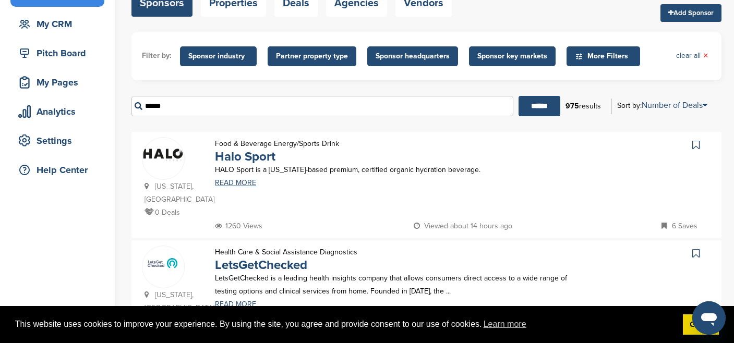
scroll to position [162, 0]
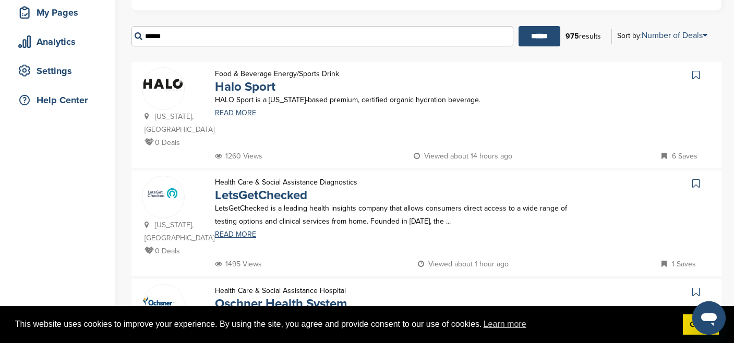
click at [695, 76] on icon at bounding box center [695, 75] width 7 height 10
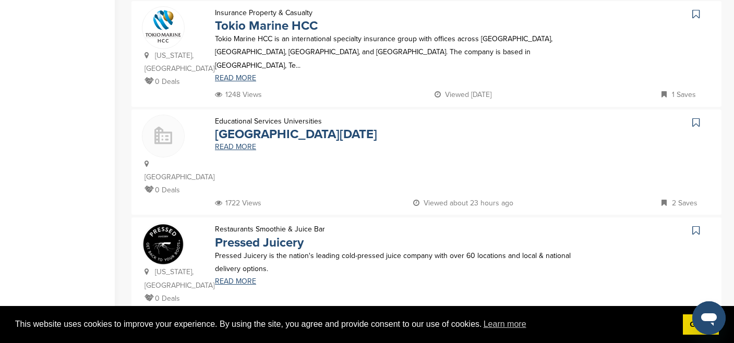
scroll to position [987, 0]
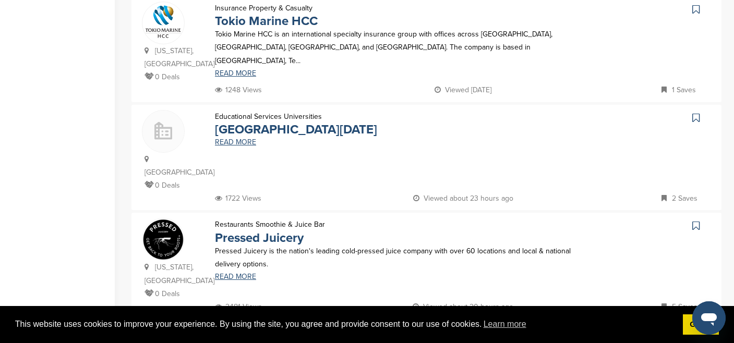
click at [698, 221] on icon at bounding box center [695, 226] width 7 height 10
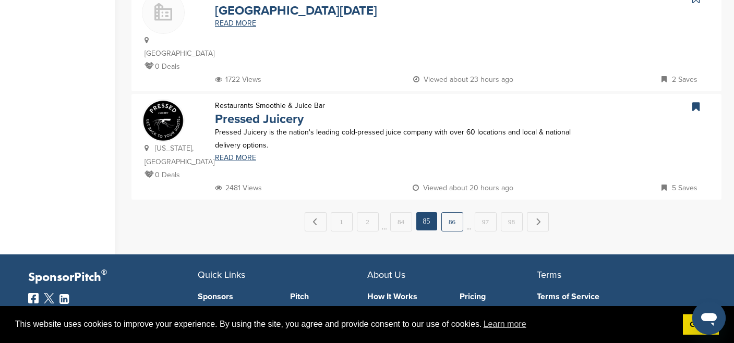
click at [448, 212] on link "86" at bounding box center [452, 221] width 22 height 19
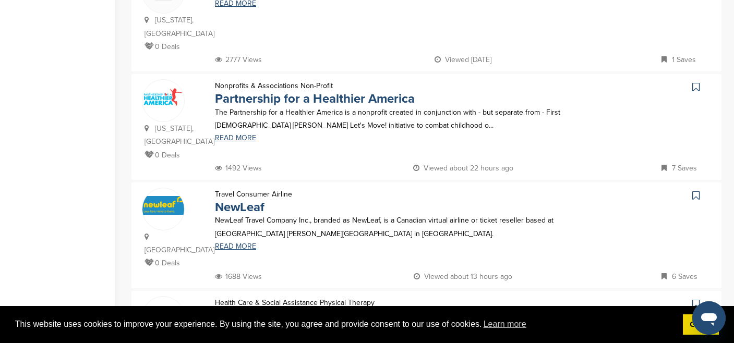
scroll to position [450, 0]
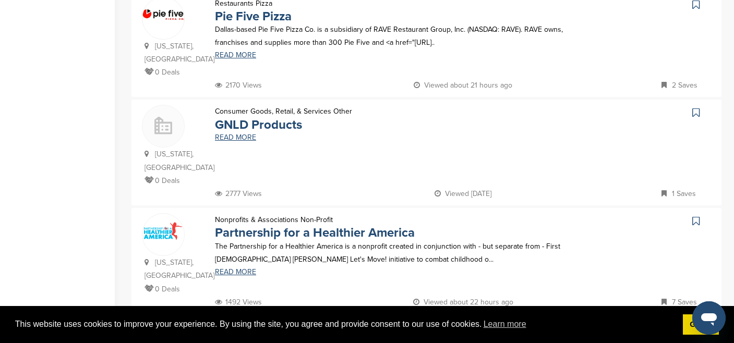
click at [698, 216] on icon at bounding box center [695, 221] width 7 height 10
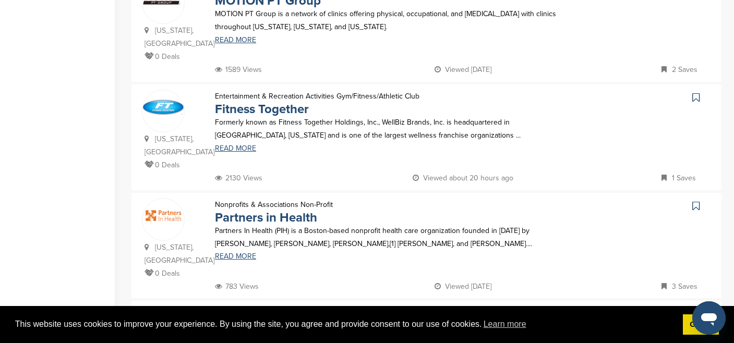
scroll to position [1007, 0]
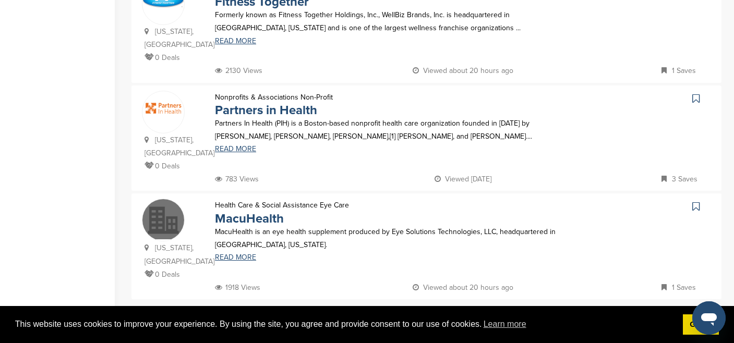
click at [455, 312] on link "87" at bounding box center [452, 321] width 22 height 19
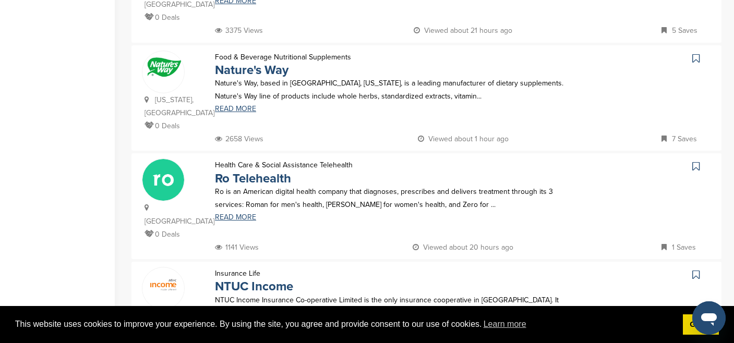
scroll to position [365, 0]
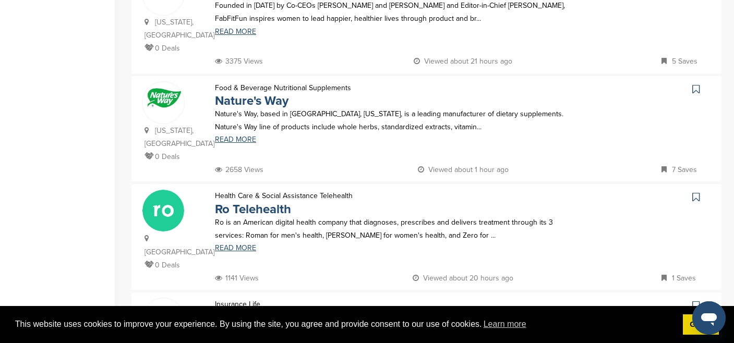
click at [695, 84] on icon at bounding box center [695, 89] width 7 height 10
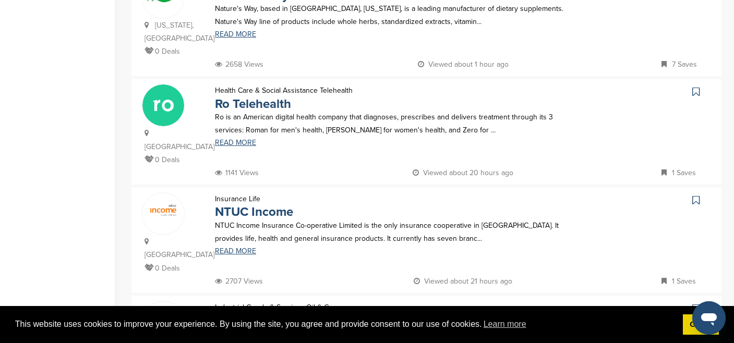
scroll to position [472, 0]
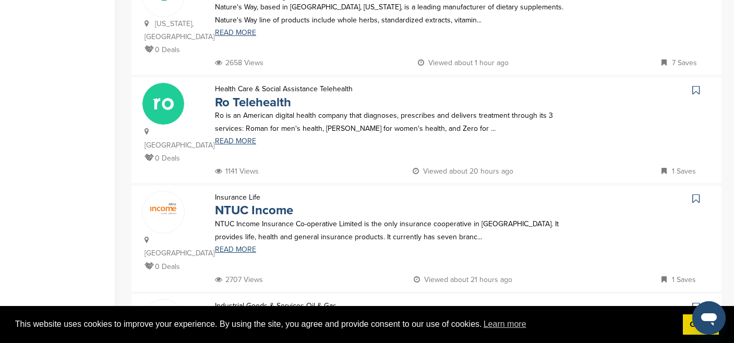
click at [693, 85] on icon at bounding box center [695, 90] width 7 height 10
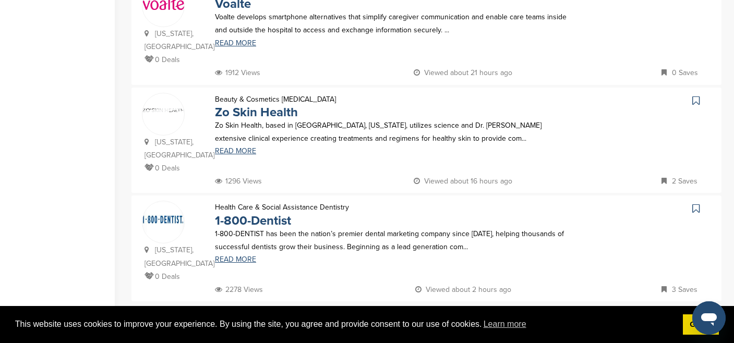
scroll to position [1013, 0]
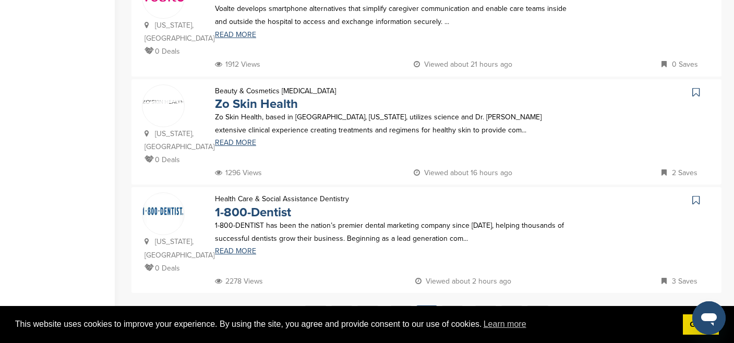
click at [696, 87] on icon at bounding box center [695, 92] width 7 height 10
click at [453, 306] on link "88" at bounding box center [452, 315] width 22 height 19
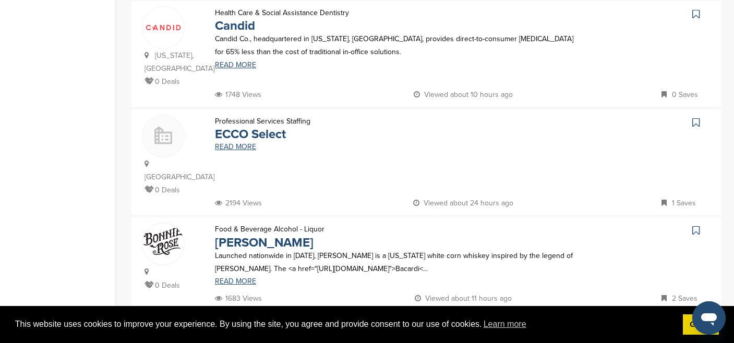
scroll to position [1044, 0]
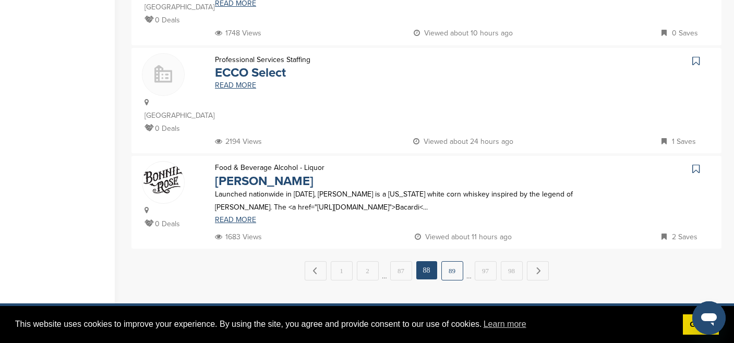
click at [455, 261] on link "89" at bounding box center [452, 270] width 22 height 19
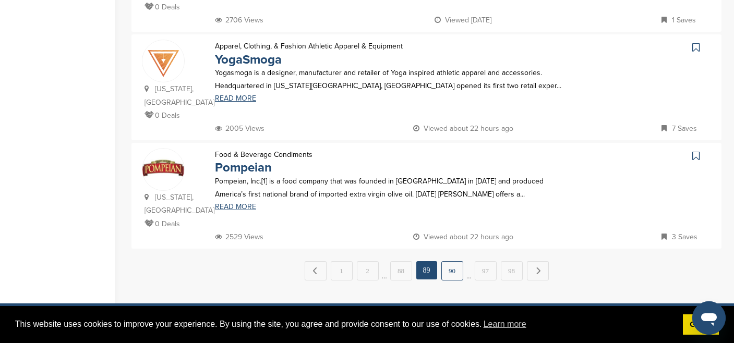
click at [447, 261] on link "90" at bounding box center [452, 270] width 22 height 19
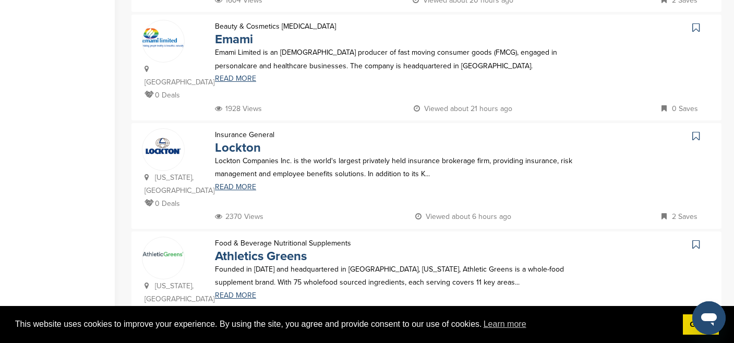
scroll to position [767, 0]
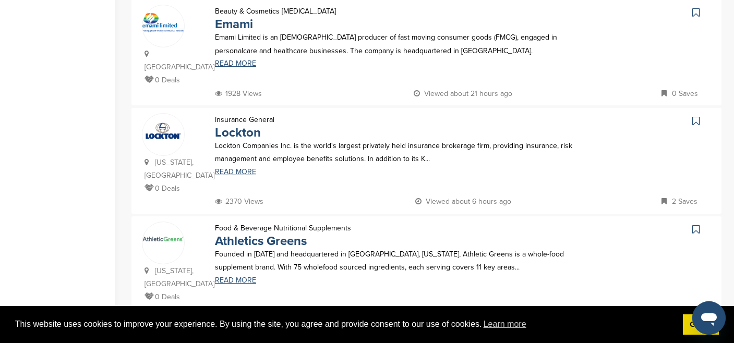
click at [696, 224] on icon at bounding box center [695, 229] width 7 height 10
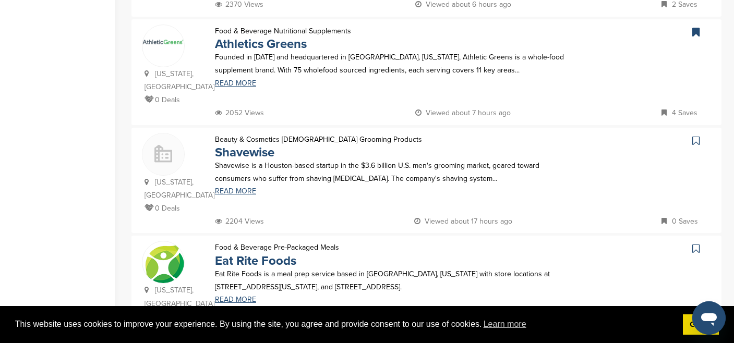
scroll to position [1002, 0]
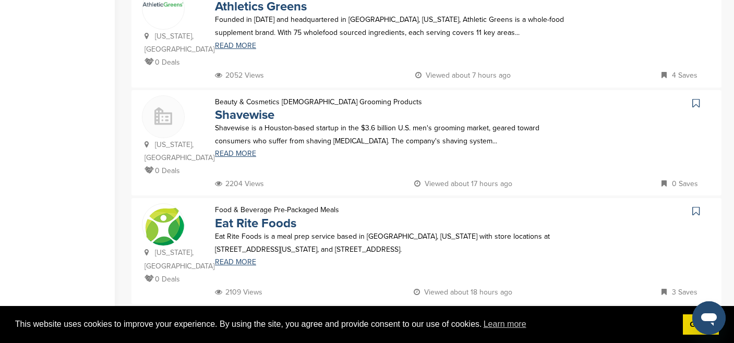
click at [452, 317] on link "91" at bounding box center [452, 326] width 22 height 19
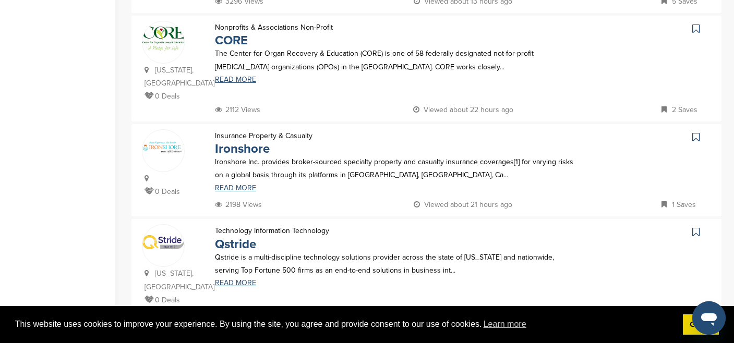
scroll to position [923, 0]
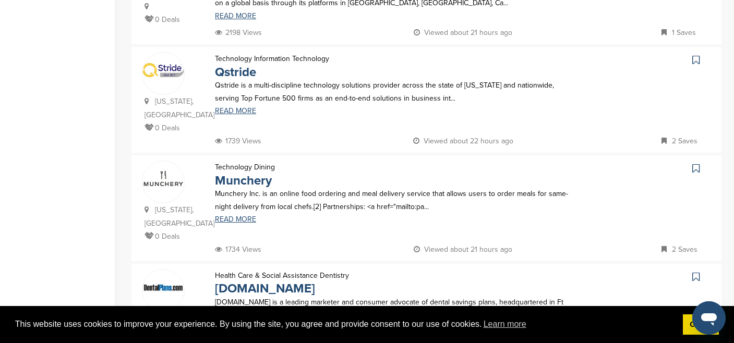
click at [699, 163] on icon at bounding box center [695, 168] width 7 height 10
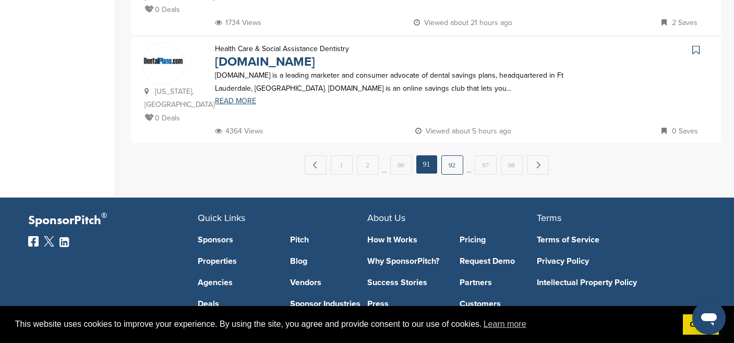
click at [454, 155] on link "92" at bounding box center [452, 164] width 22 height 19
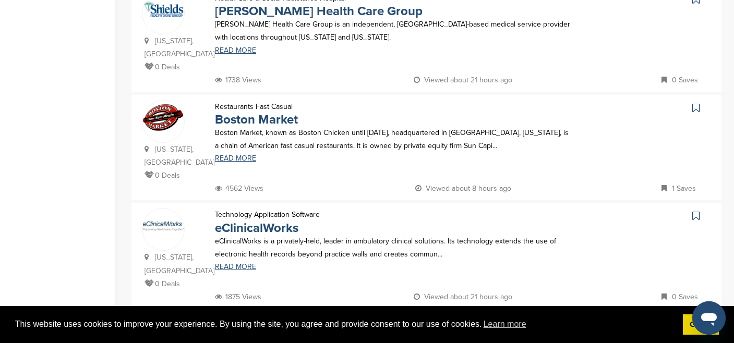
scroll to position [1043, 0]
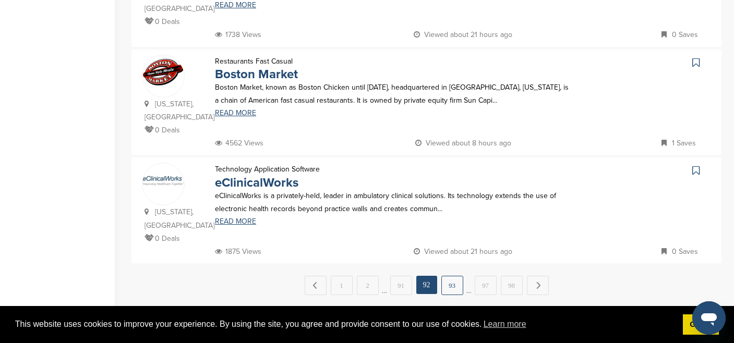
click at [454, 279] on link "93" at bounding box center [452, 285] width 22 height 19
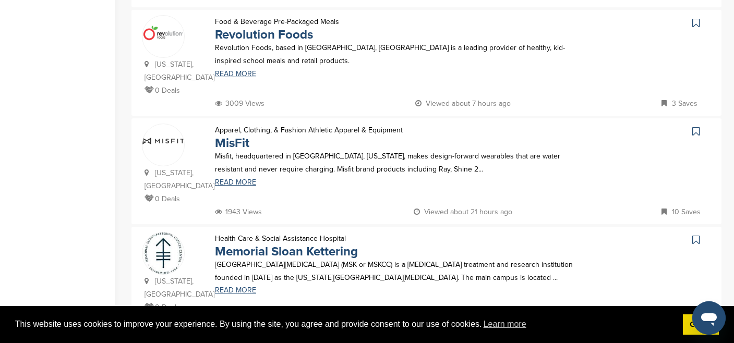
scroll to position [866, 0]
click at [697, 125] on icon at bounding box center [695, 130] width 7 height 10
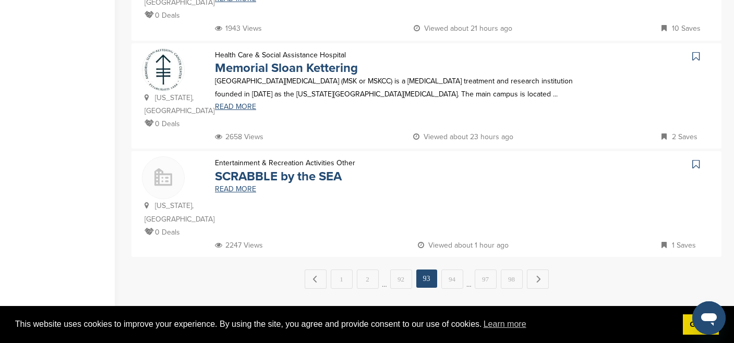
scroll to position [1083, 0]
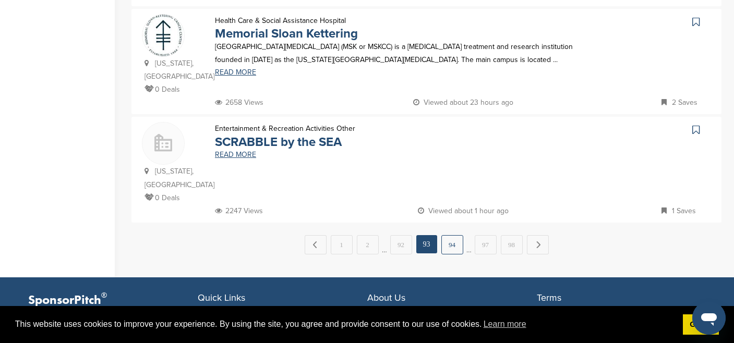
click at [451, 235] on link "94" at bounding box center [452, 244] width 22 height 19
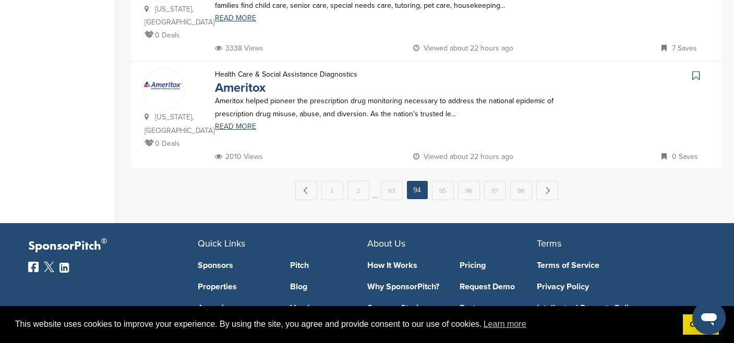
scroll to position [1182, 0]
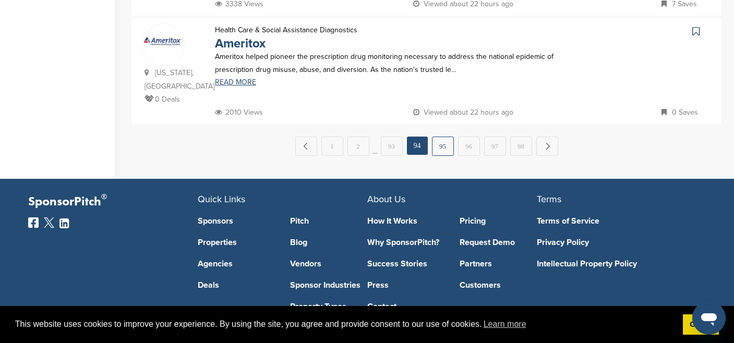
click at [442, 137] on link "95" at bounding box center [443, 146] width 22 height 19
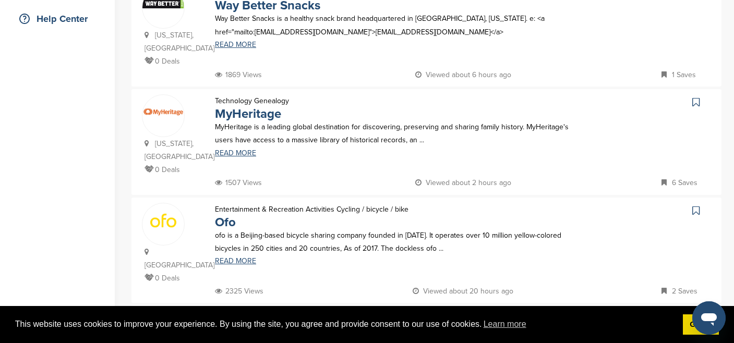
scroll to position [195, 0]
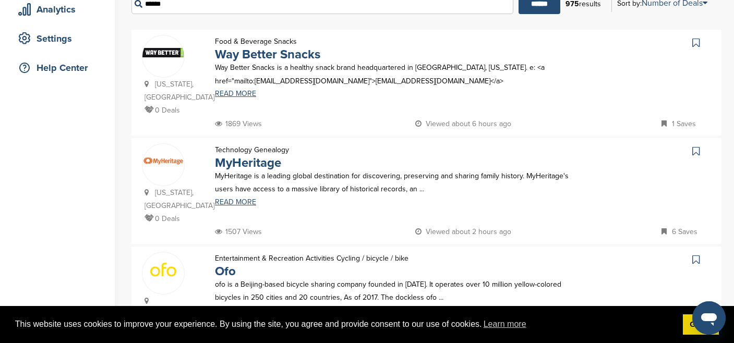
click at [693, 45] on icon at bounding box center [695, 43] width 7 height 10
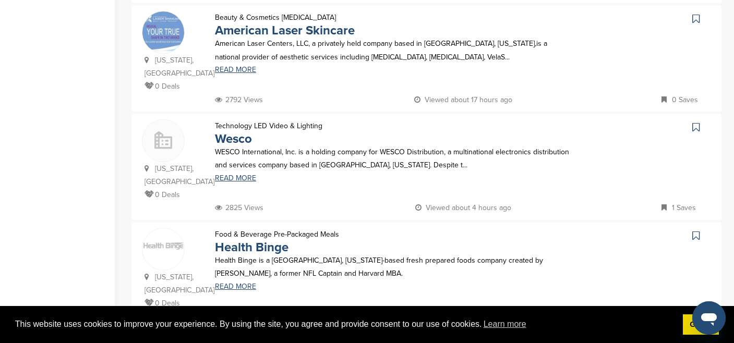
scroll to position [912, 0]
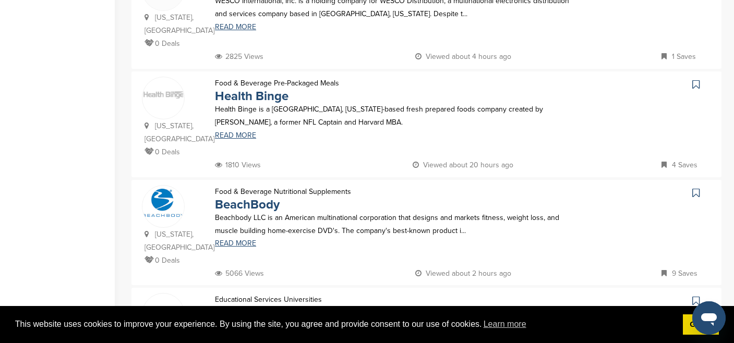
click at [694, 188] on icon at bounding box center [695, 193] width 7 height 10
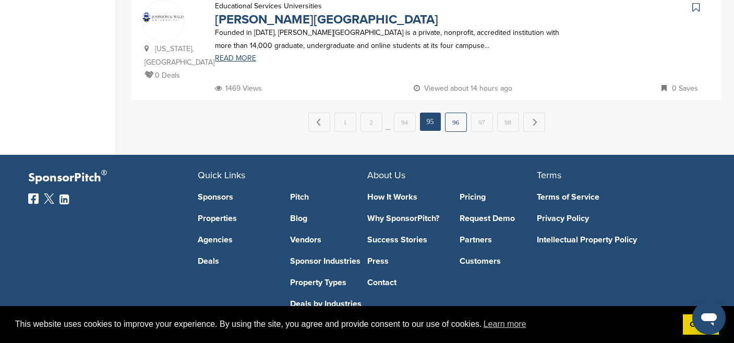
click at [454, 113] on link "96" at bounding box center [456, 122] width 22 height 19
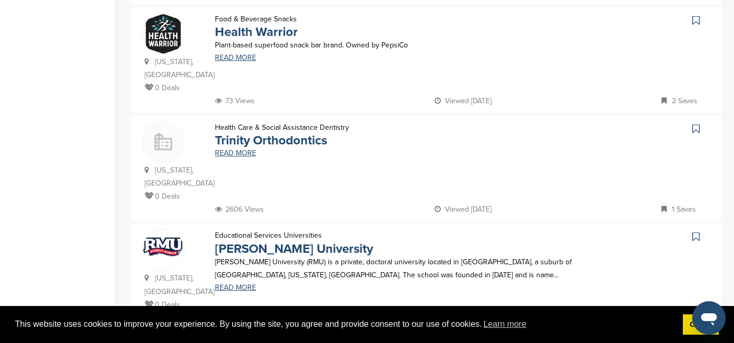
scroll to position [1161, 0]
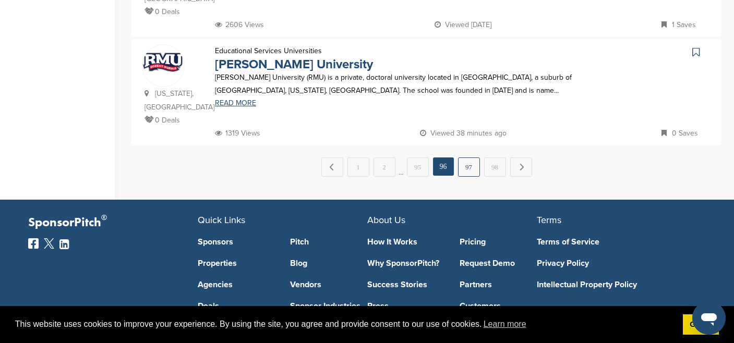
click at [469, 158] on link "97" at bounding box center [469, 167] width 22 height 19
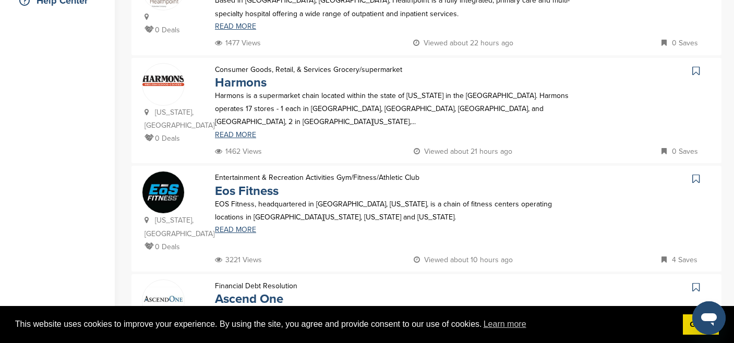
scroll to position [303, 0]
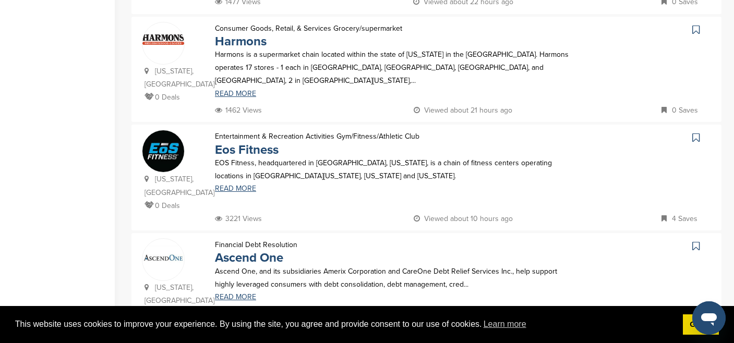
click at [698, 133] on icon at bounding box center [695, 138] width 7 height 10
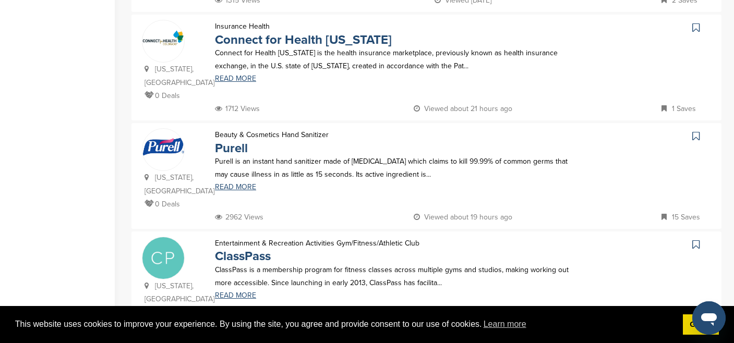
scroll to position [1039, 0]
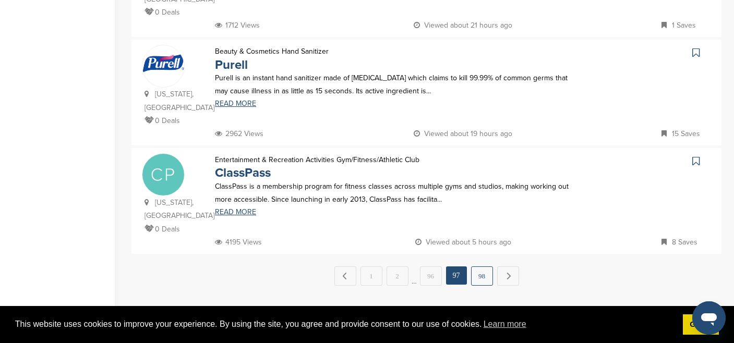
click at [482, 267] on link "98" at bounding box center [482, 276] width 22 height 19
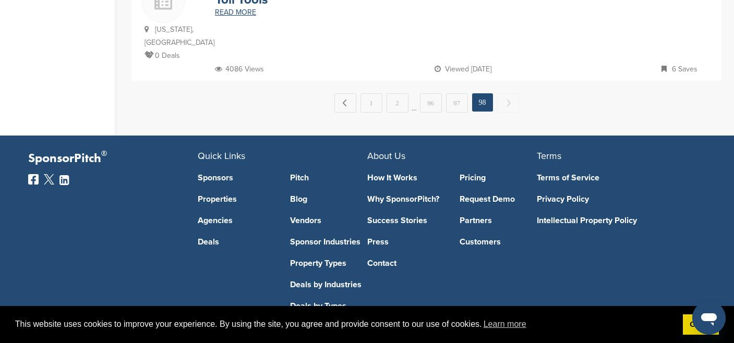
scroll to position [0, 0]
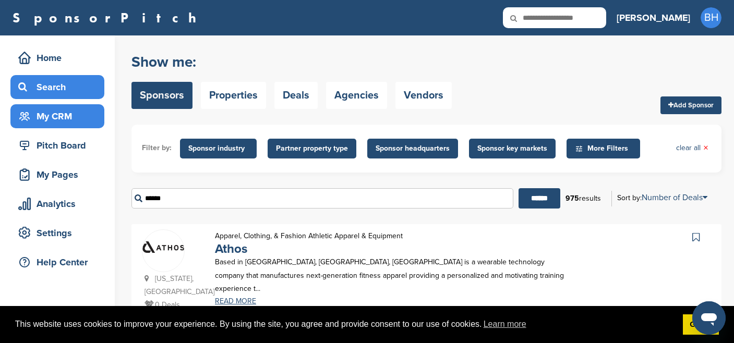
click at [41, 119] on div "My CRM" at bounding box center [60, 116] width 89 height 19
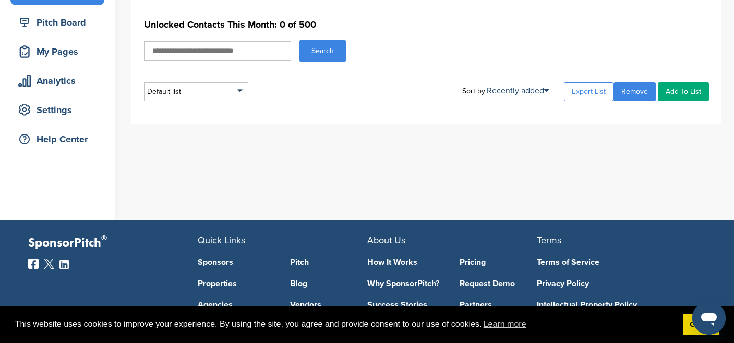
scroll to position [134, 0]
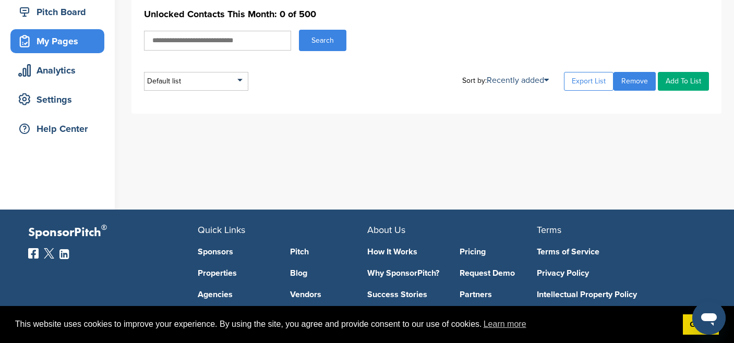
click at [47, 39] on div "My Pages" at bounding box center [60, 41] width 89 height 19
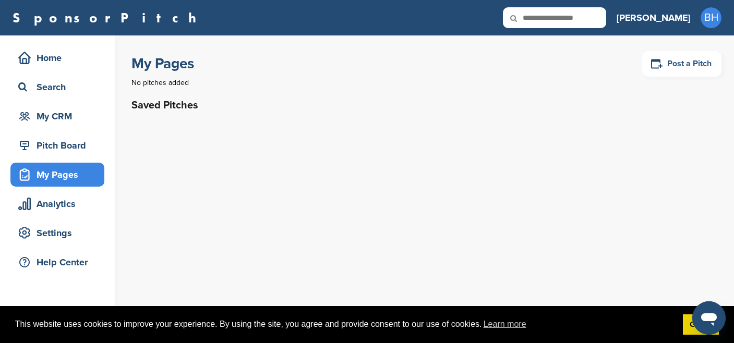
click at [693, 69] on link "Post a Pitch" at bounding box center [681, 64] width 79 height 26
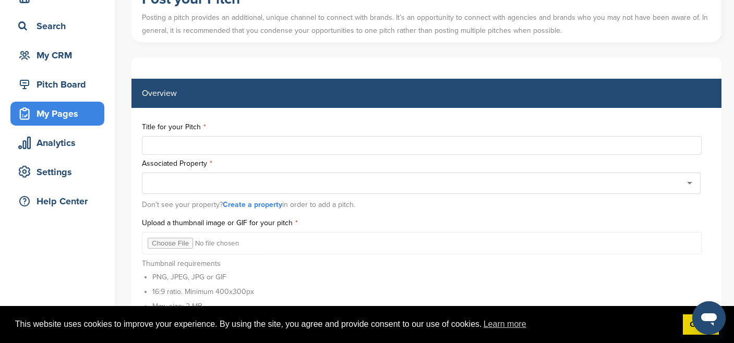
click at [263, 207] on link "Create a property" at bounding box center [252, 204] width 59 height 9
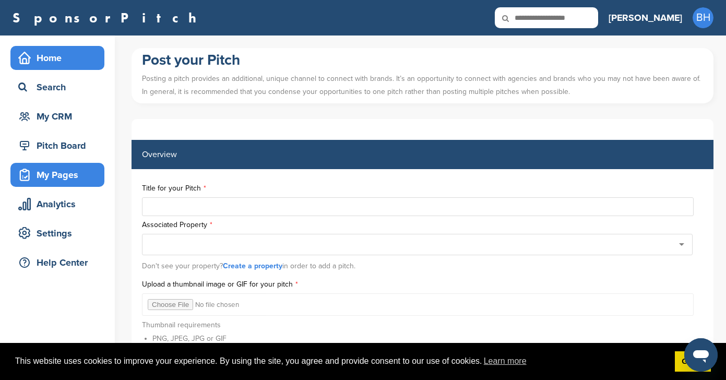
click at [47, 52] on div "Home" at bounding box center [60, 58] width 89 height 19
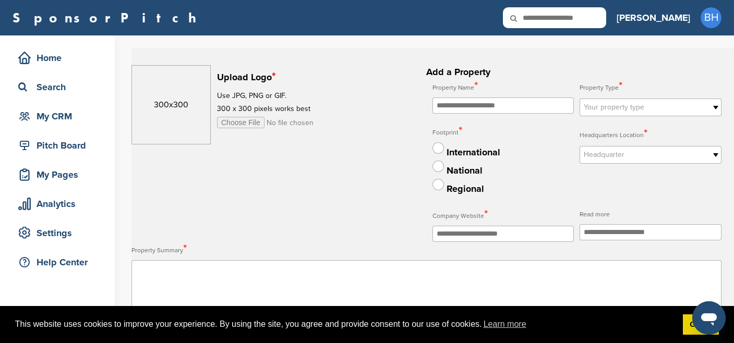
click at [482, 105] on input "text" at bounding box center [504, 106] width 142 height 16
type input "**********"
click at [439, 147] on label at bounding box center [438, 147] width 11 height 11
click at [621, 110] on span "Your property type" at bounding box center [644, 107] width 120 height 13
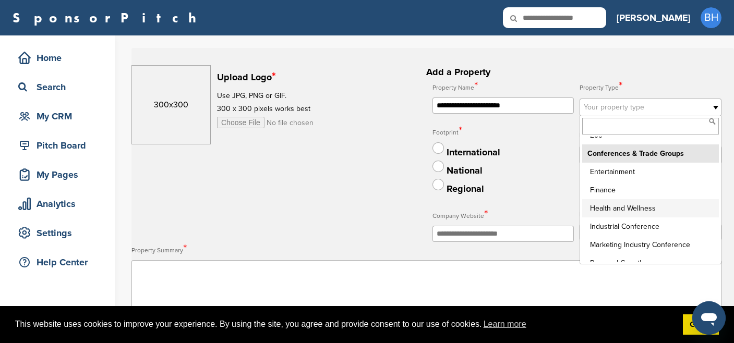
scroll to position [1371, 0]
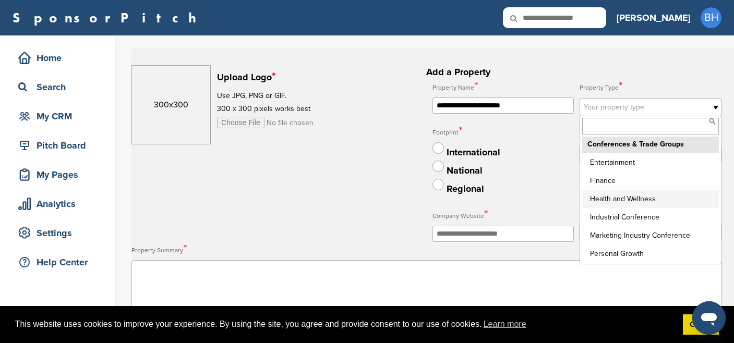
click at [630, 205] on li "Health and Wellness" at bounding box center [650, 199] width 137 height 18
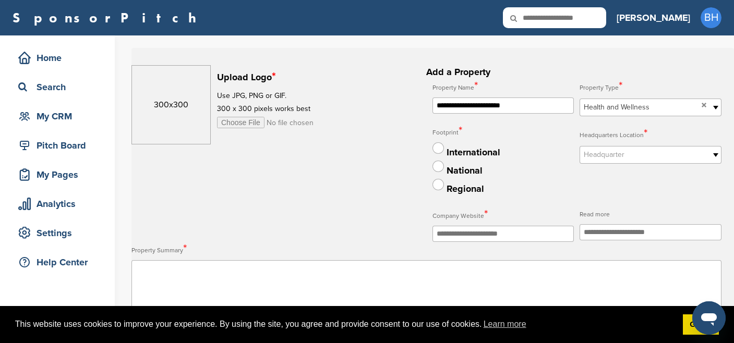
click at [629, 157] on span "Headquarter" at bounding box center [644, 155] width 120 height 13
type input "*"
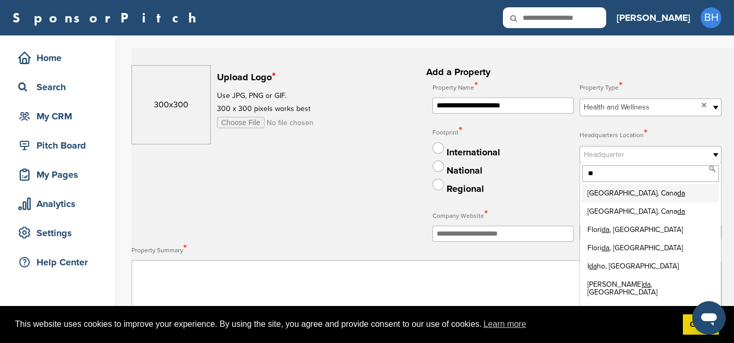
type input "*"
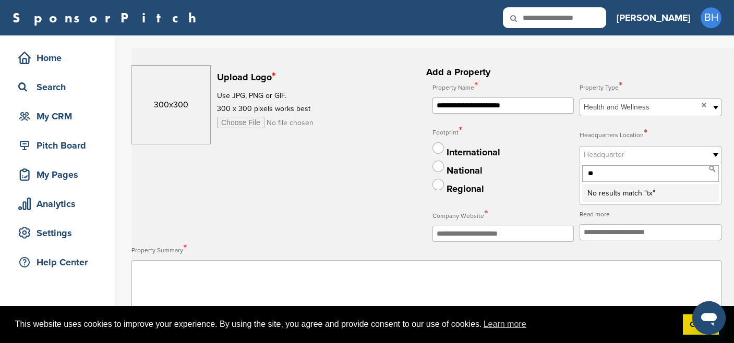
type input "*"
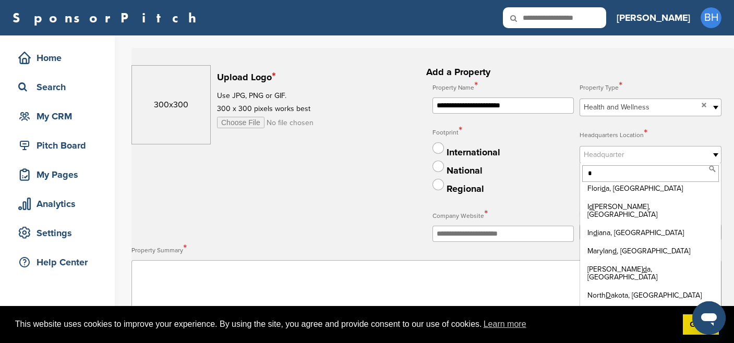
scroll to position [0, 0]
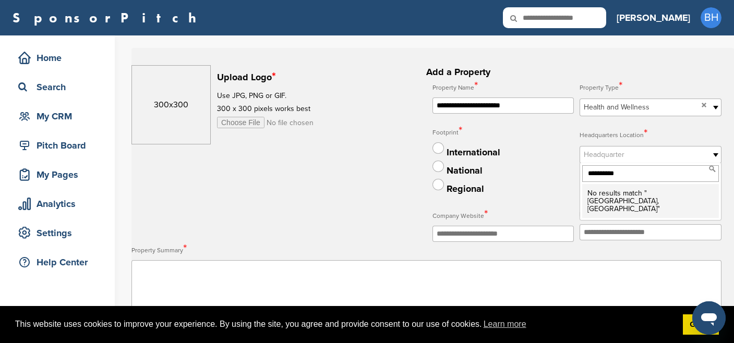
click at [642, 177] on input "**********" at bounding box center [650, 173] width 137 height 17
type input "*"
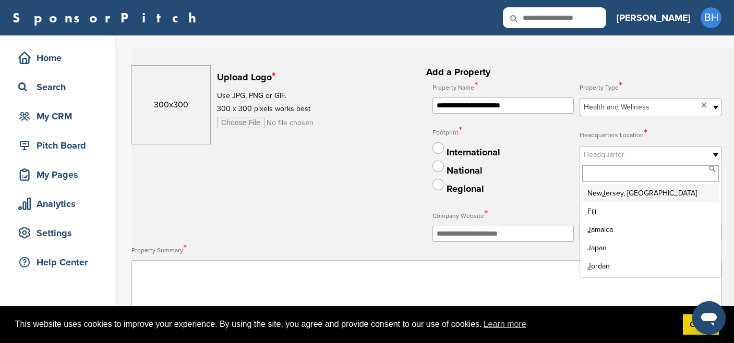
type input "*"
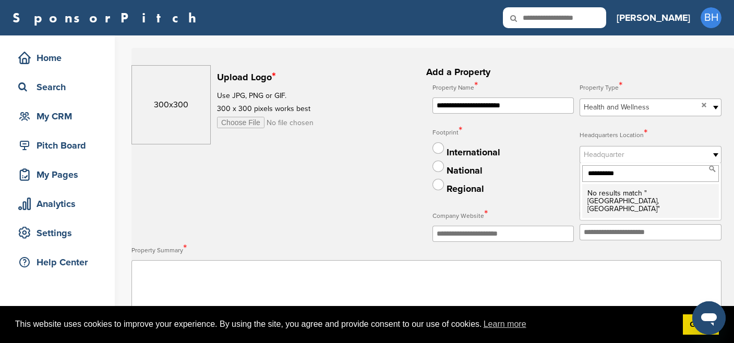
type input "**********"
click at [528, 242] on input "text" at bounding box center [504, 234] width 142 height 16
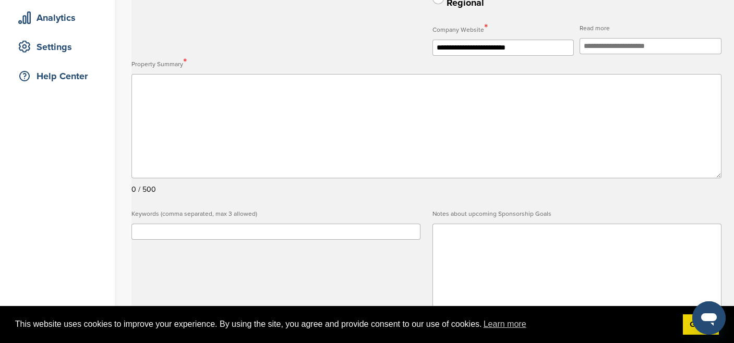
scroll to position [197, 0]
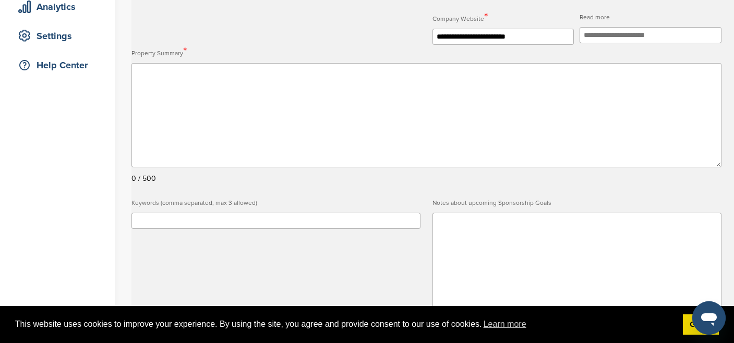
type input "**********"
click at [191, 94] on textarea at bounding box center [426, 115] width 590 height 104
paste textarea "**********"
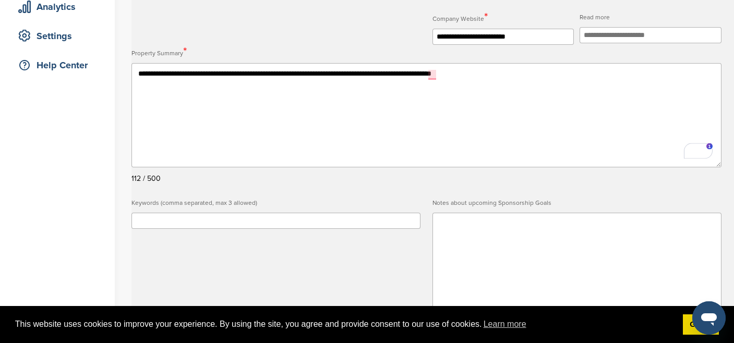
click at [233, 76] on textarea "**********" at bounding box center [426, 115] width 590 height 104
click at [434, 75] on textarea "**********" at bounding box center [426, 115] width 590 height 104
drag, startPoint x: 432, startPoint y: 77, endPoint x: 528, endPoint y: 90, distance: 96.4
click at [528, 90] on textarea "**********" at bounding box center [426, 115] width 590 height 104
paste textarea "**********"
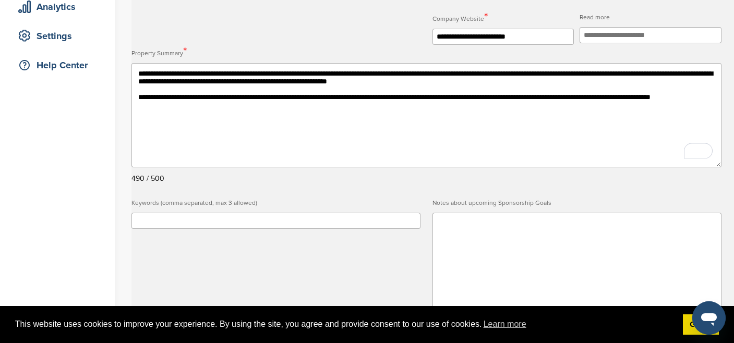
click at [135, 102] on textarea "**********" at bounding box center [426, 115] width 590 height 104
click at [435, 75] on textarea "**********" at bounding box center [426, 115] width 590 height 104
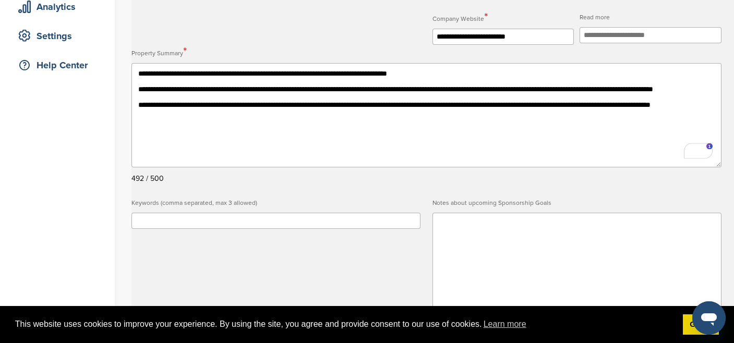
type textarea "**********"
click at [460, 232] on textarea at bounding box center [577, 265] width 289 height 104
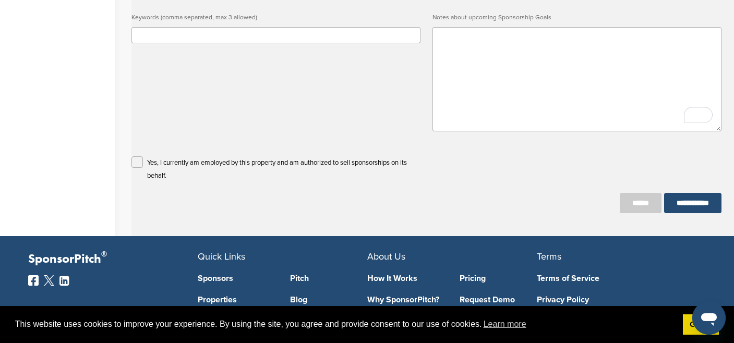
paste textarea "**********"
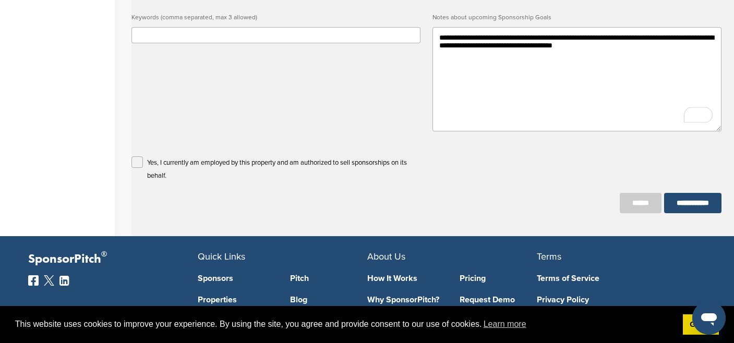
click at [657, 54] on textarea "**********" at bounding box center [577, 79] width 289 height 104
paste textarea "**********"
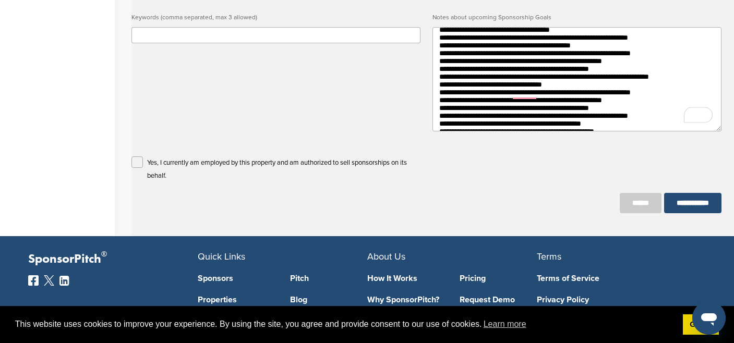
scroll to position [0, 0]
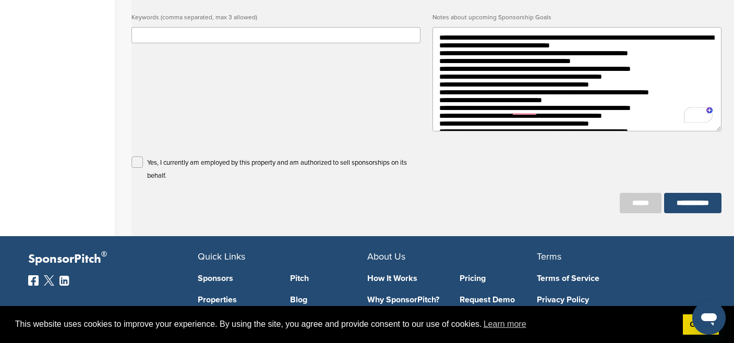
click at [440, 56] on textarea "To enrich screen reader interactions, please activate Accessibility in Grammarl…" at bounding box center [577, 79] width 289 height 104
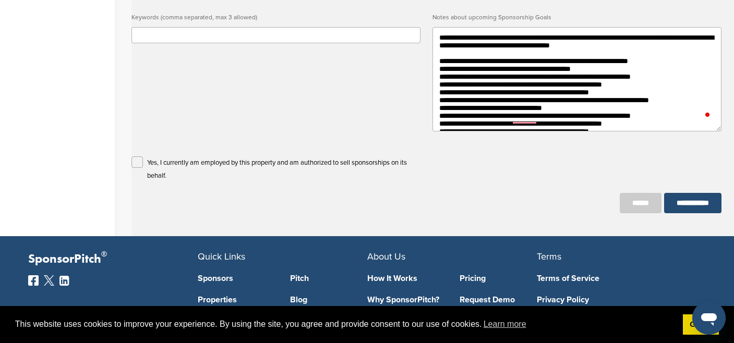
drag, startPoint x: 578, startPoint y: 76, endPoint x: 600, endPoint y: 75, distance: 21.4
click at [600, 75] on textarea "To enrich screen reader interactions, please activate Accessibility in Grammarl…" at bounding box center [577, 79] width 289 height 104
drag, startPoint x: 681, startPoint y: 66, endPoint x: 606, endPoint y: 65, distance: 75.1
click at [606, 65] on textarea "To enrich screen reader interactions, please activate Accessibility in Grammarl…" at bounding box center [577, 79] width 289 height 104
click at [584, 77] on textarea "To enrich screen reader interactions, please activate Accessibility in Grammarl…" at bounding box center [577, 79] width 289 height 104
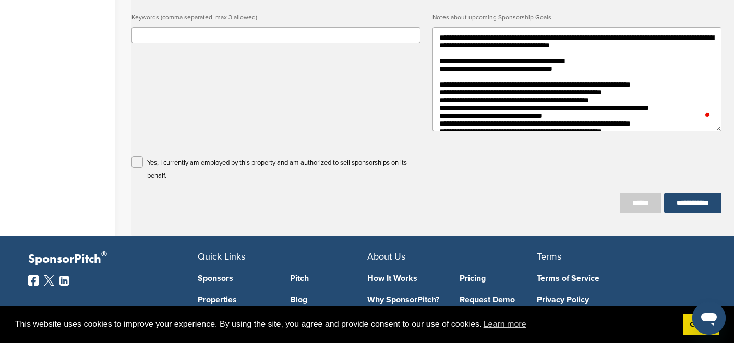
drag, startPoint x: 645, startPoint y: 93, endPoint x: 674, endPoint y: 92, distance: 28.7
click at [674, 92] on textarea "To enrich screen reader interactions, please activate Accessibility in Grammarl…" at bounding box center [577, 79] width 289 height 104
drag, startPoint x: 646, startPoint y: 102, endPoint x: 620, endPoint y: 102, distance: 25.6
click at [620, 102] on textarea "To enrich screen reader interactions, please activate Accessibility in Grammarl…" at bounding box center [577, 79] width 289 height 104
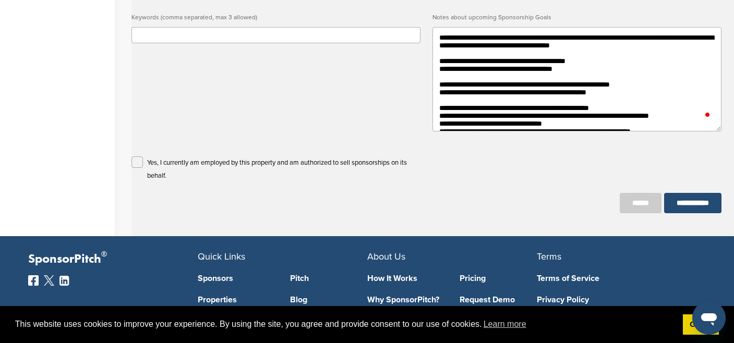
scroll to position [56, 0]
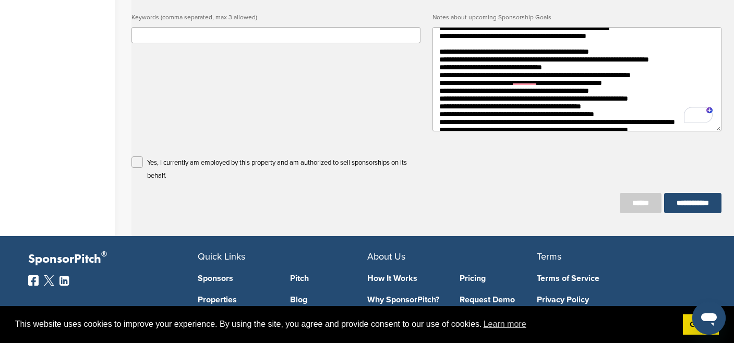
drag, startPoint x: 628, startPoint y: 65, endPoint x: 604, endPoint y: 64, distance: 24.5
click at [604, 64] on textarea "To enrich screen reader interactions, please activate Accessibility in Grammarl…" at bounding box center [577, 79] width 289 height 104
drag, startPoint x: 676, startPoint y: 74, endPoint x: 700, endPoint y: 74, distance: 23.5
click at [700, 74] on textarea "To enrich screen reader interactions, please activate Accessibility in Grammarl…" at bounding box center [577, 79] width 289 height 104
drag, startPoint x: 586, startPoint y: 82, endPoint x: 505, endPoint y: 80, distance: 80.9
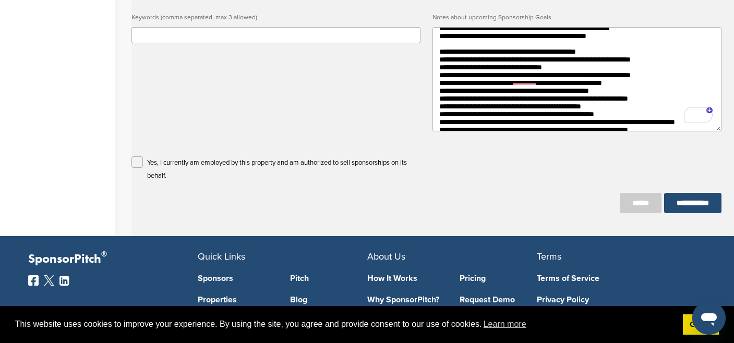
click at [505, 80] on textarea "To enrich screen reader interactions, please activate Accessibility in Grammarl…" at bounding box center [577, 79] width 289 height 104
click at [440, 82] on textarea "To enrich screen reader interactions, please activate Accessibility in Grammarl…" at bounding box center [577, 79] width 289 height 104
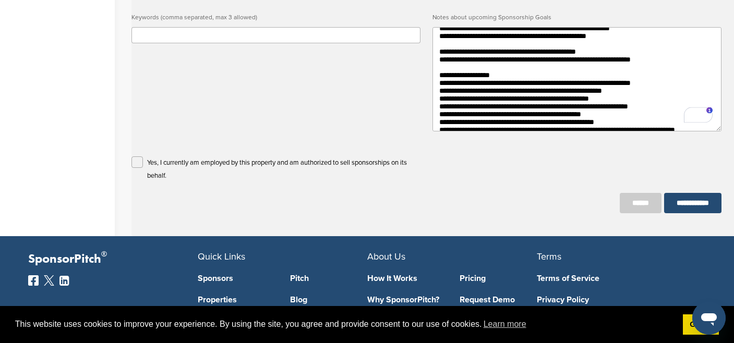
drag, startPoint x: 647, startPoint y: 97, endPoint x: 669, endPoint y: 97, distance: 21.9
click at [669, 97] on textarea "To enrich screen reader interactions, please activate Accessibility in Grammarl…" at bounding box center [577, 79] width 289 height 104
drag, startPoint x: 669, startPoint y: 97, endPoint x: 431, endPoint y: 90, distance: 238.1
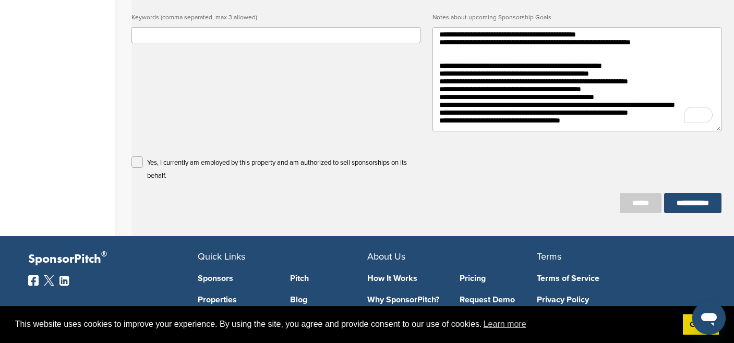
scroll to position [104, 0]
drag, startPoint x: 650, startPoint y: 97, endPoint x: 439, endPoint y: 49, distance: 216.1
click at [439, 49] on textarea "**********" at bounding box center [577, 79] width 289 height 104
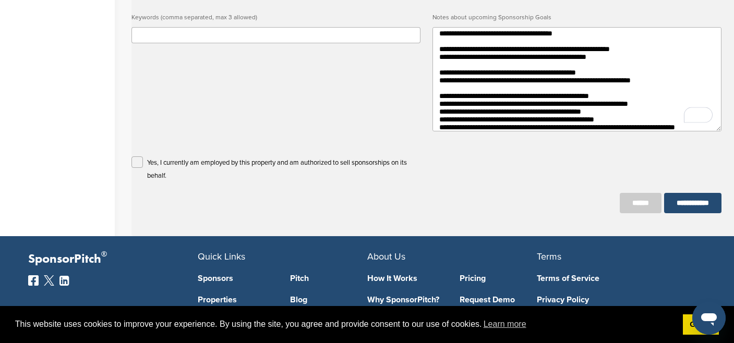
scroll to position [78, 0]
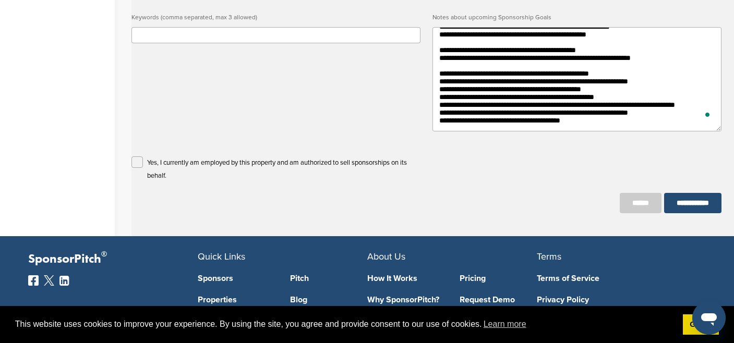
drag, startPoint x: 564, startPoint y: 70, endPoint x: 628, endPoint y: 70, distance: 64.7
click at [628, 70] on textarea "**********" at bounding box center [577, 79] width 289 height 104
drag, startPoint x: 676, startPoint y: 79, endPoint x: 644, endPoint y: 78, distance: 31.8
click at [644, 78] on textarea "**********" at bounding box center [577, 79] width 289 height 104
click at [439, 88] on textarea "**********" at bounding box center [577, 79] width 289 height 104
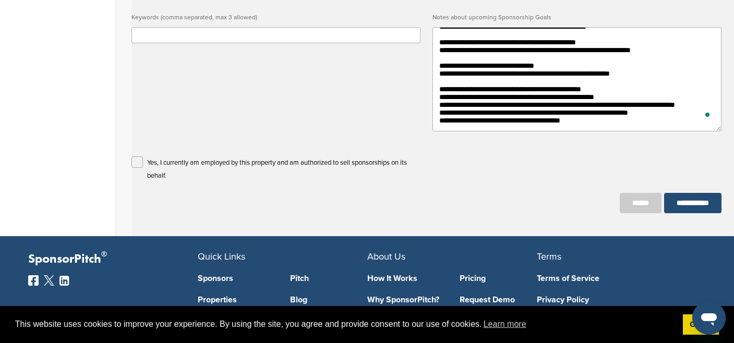
drag, startPoint x: 625, startPoint y: 107, endPoint x: 594, endPoint y: 109, distance: 30.3
click at [594, 109] on textarea "**********" at bounding box center [577, 79] width 289 height 104
drag, startPoint x: 548, startPoint y: 96, endPoint x: 562, endPoint y: 104, distance: 16.1
click at [562, 104] on textarea "**********" at bounding box center [577, 79] width 289 height 104
click at [608, 126] on textarea "**********" at bounding box center [577, 79] width 289 height 104
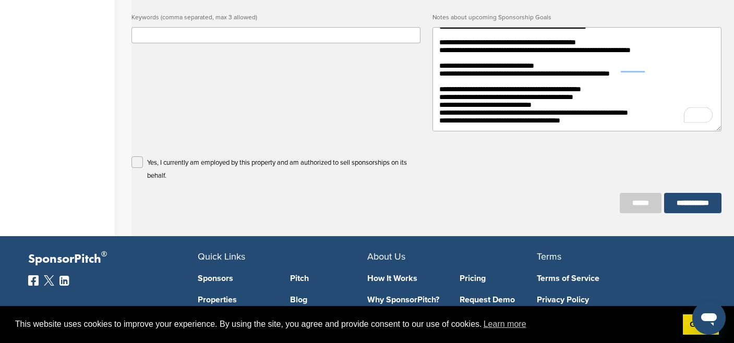
drag, startPoint x: 642, startPoint y: 111, endPoint x: 667, endPoint y: 112, distance: 25.6
click at [667, 112] on textarea "**********" at bounding box center [577, 79] width 289 height 104
click at [623, 114] on textarea "**********" at bounding box center [577, 79] width 289 height 104
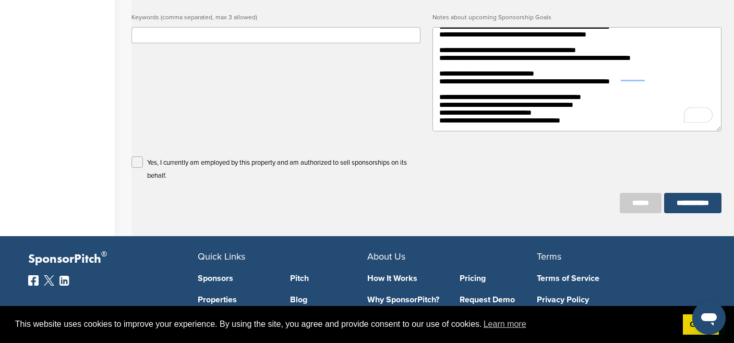
click at [435, 114] on textarea "**********" at bounding box center [577, 79] width 289 height 104
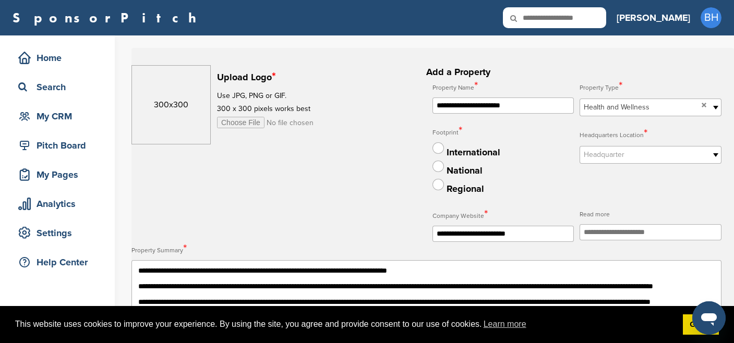
type textarea "**********"
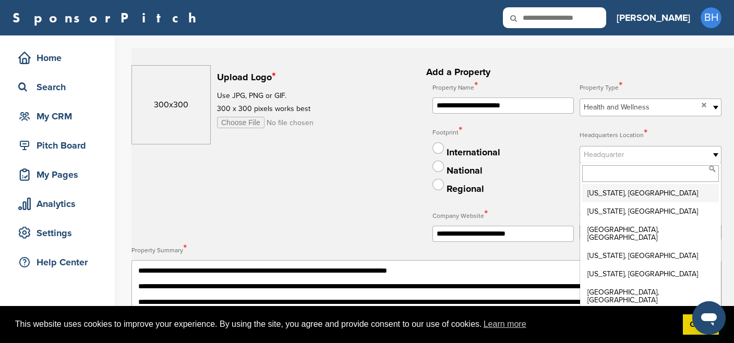
click at [611, 155] on span "Headquarter" at bounding box center [644, 155] width 120 height 13
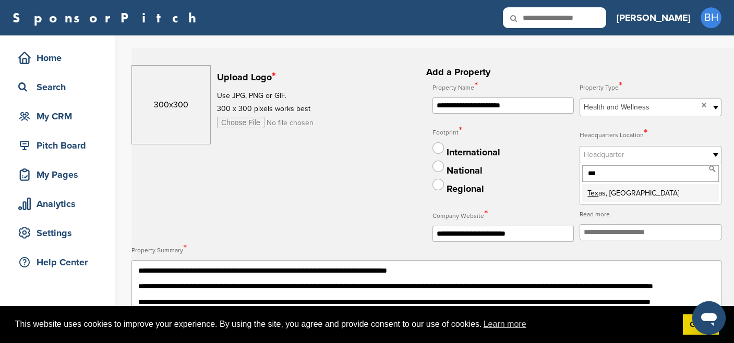
type input "***"
click at [608, 195] on li "Tex as, USA" at bounding box center [650, 193] width 137 height 18
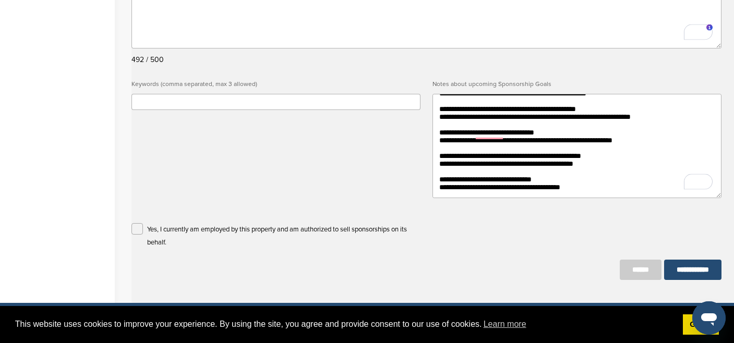
type textarea "**********"
click at [197, 107] on input "text" at bounding box center [275, 102] width 289 height 16
type input "**********"
click at [671, 269] on input "**********" at bounding box center [692, 270] width 57 height 20
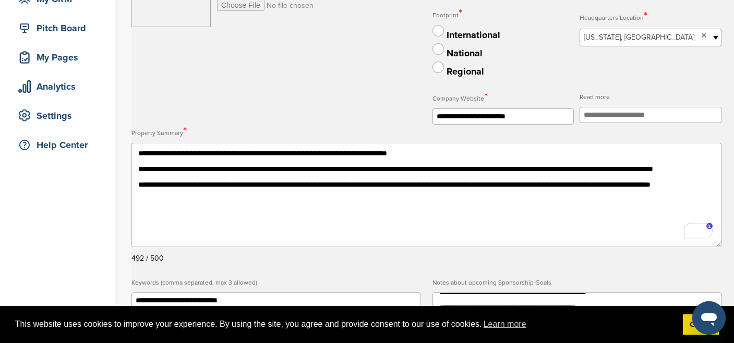
click at [399, 92] on h2 "**********" at bounding box center [426, 213] width 590 height 531
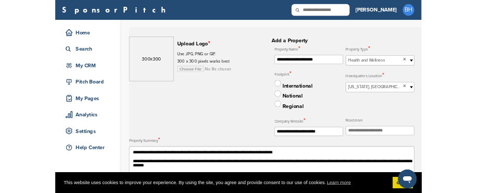
scroll to position [104, 0]
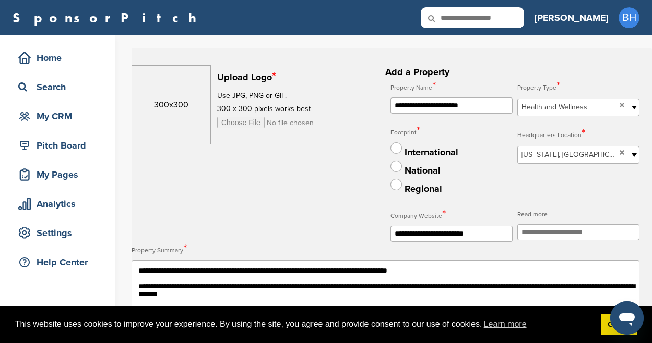
click at [241, 122] on input "file" at bounding box center [297, 122] width 160 height 11
type input "**********"
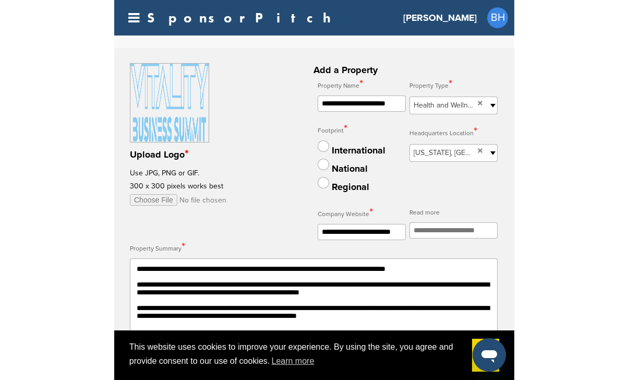
scroll to position [1450, 0]
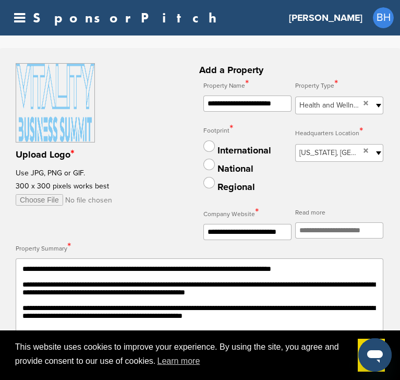
click at [41, 199] on input "file" at bounding box center [96, 199] width 160 height 11
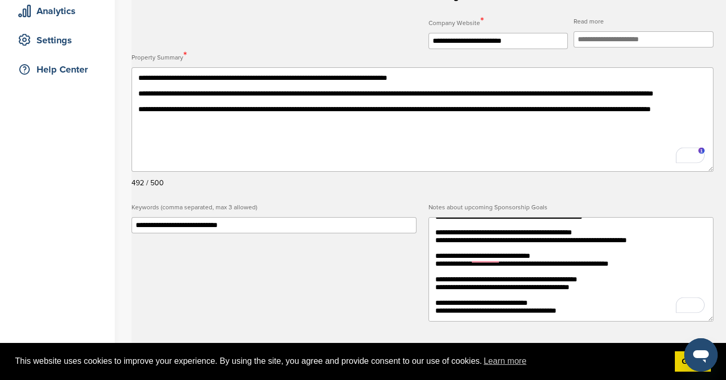
scroll to position [269, 0]
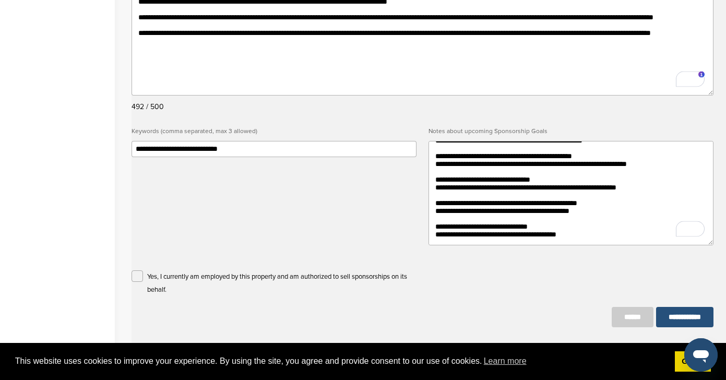
type textarea "**********"
click at [659, 319] on input "**********" at bounding box center [684, 317] width 57 height 20
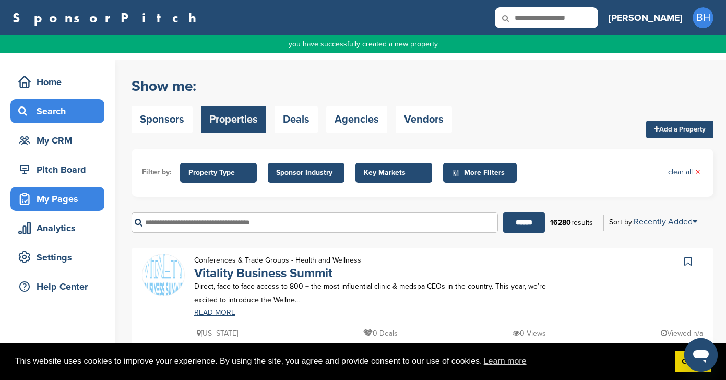
click at [54, 204] on div "My Pages" at bounding box center [60, 198] width 89 height 19
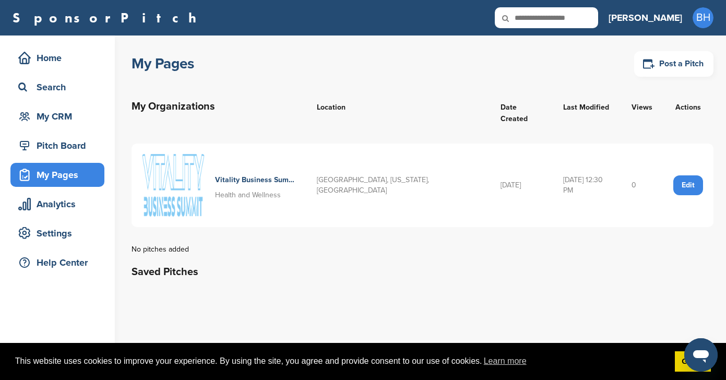
click at [696, 177] on div "Edit" at bounding box center [688, 185] width 30 height 20
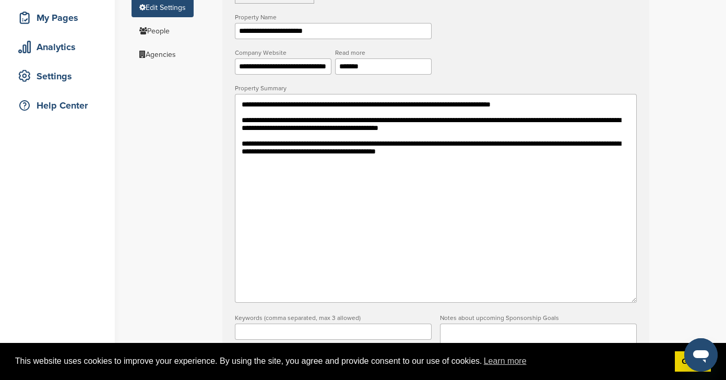
scroll to position [11, 0]
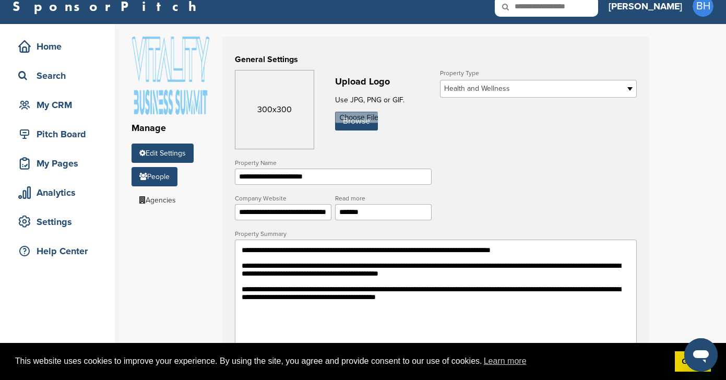
click at [152, 178] on link "People" at bounding box center [154, 176] width 46 height 19
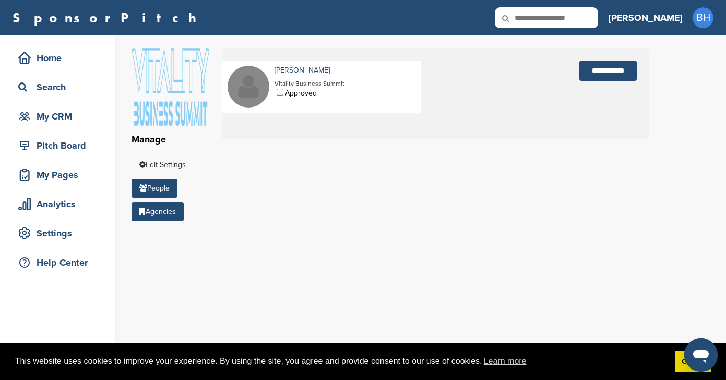
click at [157, 213] on link "Agencies" at bounding box center [157, 211] width 52 height 19
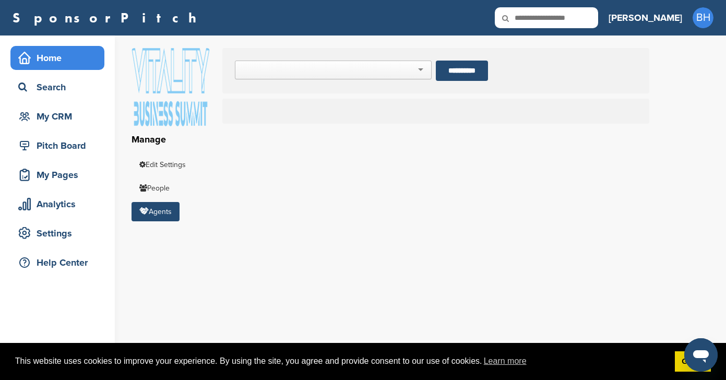
click at [42, 54] on div "Home" at bounding box center [60, 58] width 89 height 19
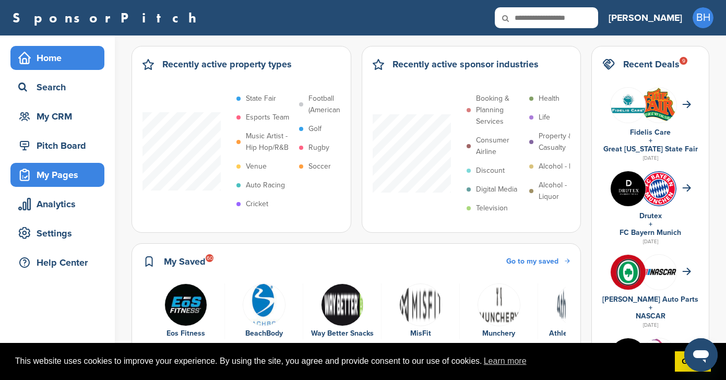
click at [47, 173] on div "My Pages" at bounding box center [60, 174] width 89 height 19
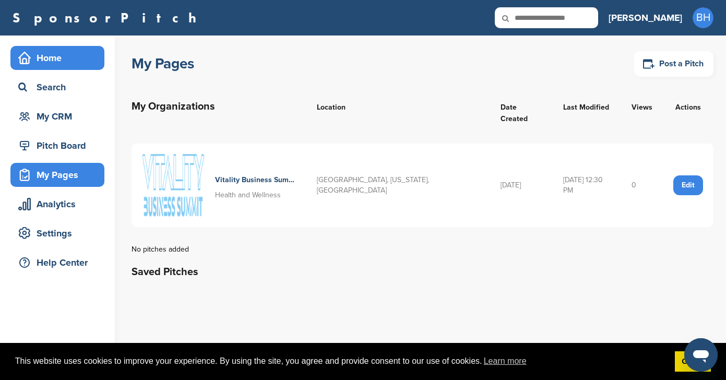
click at [55, 65] on div "Home" at bounding box center [60, 58] width 89 height 19
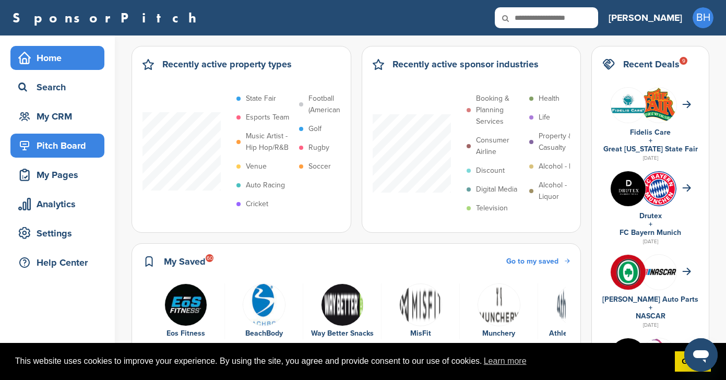
click at [46, 151] on div "Pitch Board" at bounding box center [60, 145] width 89 height 19
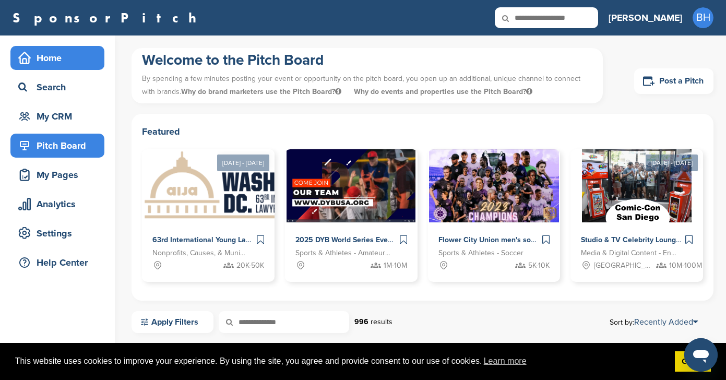
click at [51, 61] on div "Home" at bounding box center [60, 58] width 89 height 19
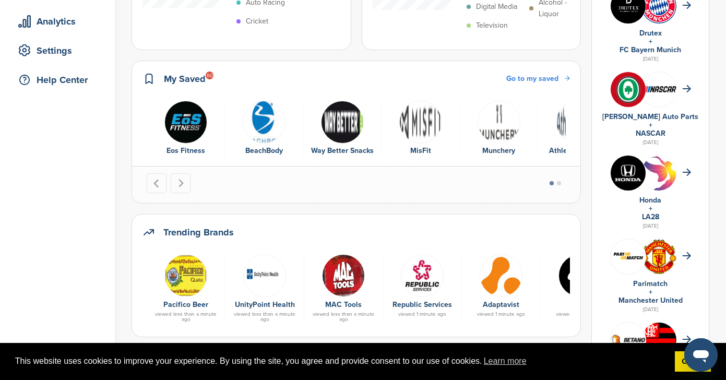
scroll to position [246, 0]
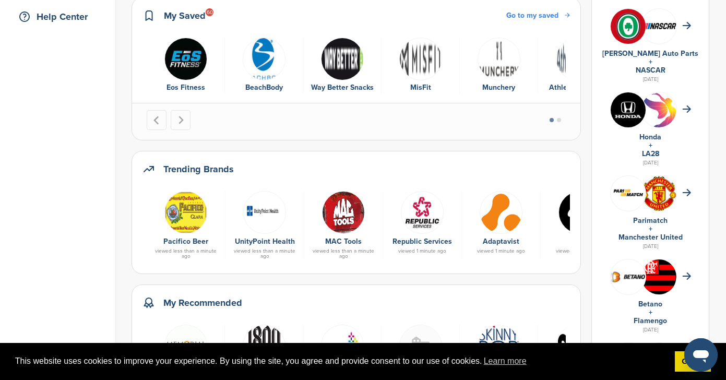
click at [178, 85] on div "Eos Fitness" at bounding box center [185, 87] width 67 height 11
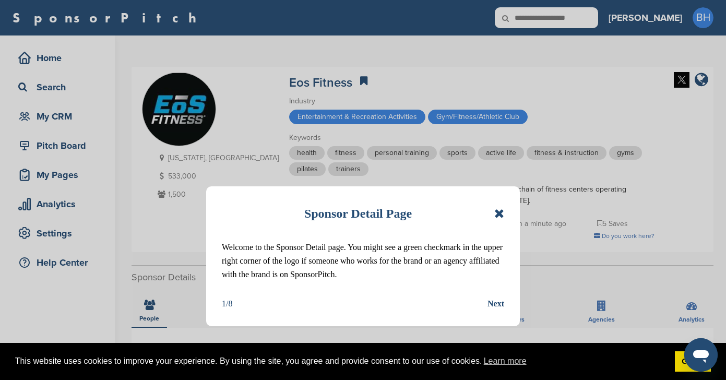
click at [501, 214] on icon at bounding box center [499, 213] width 10 height 13
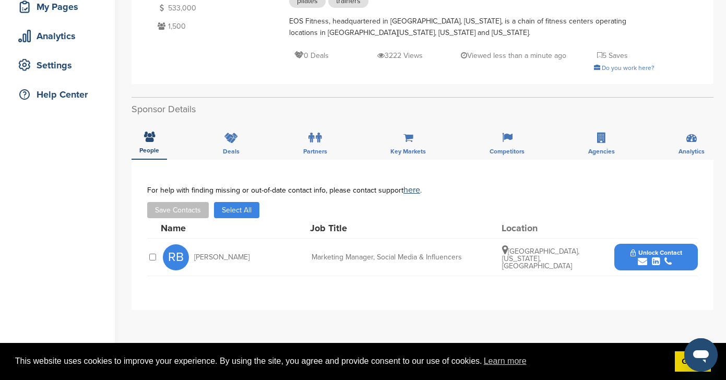
scroll to position [184, 0]
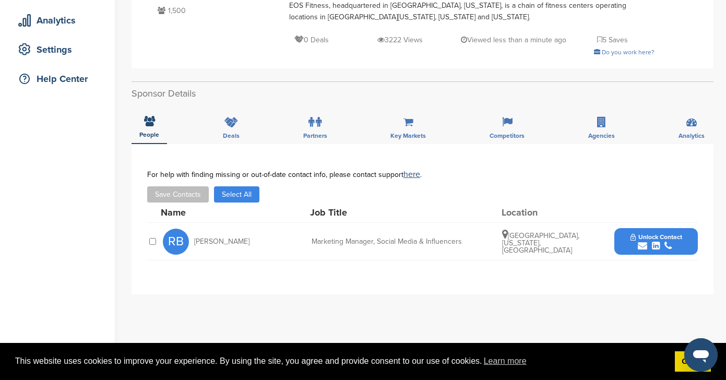
click at [637, 246] on div "submit" at bounding box center [656, 246] width 52 height 10
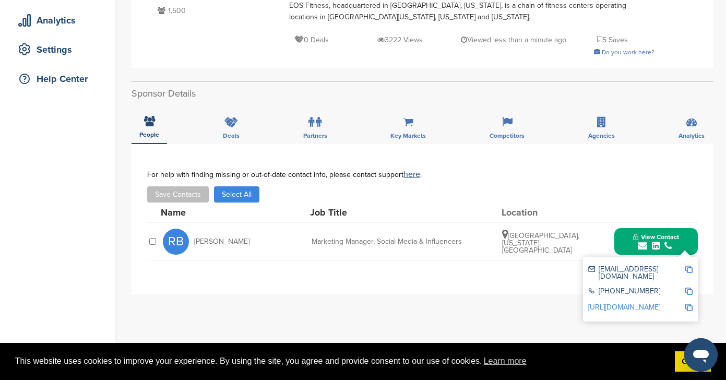
click at [557, 195] on div "Save Contacts Select All" at bounding box center [422, 194] width 550 height 16
click at [237, 122] on icon at bounding box center [231, 122] width 14 height 10
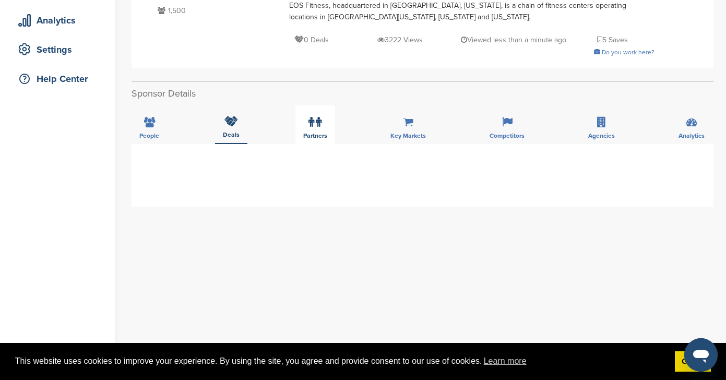
click at [320, 111] on div "Partners" at bounding box center [315, 124] width 40 height 39
click at [405, 131] on div "Key Markets" at bounding box center [407, 124] width 51 height 39
click at [146, 128] on div "People" at bounding box center [148, 124] width 35 height 39
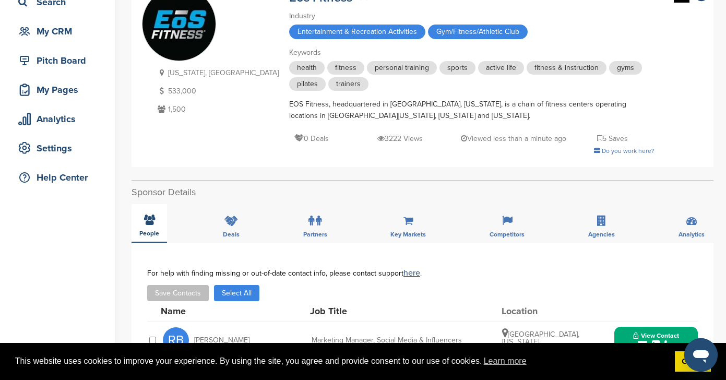
scroll to position [0, 0]
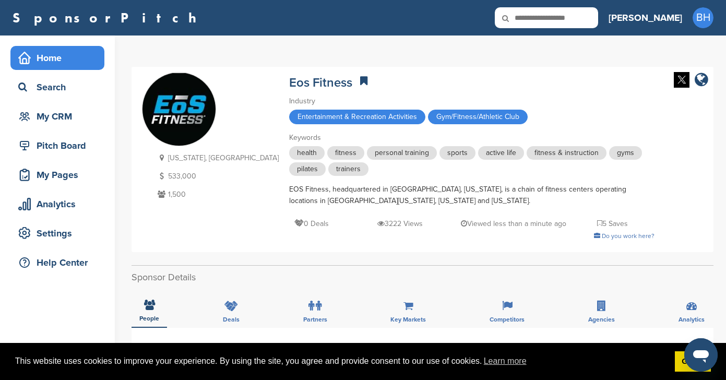
click at [51, 57] on div "Home" at bounding box center [60, 58] width 89 height 19
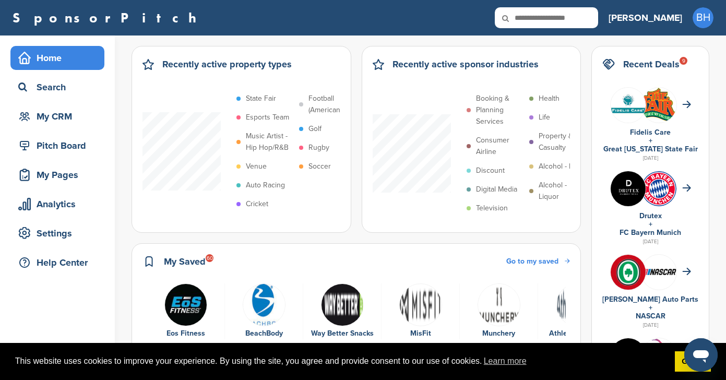
click at [275, 308] on img "2 of 6" at bounding box center [264, 304] width 43 height 43
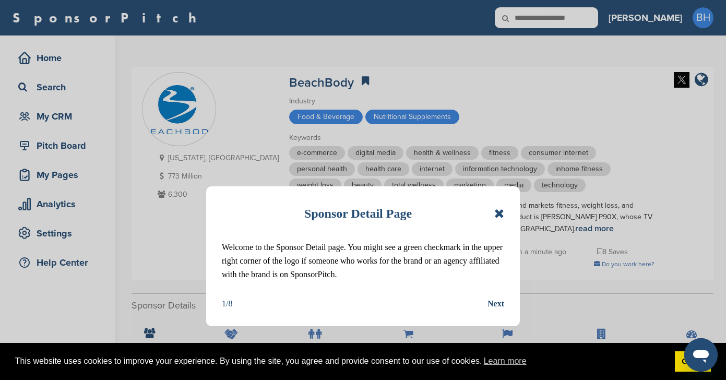
click at [499, 212] on icon at bounding box center [499, 213] width 10 height 13
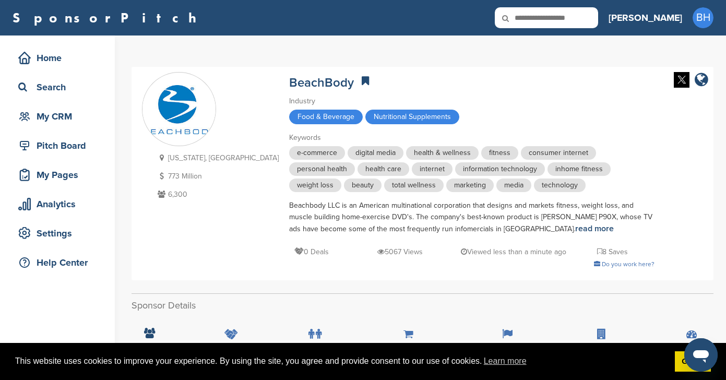
scroll to position [172, 0]
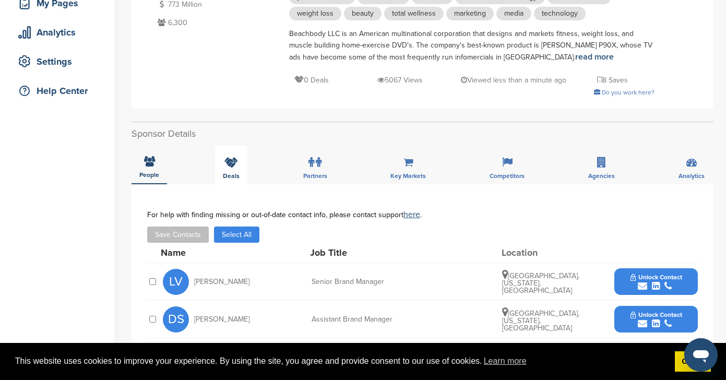
click at [244, 169] on div "Deals" at bounding box center [231, 165] width 32 height 39
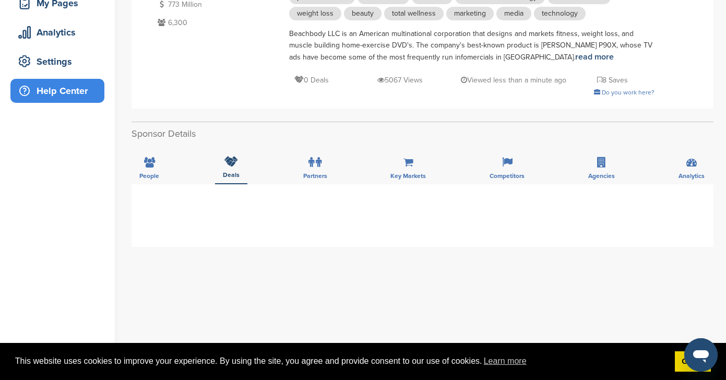
scroll to position [0, 0]
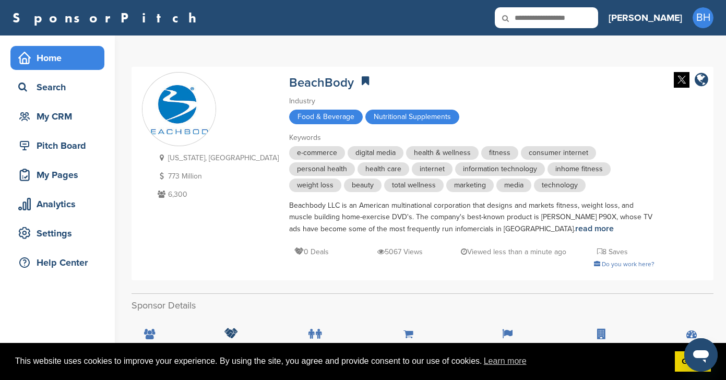
click at [44, 61] on div "Home" at bounding box center [60, 58] width 89 height 19
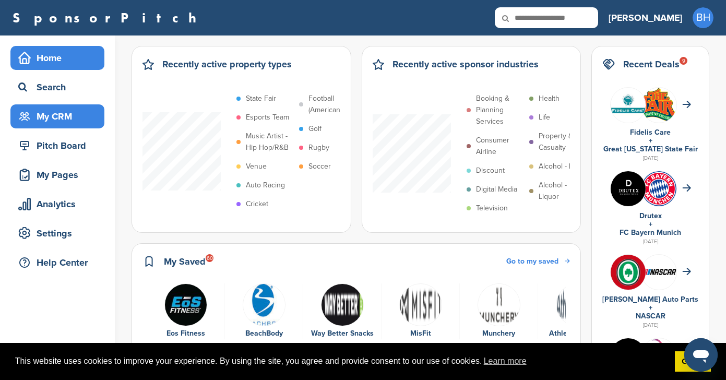
click at [50, 126] on div "My CRM" at bounding box center [57, 116] width 94 height 24
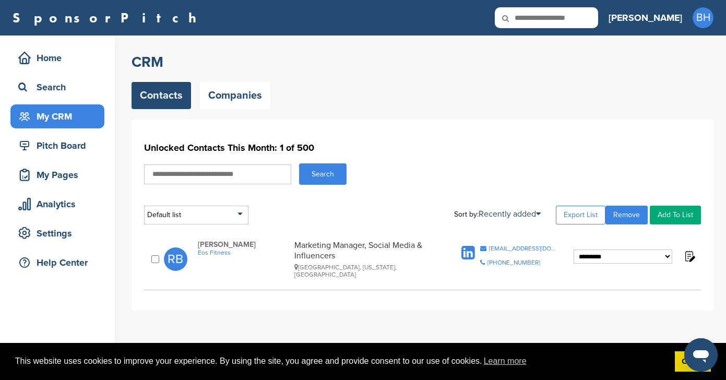
click at [605, 255] on select "**********" at bounding box center [622, 256] width 99 height 15
click at [573, 249] on select "**********" at bounding box center [622, 256] width 99 height 15
click at [689, 253] on img at bounding box center [689, 255] width 13 height 13
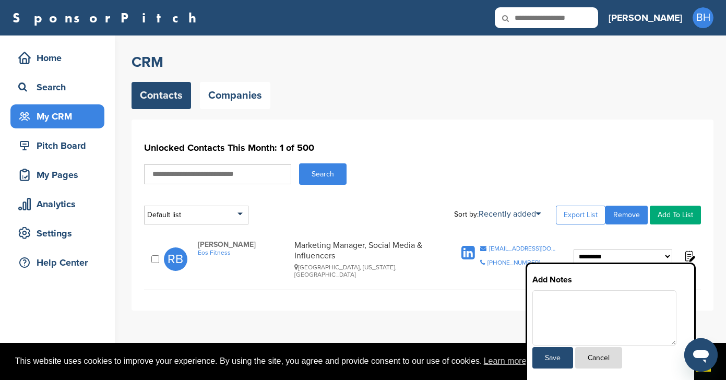
click at [689, 253] on img at bounding box center [689, 255] width 13 height 13
click at [680, 236] on div "**********" at bounding box center [422, 259] width 557 height 49
click at [391, 171] on div "Search" at bounding box center [422, 173] width 557 height 21
click at [690, 253] on img at bounding box center [689, 255] width 13 height 13
click at [432, 103] on div "Contacts Companies" at bounding box center [422, 95] width 582 height 27
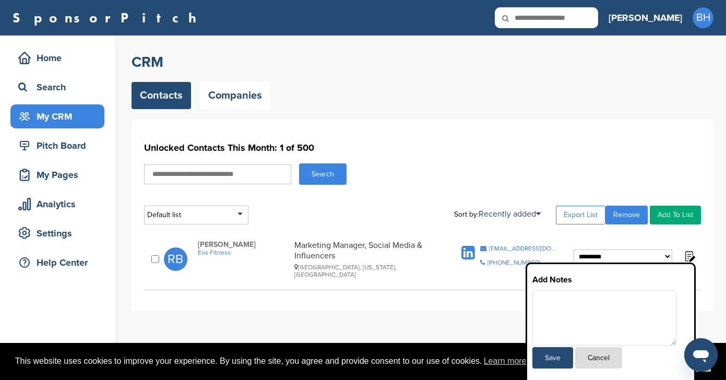
click at [671, 16] on h3 "[PERSON_NAME]" at bounding box center [645, 17] width 74 height 15
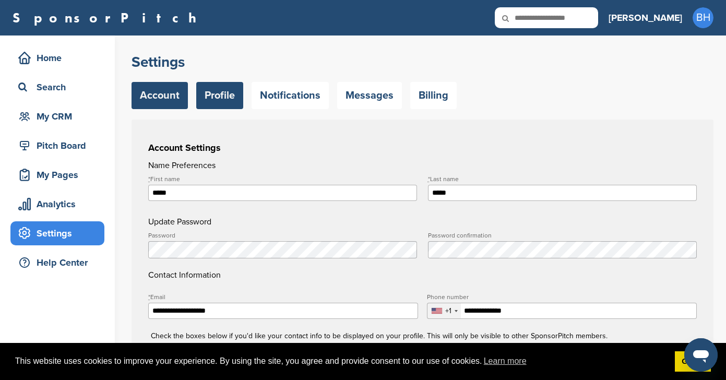
click at [220, 101] on link "Profile" at bounding box center [219, 95] width 47 height 27
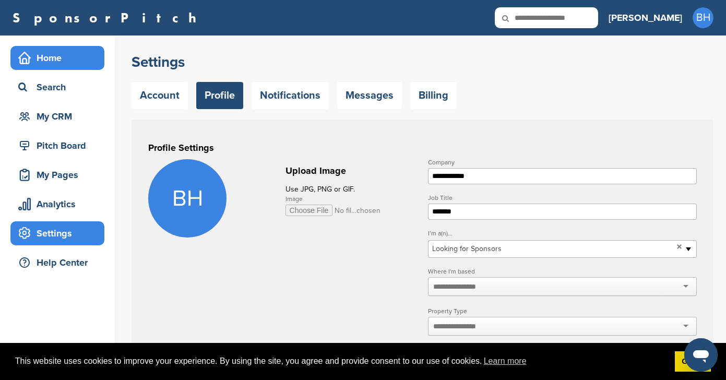
click at [38, 54] on div "Home" at bounding box center [60, 58] width 89 height 19
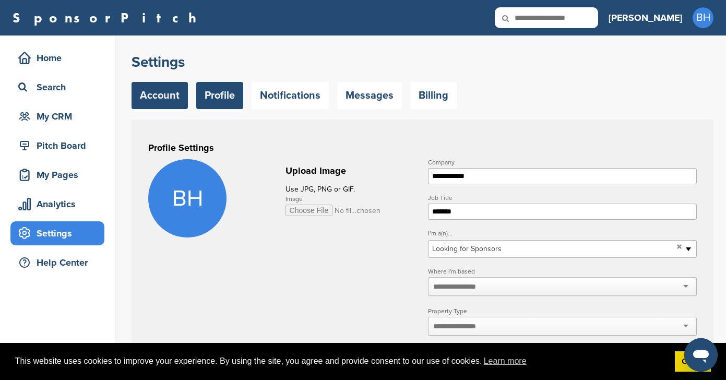
click at [141, 98] on link "Account" at bounding box center [159, 95] width 56 height 27
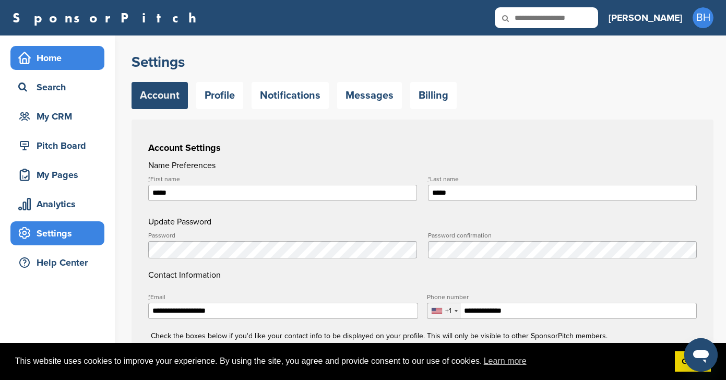
click at [52, 53] on div "Home" at bounding box center [60, 58] width 89 height 19
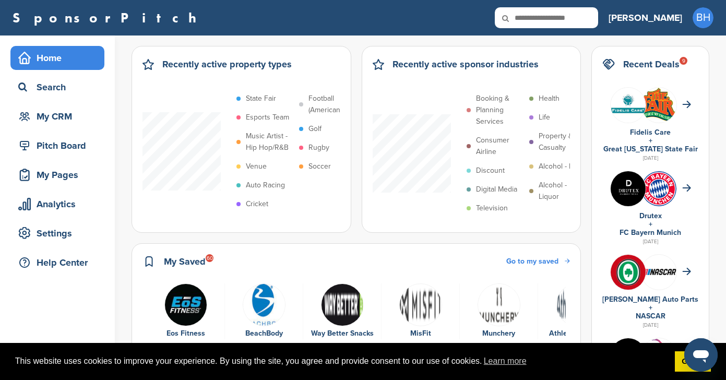
click at [49, 118] on div "My CRM" at bounding box center [60, 116] width 89 height 19
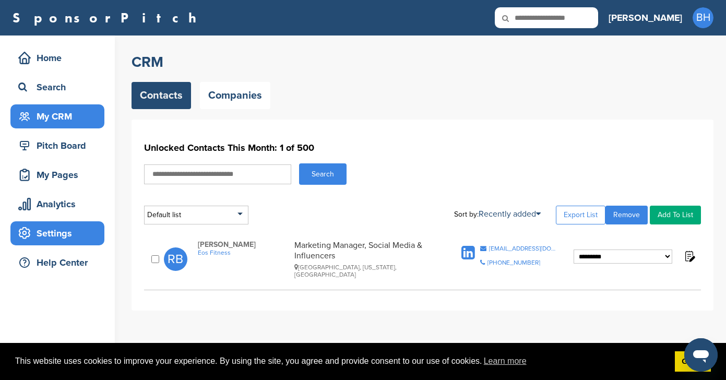
click at [50, 240] on div "Settings" at bounding box center [60, 233] width 89 height 19
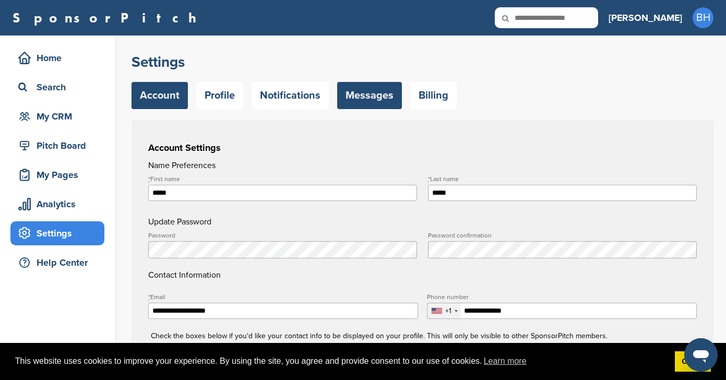
click at [351, 82] on link "Messages" at bounding box center [369, 95] width 65 height 27
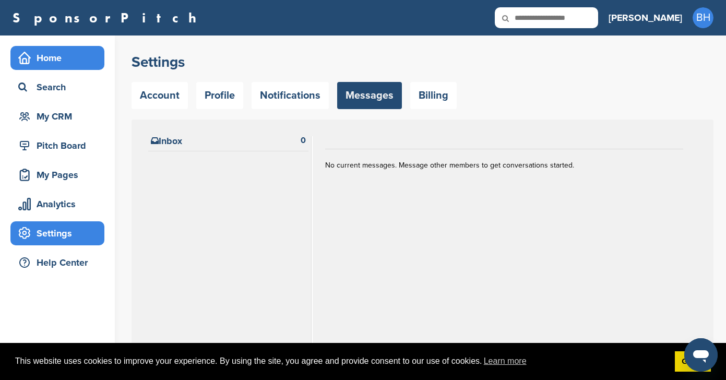
click at [31, 66] on div "Home" at bounding box center [60, 58] width 89 height 19
